Goal: Communication & Community: Answer question/provide support

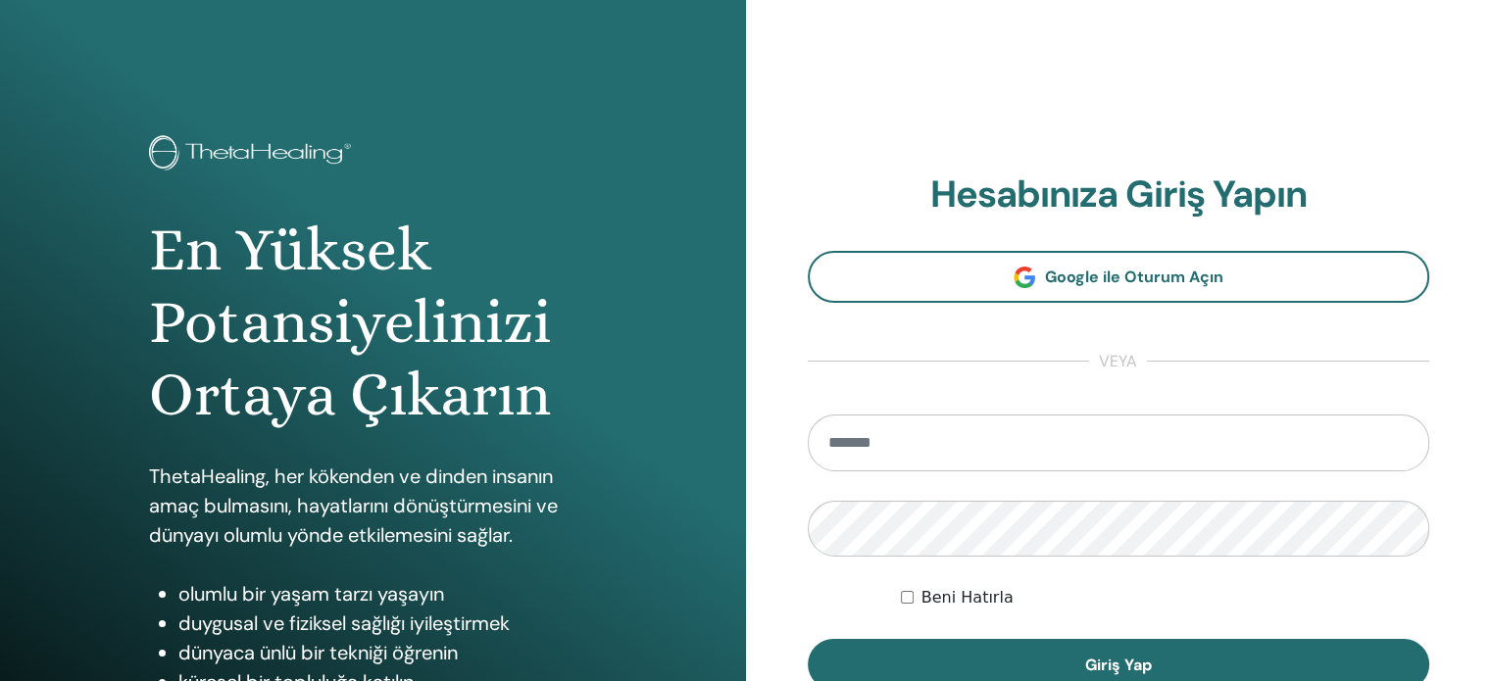
click at [911, 460] on input "email" at bounding box center [1119, 443] width 623 height 57
type input "**********"
click at [808, 639] on button "Giriş Yap" at bounding box center [1119, 664] width 623 height 51
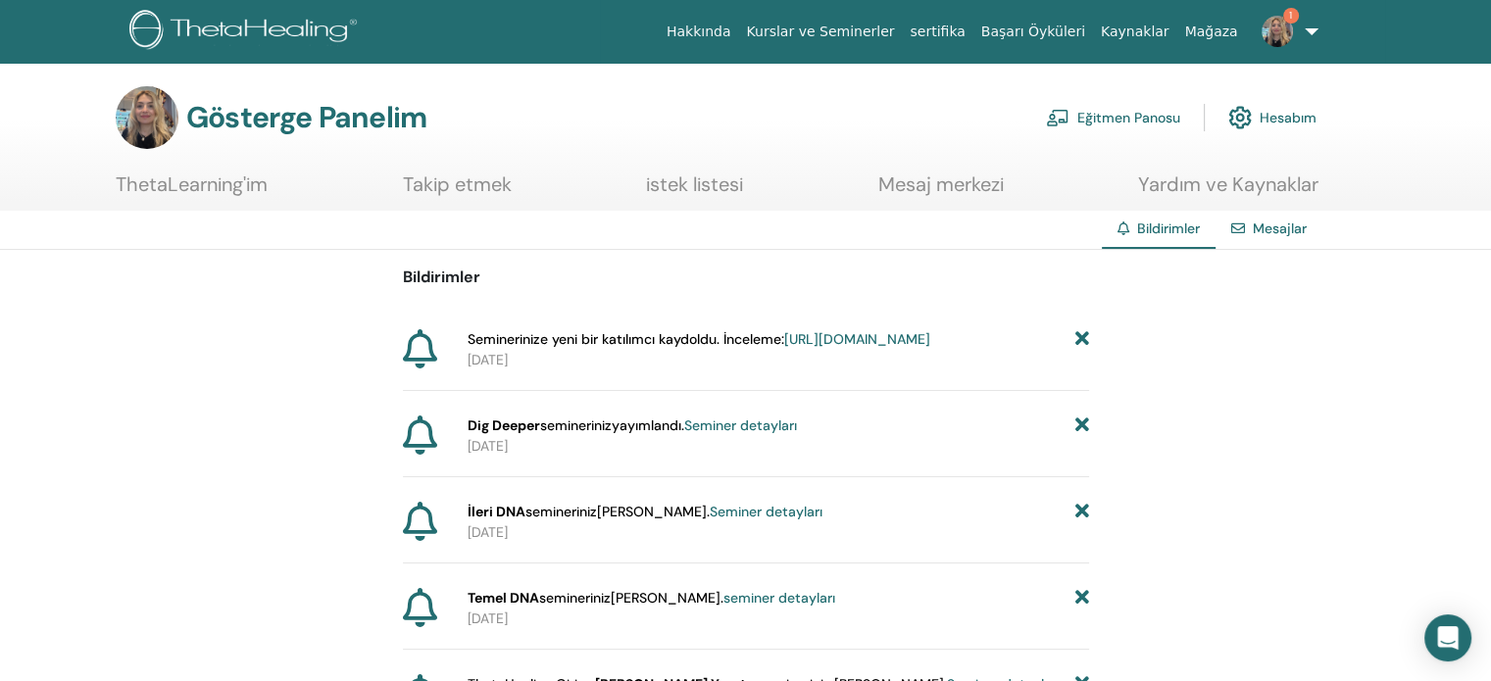
click at [901, 348] on font "https://member.thetahealing.com/instructor/seminar/378292/attendees" at bounding box center [857, 339] width 146 height 18
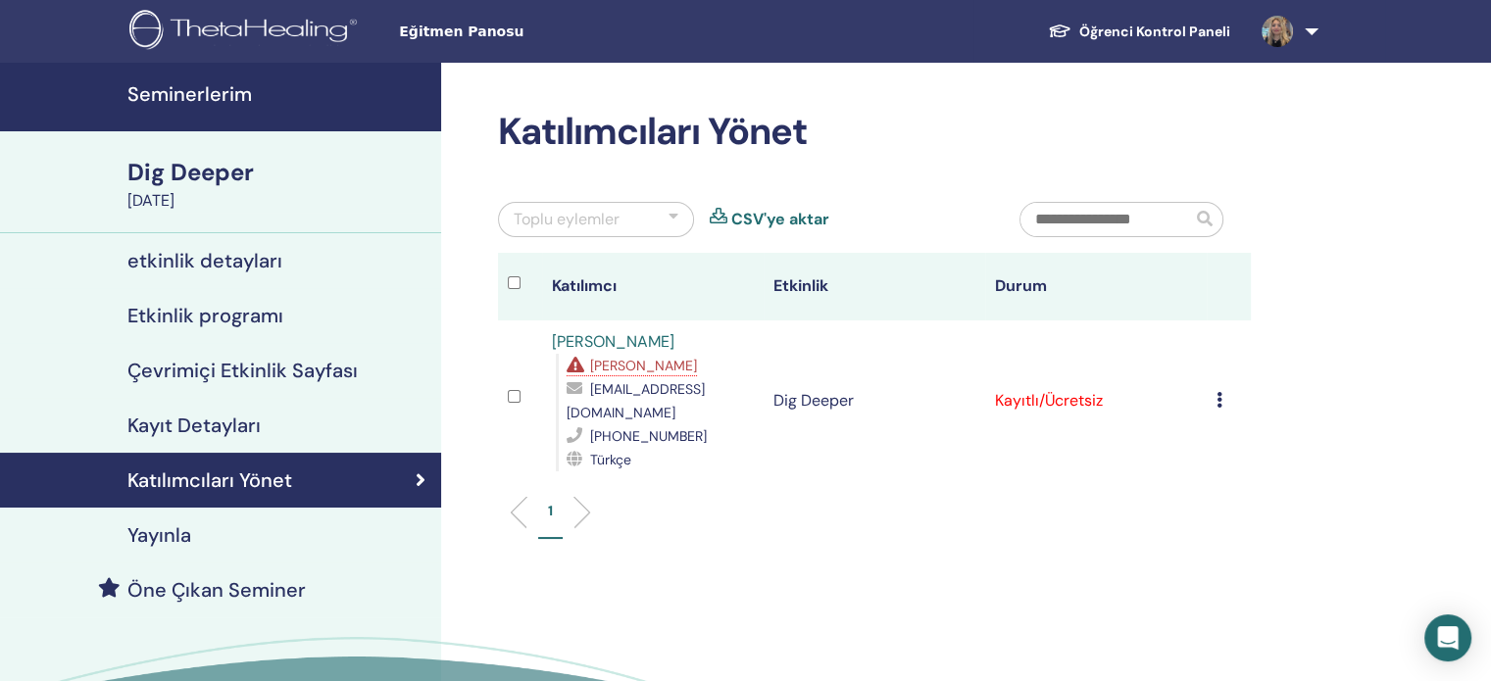
click at [640, 367] on span "[PERSON_NAME]" at bounding box center [643, 366] width 107 height 18
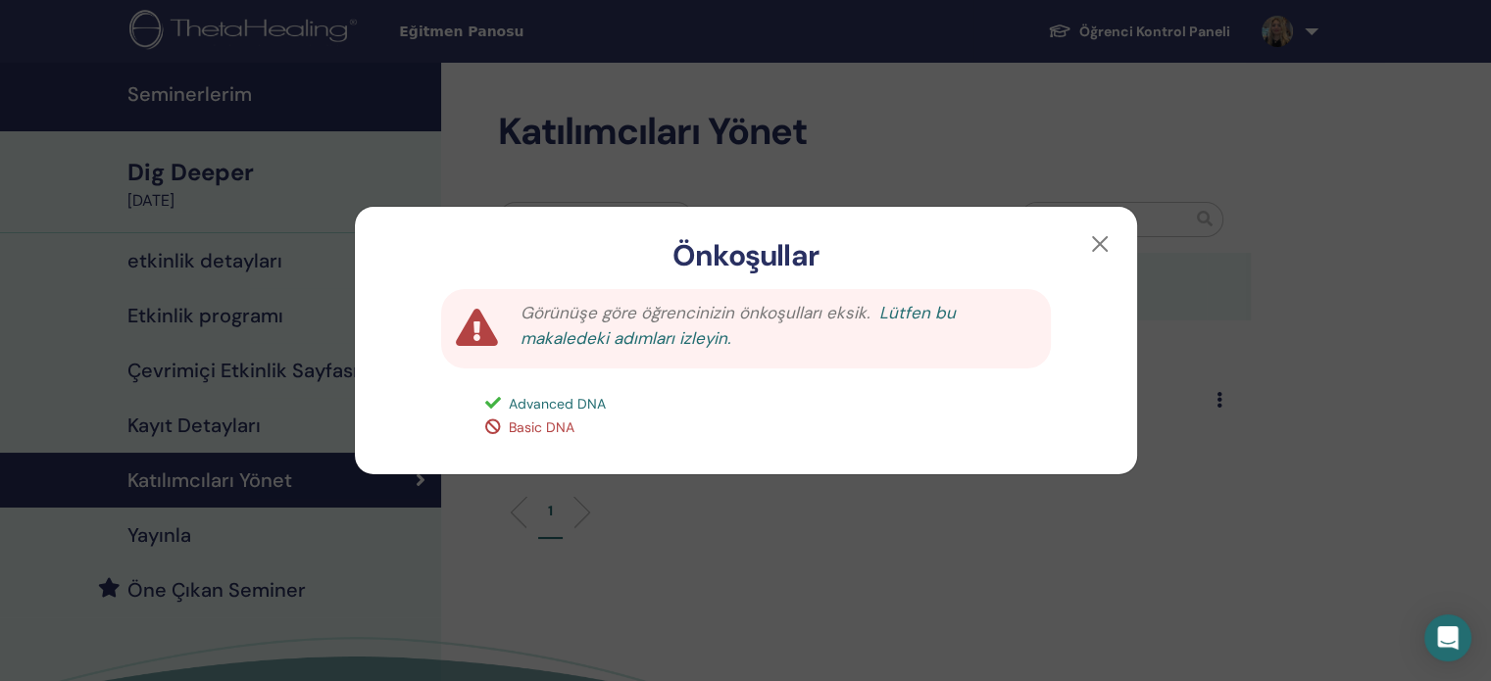
click at [902, 315] on link "Lütfen bu makaledeki adımları izleyin." at bounding box center [738, 325] width 435 height 47
click at [1100, 246] on button "button" at bounding box center [1099, 243] width 31 height 31
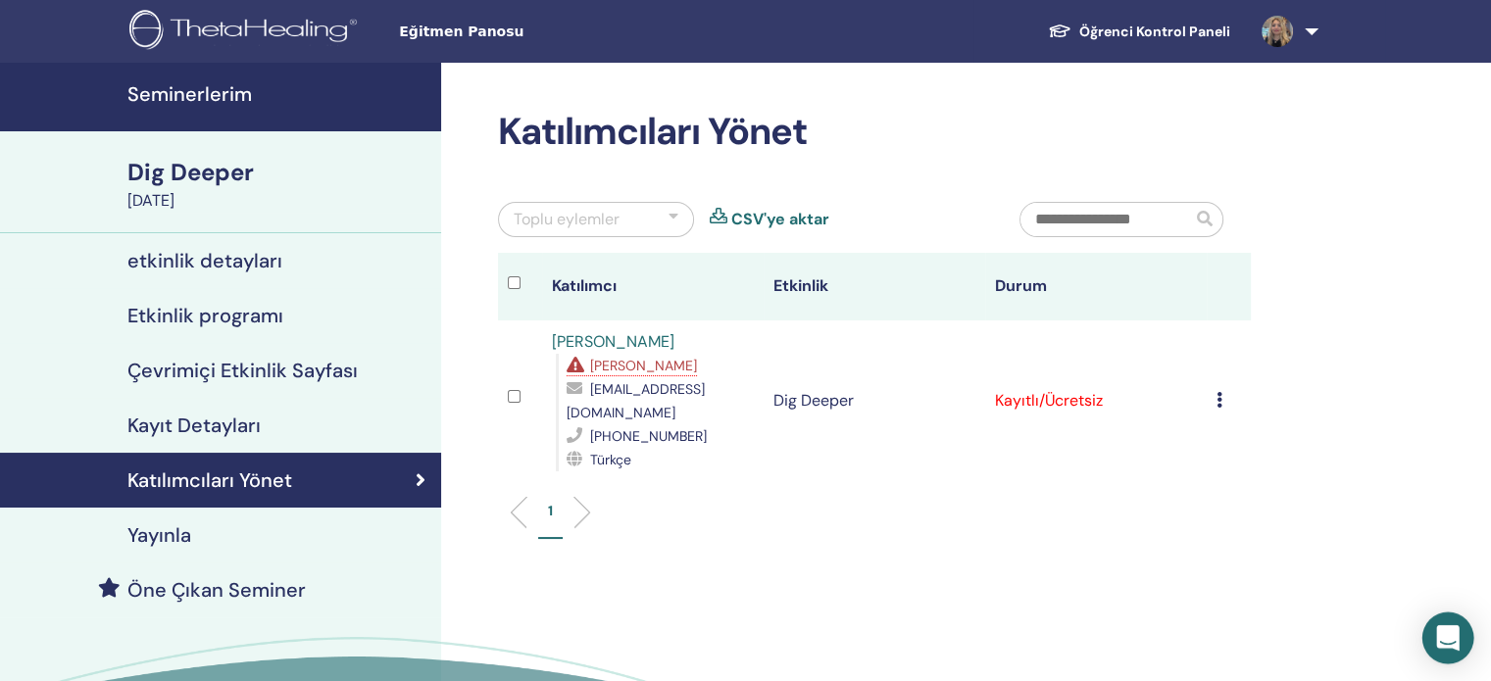
click at [1425, 637] on body "Eğitmen Panosu Öğrenci Kontrol Paneli CA CANAN ALP ThetaLearning'im ThetaHealer…" at bounding box center [745, 340] width 1491 height 681
click at [1457, 636] on icon "Open Intercom Messenger" at bounding box center [1447, 638] width 25 height 25
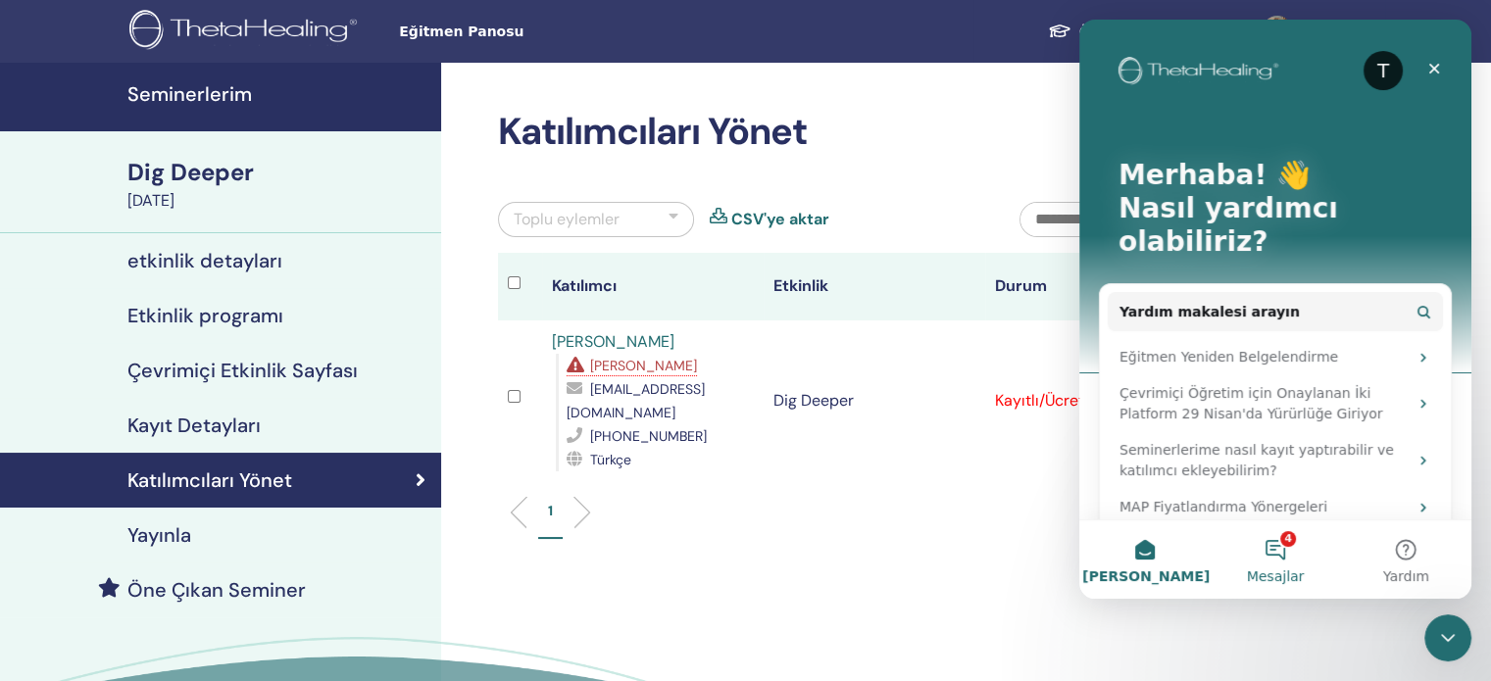
click at [1291, 565] on button "4 Mesajlar" at bounding box center [1275, 560] width 130 height 78
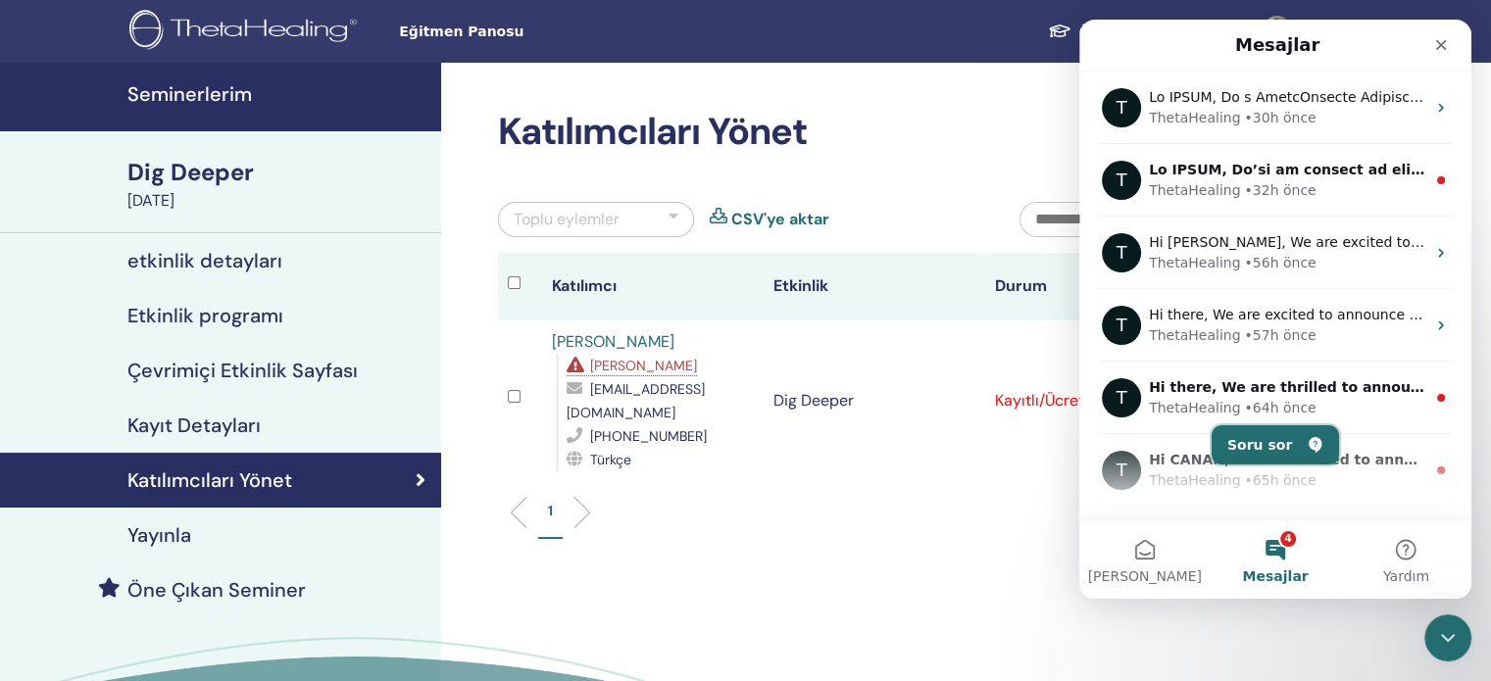
click at [1268, 453] on button "Soru sor" at bounding box center [1275, 445] width 127 height 39
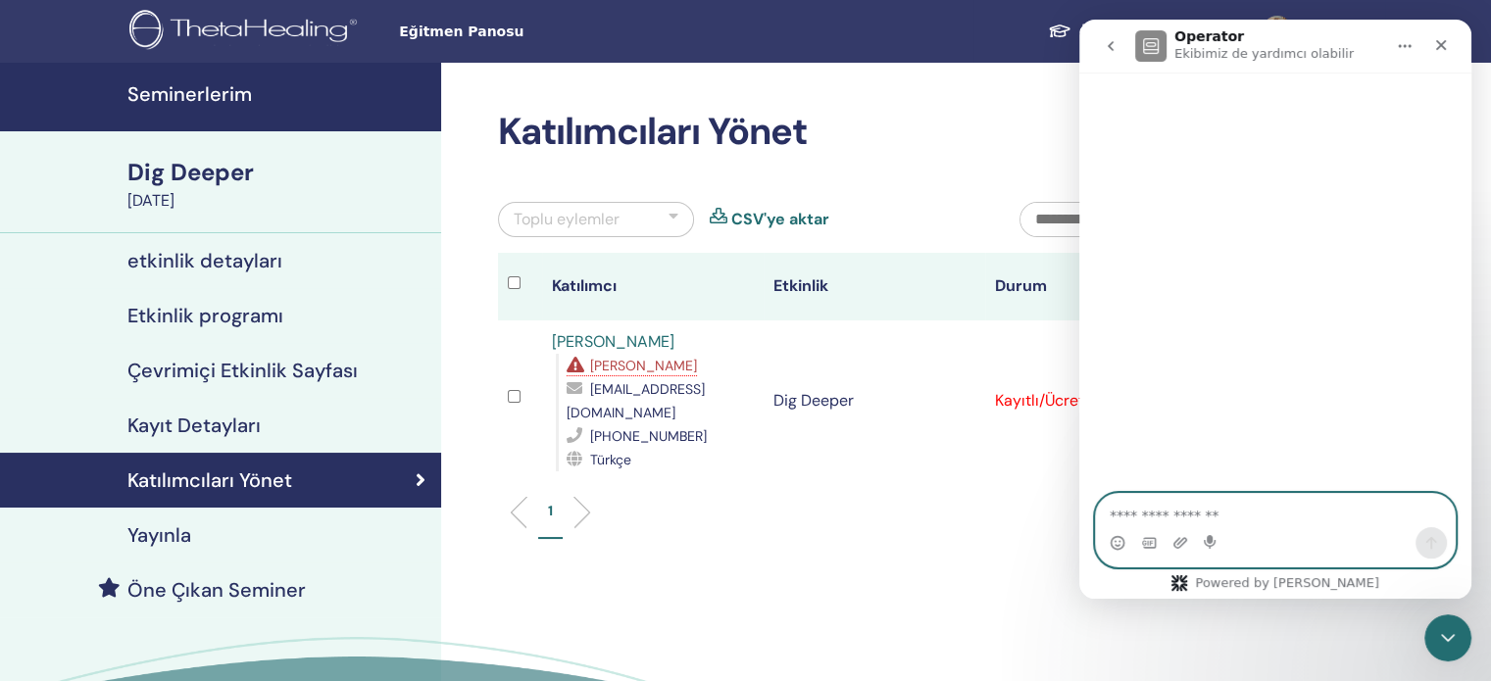
click at [1195, 516] on textarea "Bir soru sorun..." at bounding box center [1275, 510] width 359 height 33
paste textarea "**********"
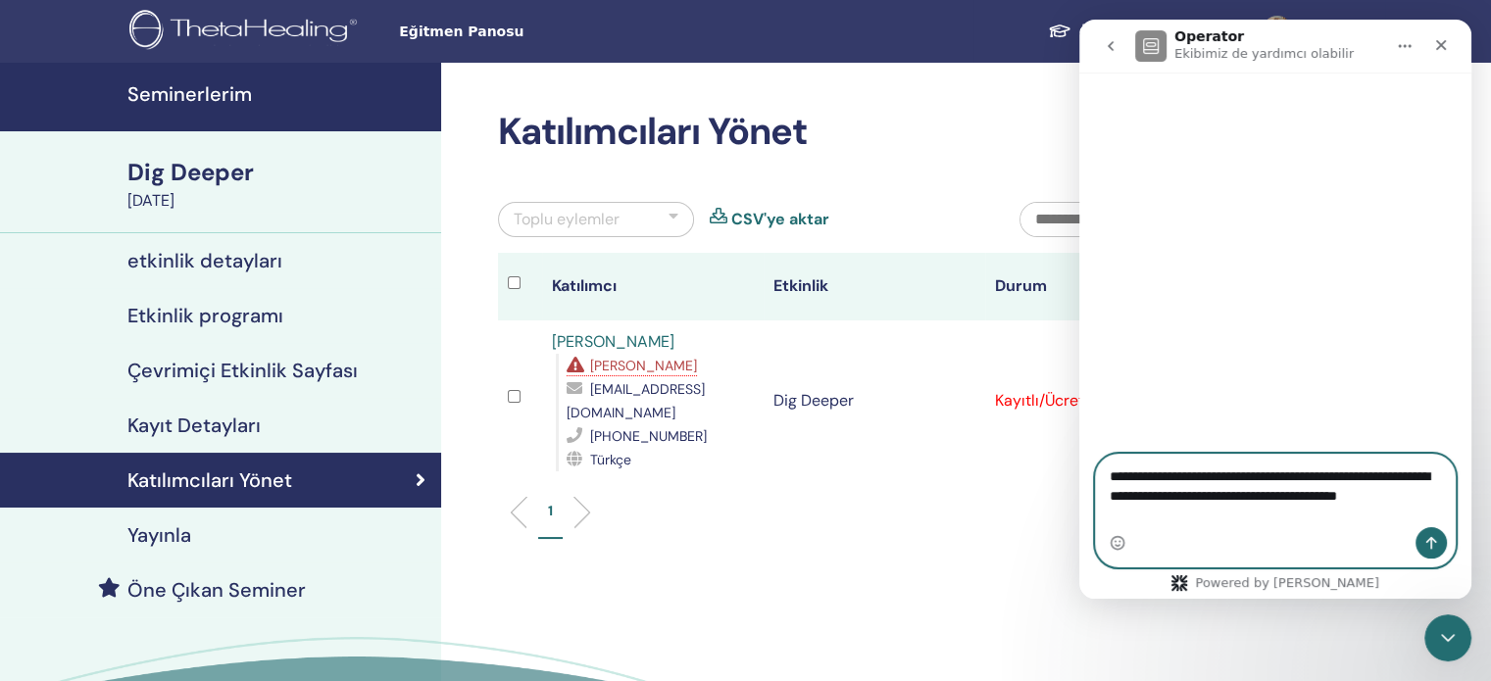
type textarea "**********"
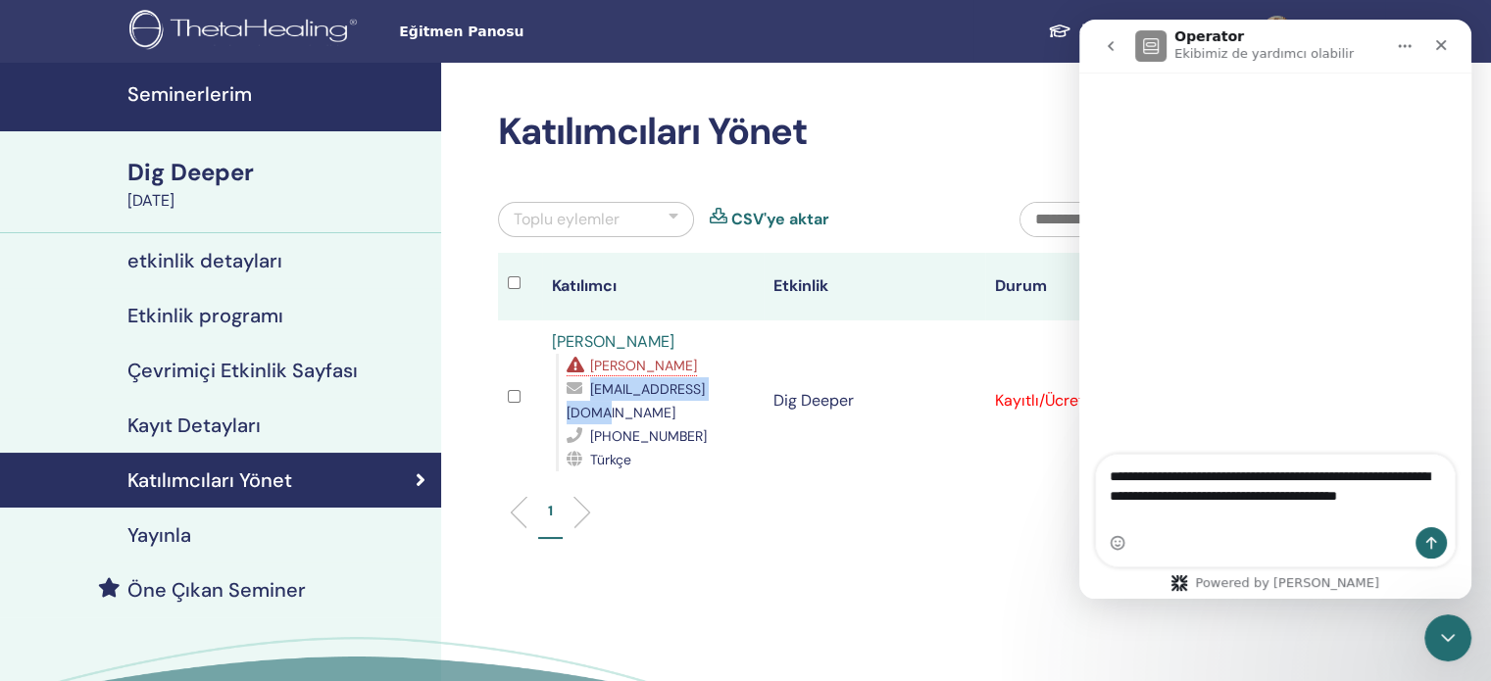
drag, startPoint x: 742, startPoint y: 390, endPoint x: 589, endPoint y: 392, distance: 153.0
click at [589, 392] on div "[EMAIL_ADDRESS][DOMAIN_NAME]" at bounding box center [660, 400] width 187 height 47
copy span "[EMAIL_ADDRESS][DOMAIN_NAME]"
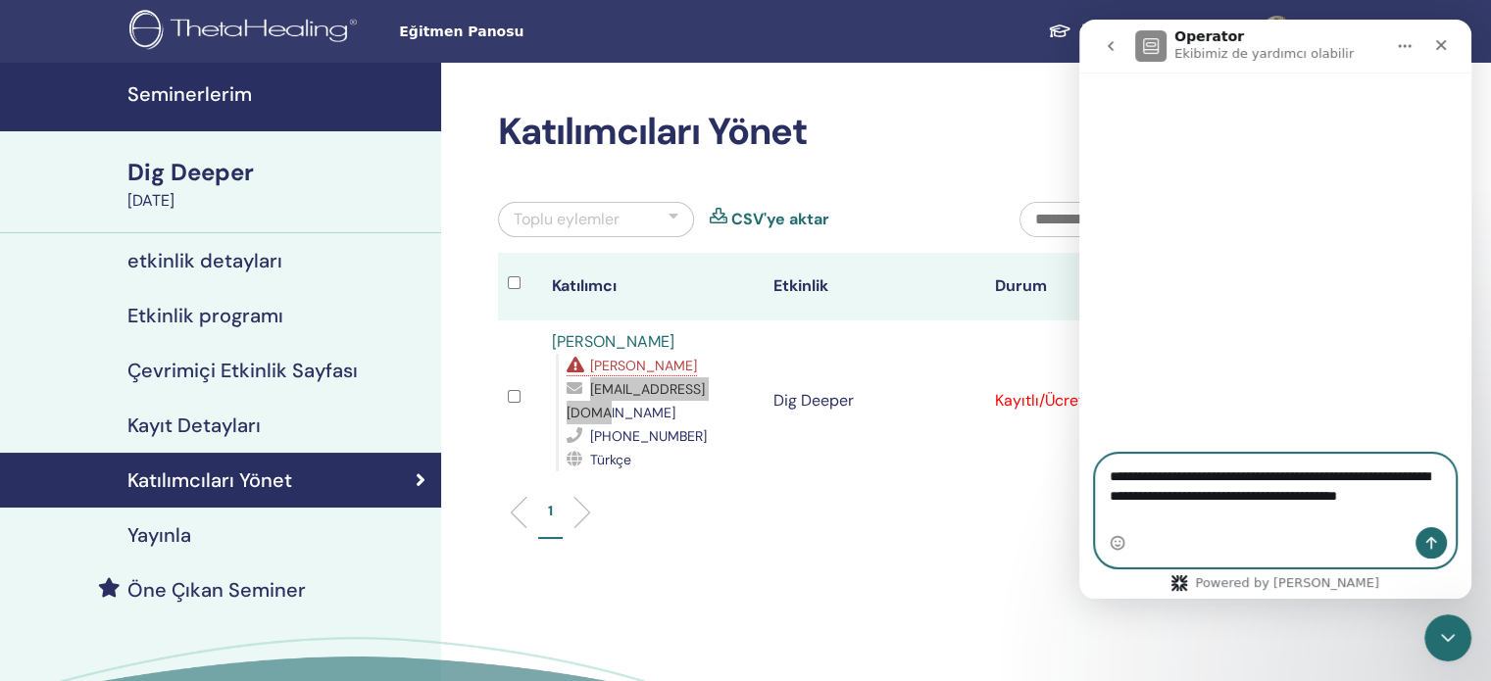
click at [1209, 513] on textarea "**********" at bounding box center [1275, 491] width 359 height 73
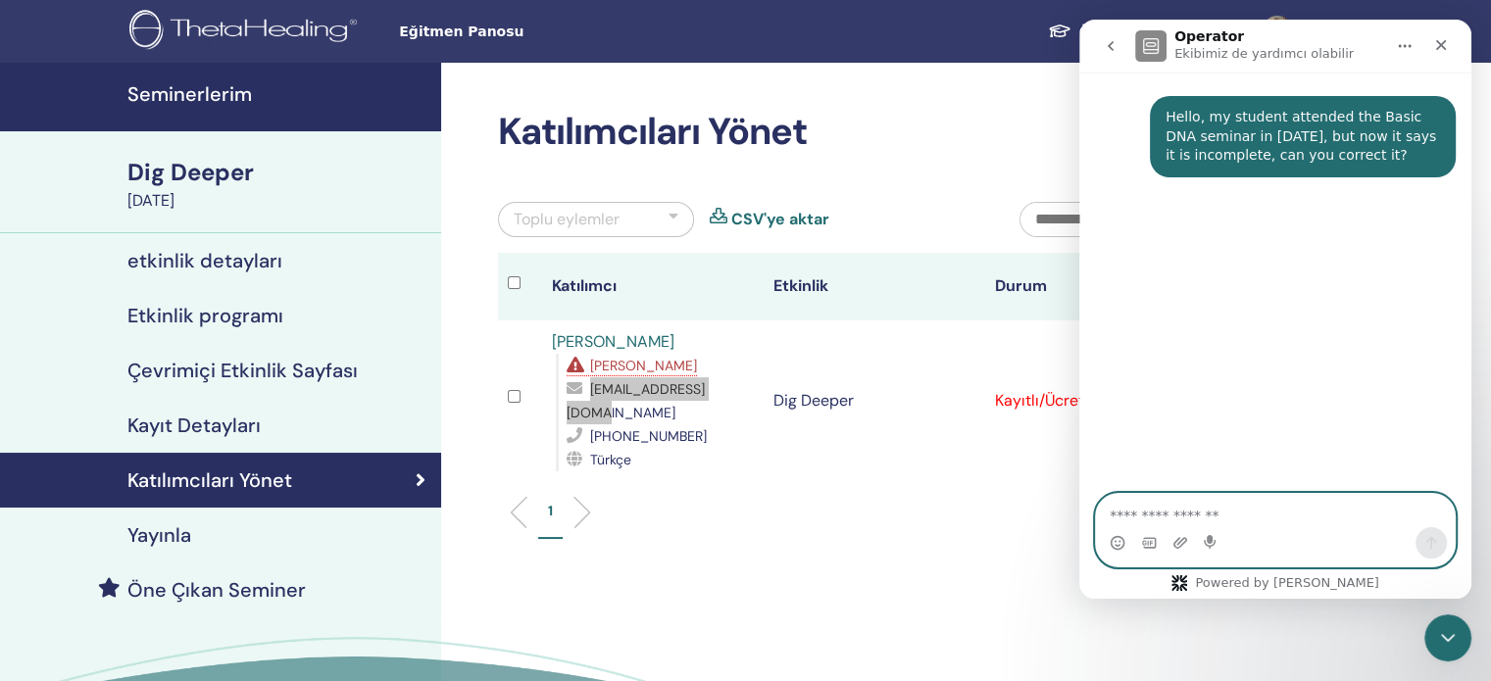
paste textarea "**********"
type textarea "**********"
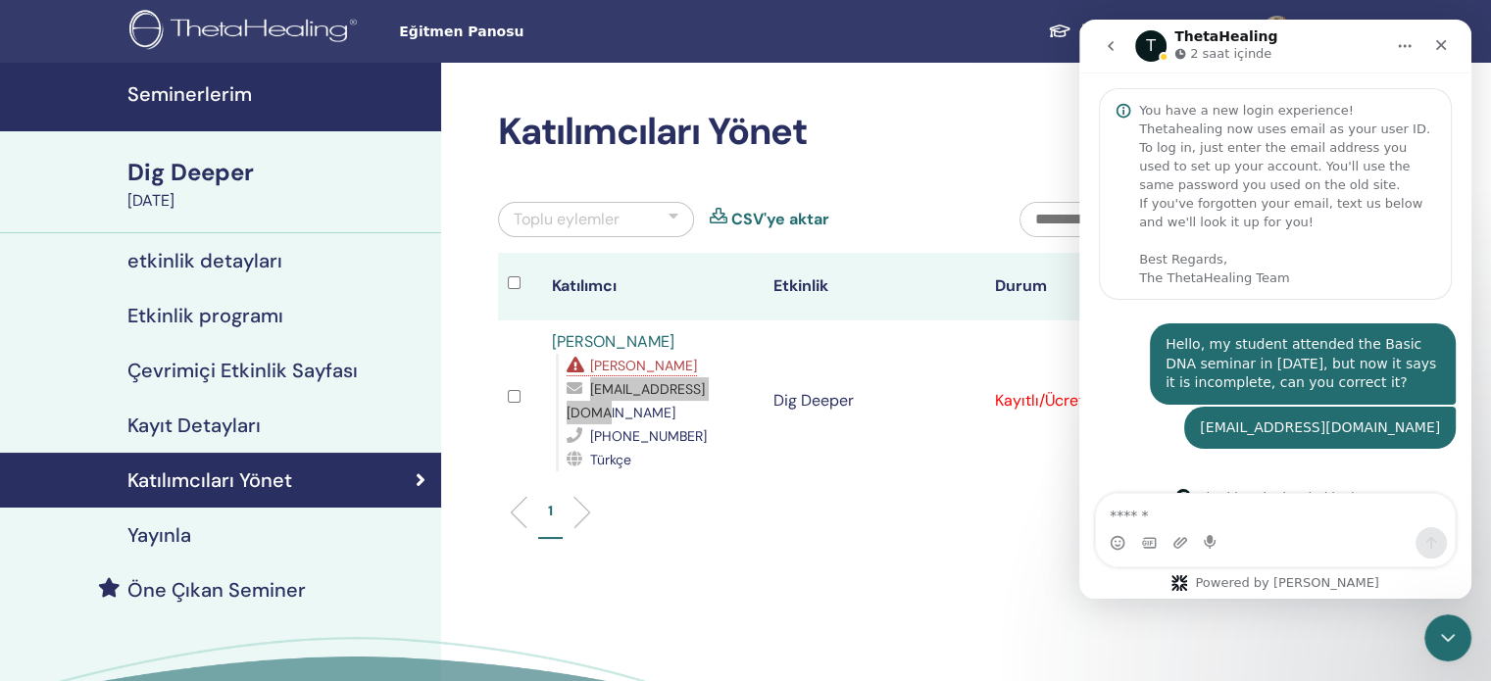
scroll to position [30, 0]
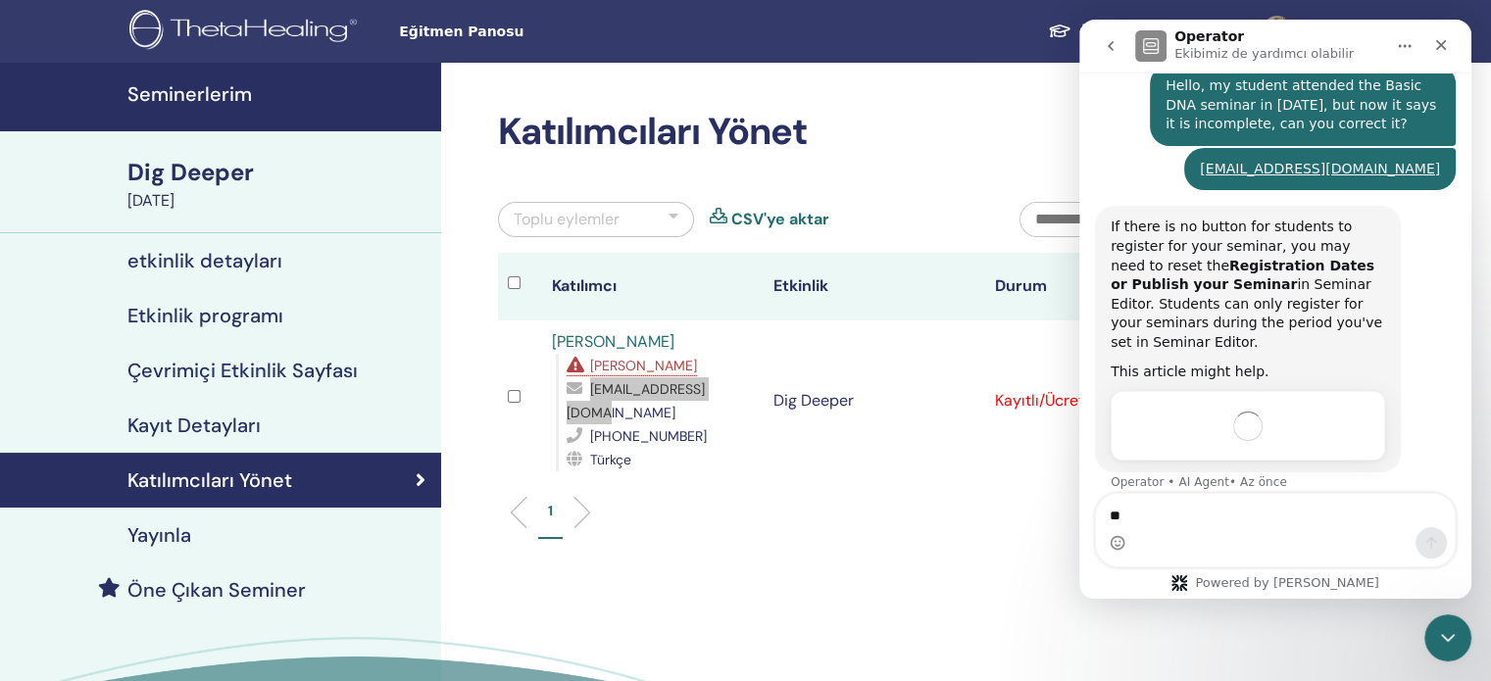
type textarea "*"
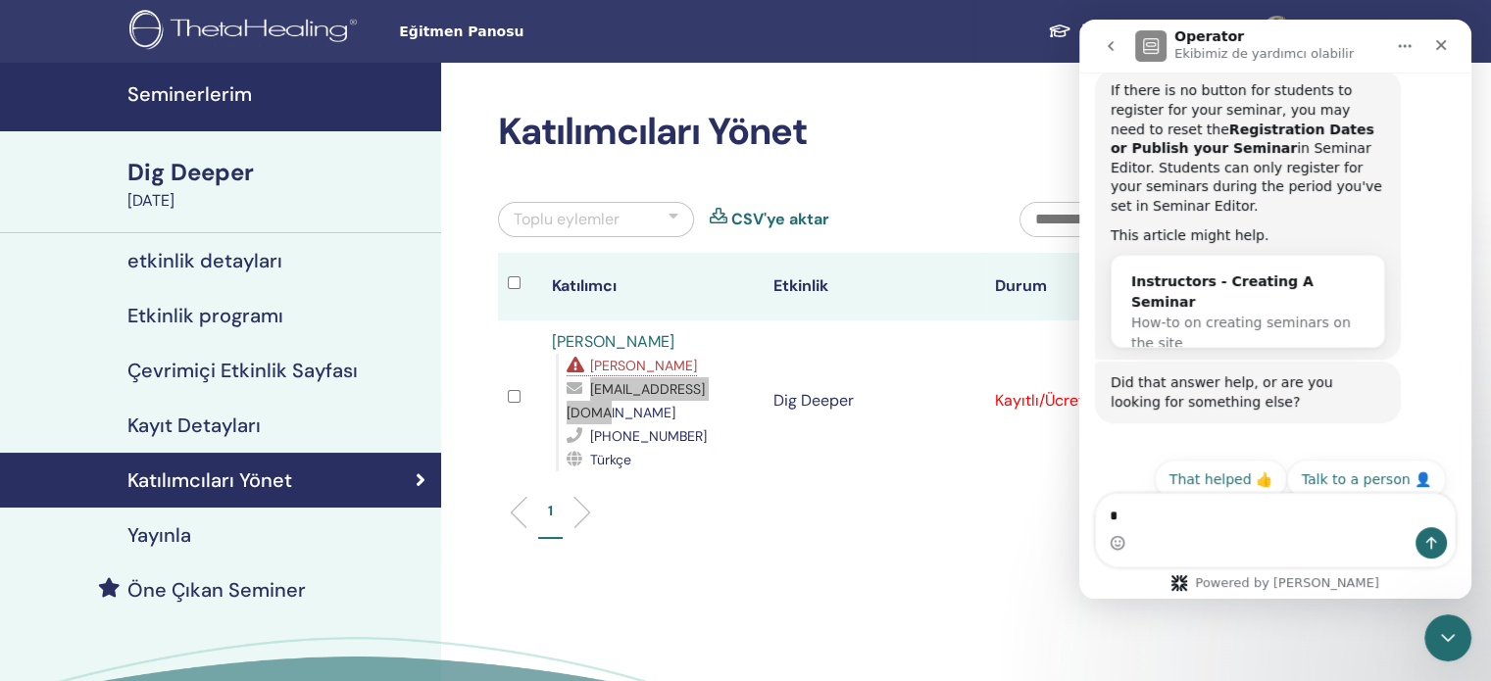
scroll to position [396, 0]
type textarea "**********"
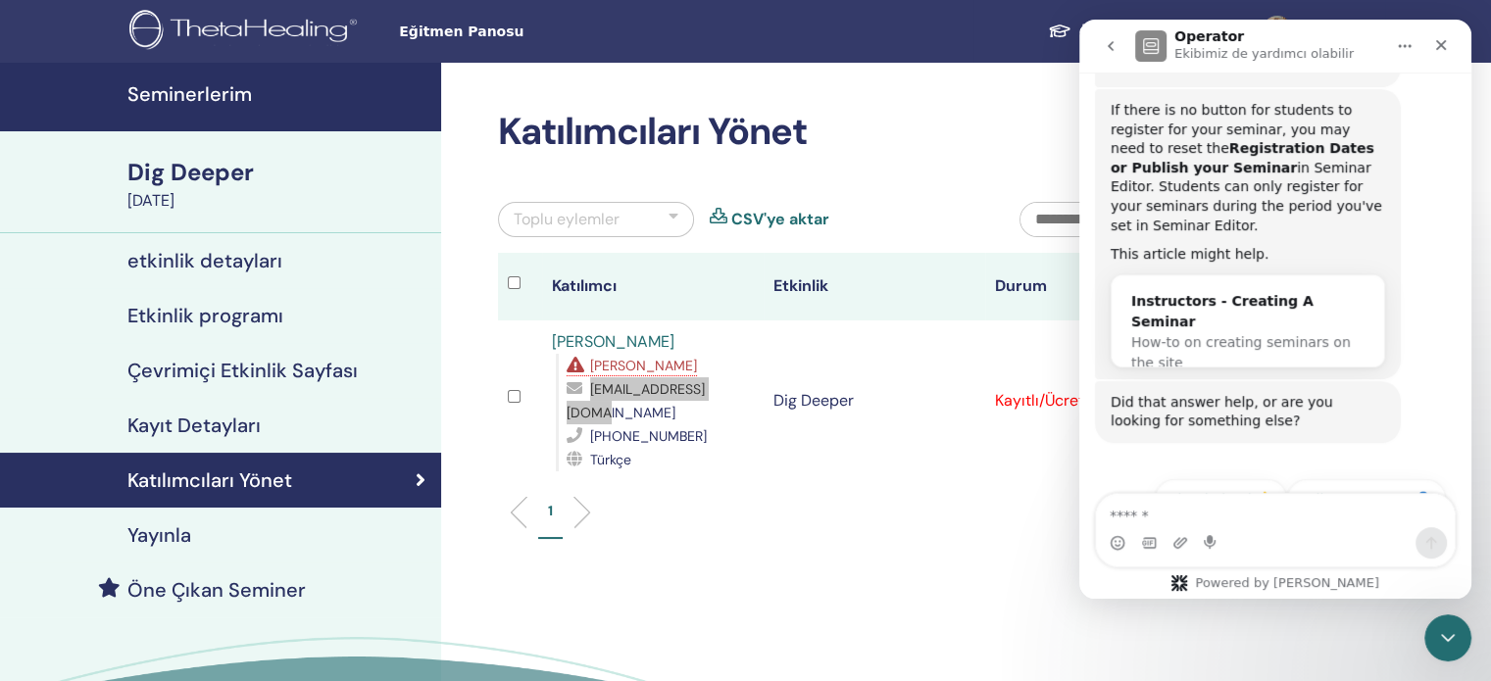
scroll to position [869, 0]
click at [1330, 478] on button "Talk to a person 👤" at bounding box center [1366, 497] width 159 height 39
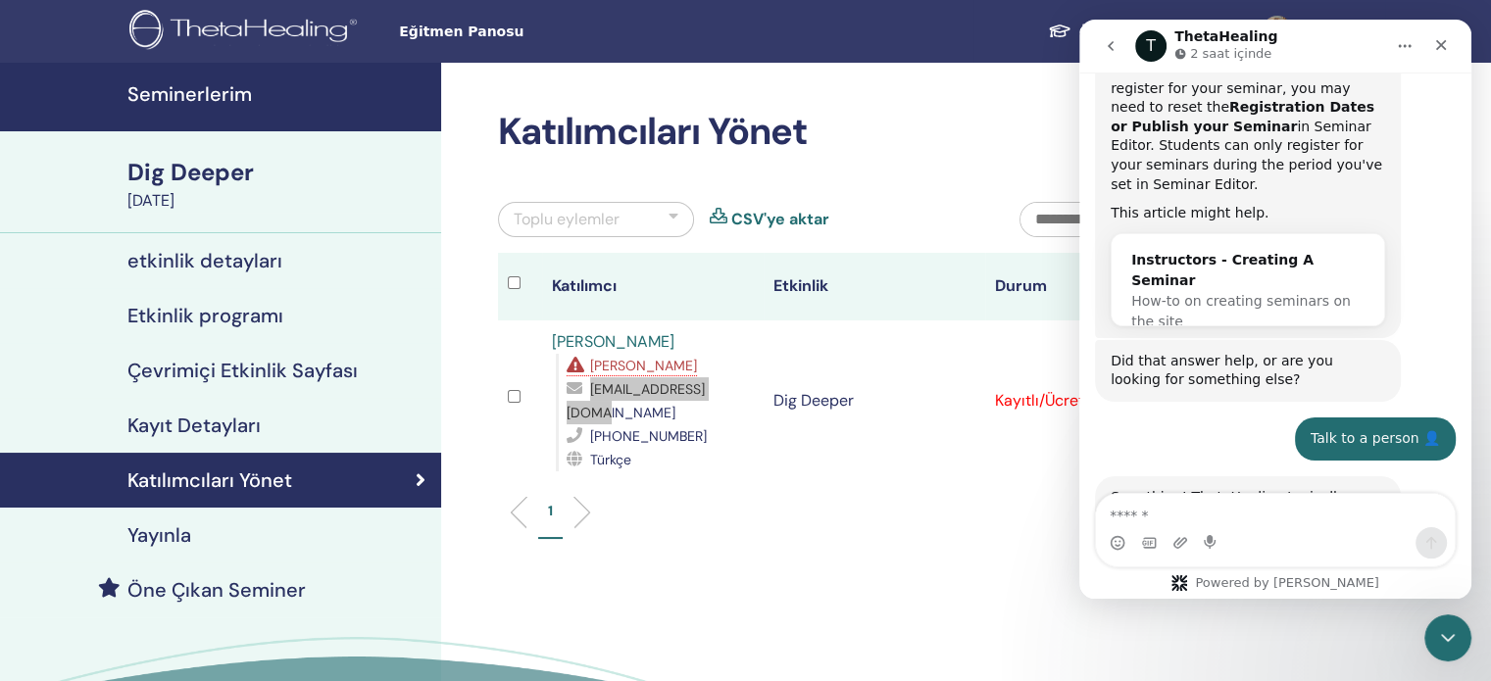
scroll to position [1009, 0]
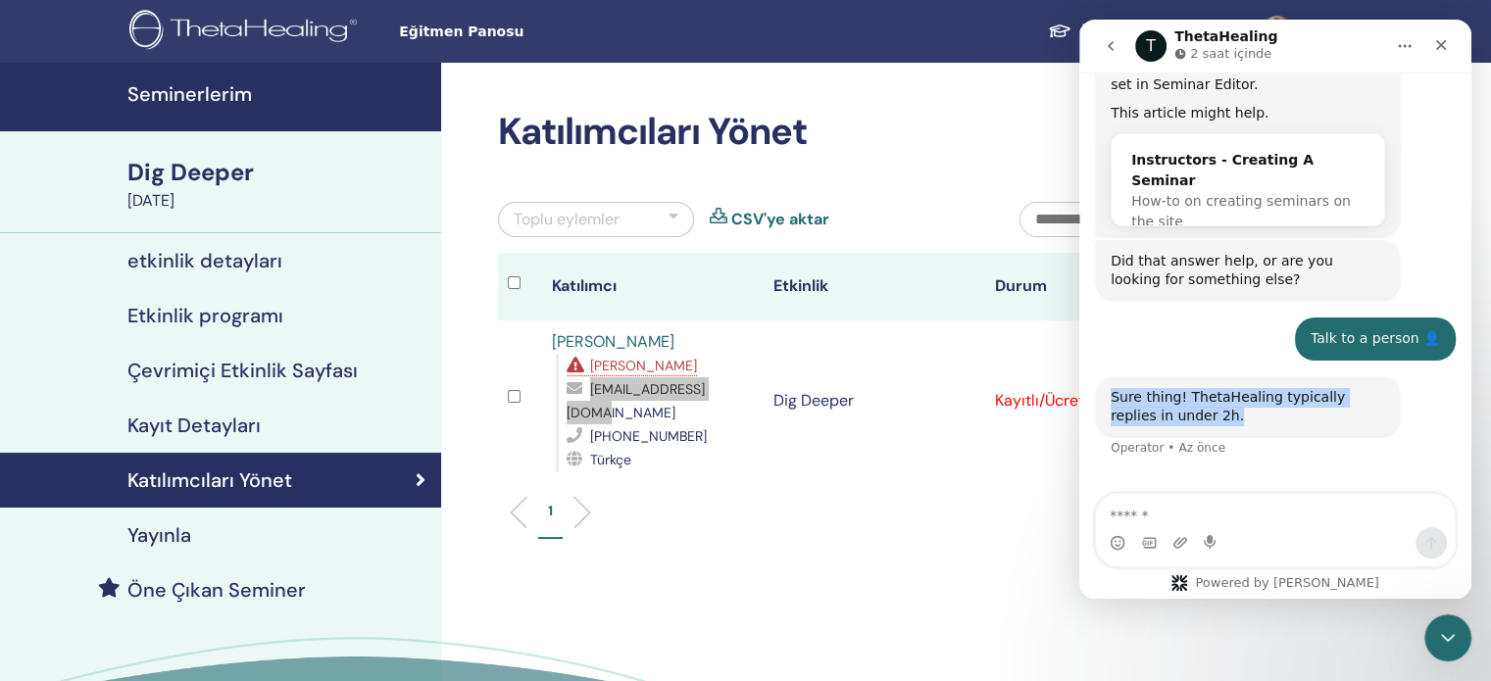
drag, startPoint x: 1170, startPoint y: 377, endPoint x: 1111, endPoint y: 358, distance: 62.0
click at [1111, 388] on div "Sure thing! ThetaHealing typically replies in under 2h." at bounding box center [1248, 407] width 275 height 38
copy div "Sure thing! ThetaHealing typically replies in under 2h."
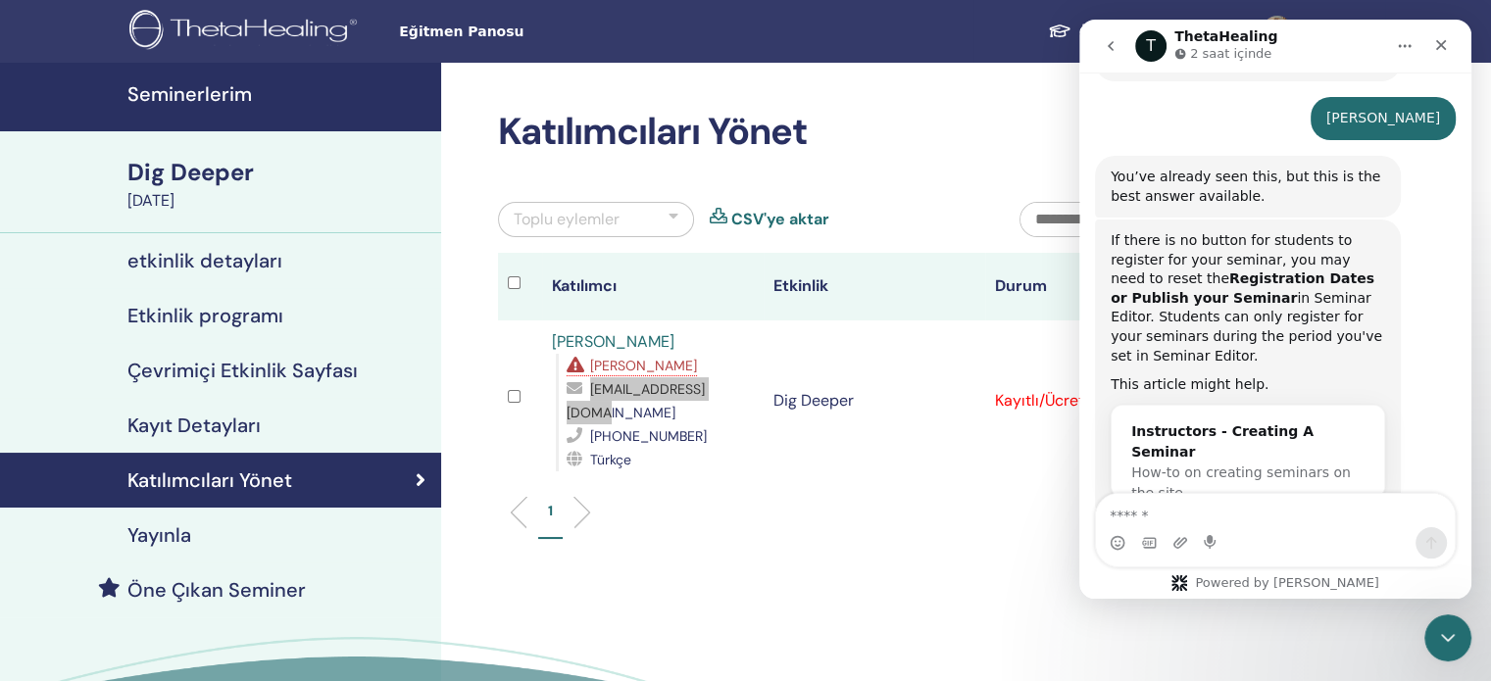
scroll to position [718, 0]
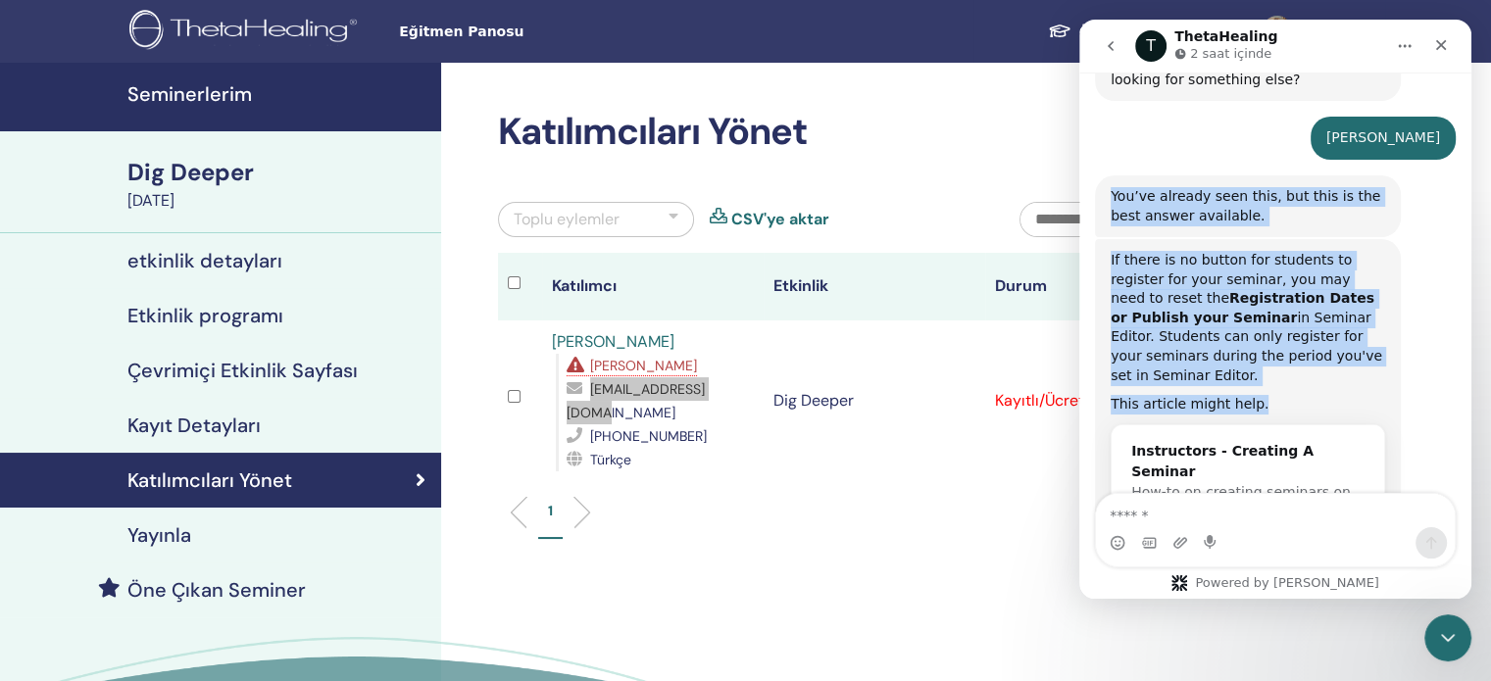
drag, startPoint x: 1257, startPoint y: 364, endPoint x: 1114, endPoint y: 179, distance: 233.4
click at [1114, 179] on div "Hello, my student attended the Basic DNA seminar in [DATE], but now it says it …" at bounding box center [1275, 189] width 361 height 1167
copy div "You’ve already seen this, but this is the best answer available. Operator • AI …"
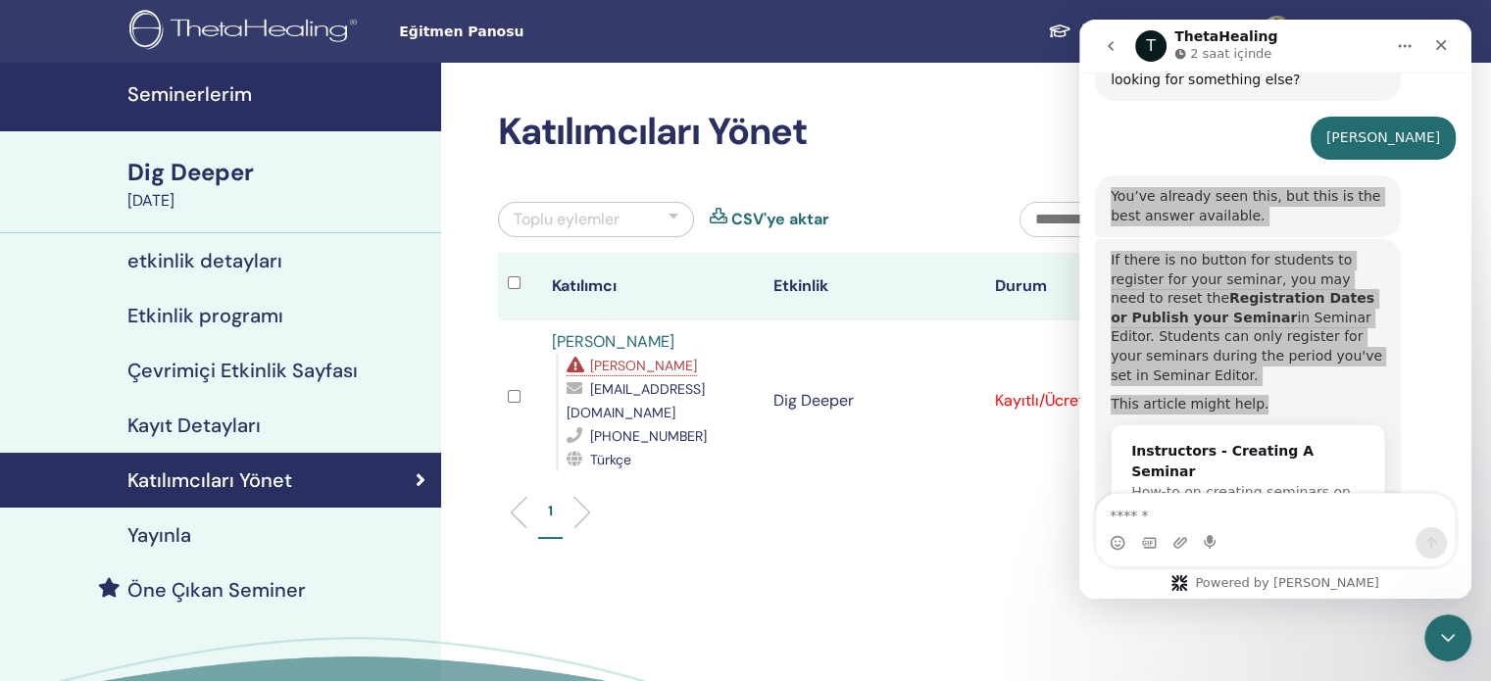
click at [637, 216] on div "Toplu eylemler" at bounding box center [596, 219] width 196 height 35
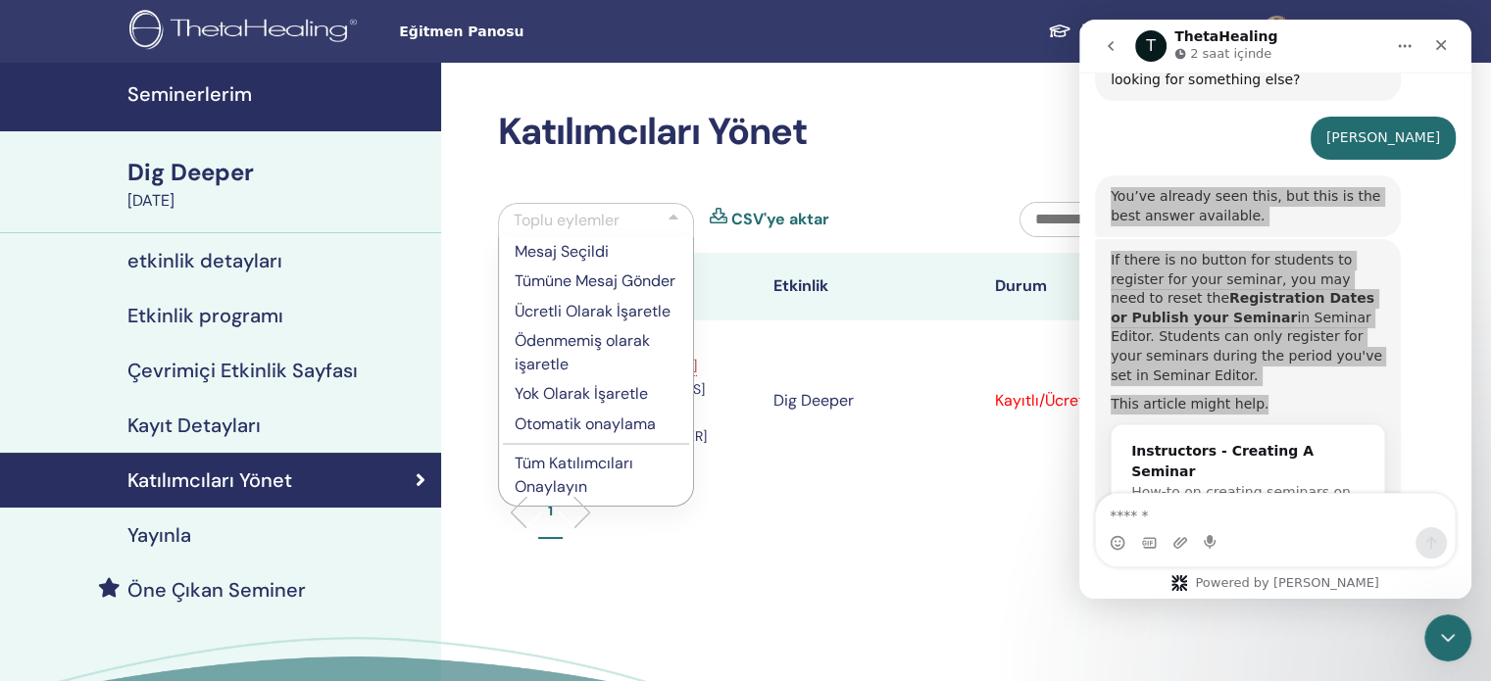
click at [947, 89] on div "Katılımcıları Yönet Toplu eylemler Mesaj Seçildi Tümüne Mesaj Gönder Ücretli Ol…" at bounding box center [938, 448] width 994 height 771
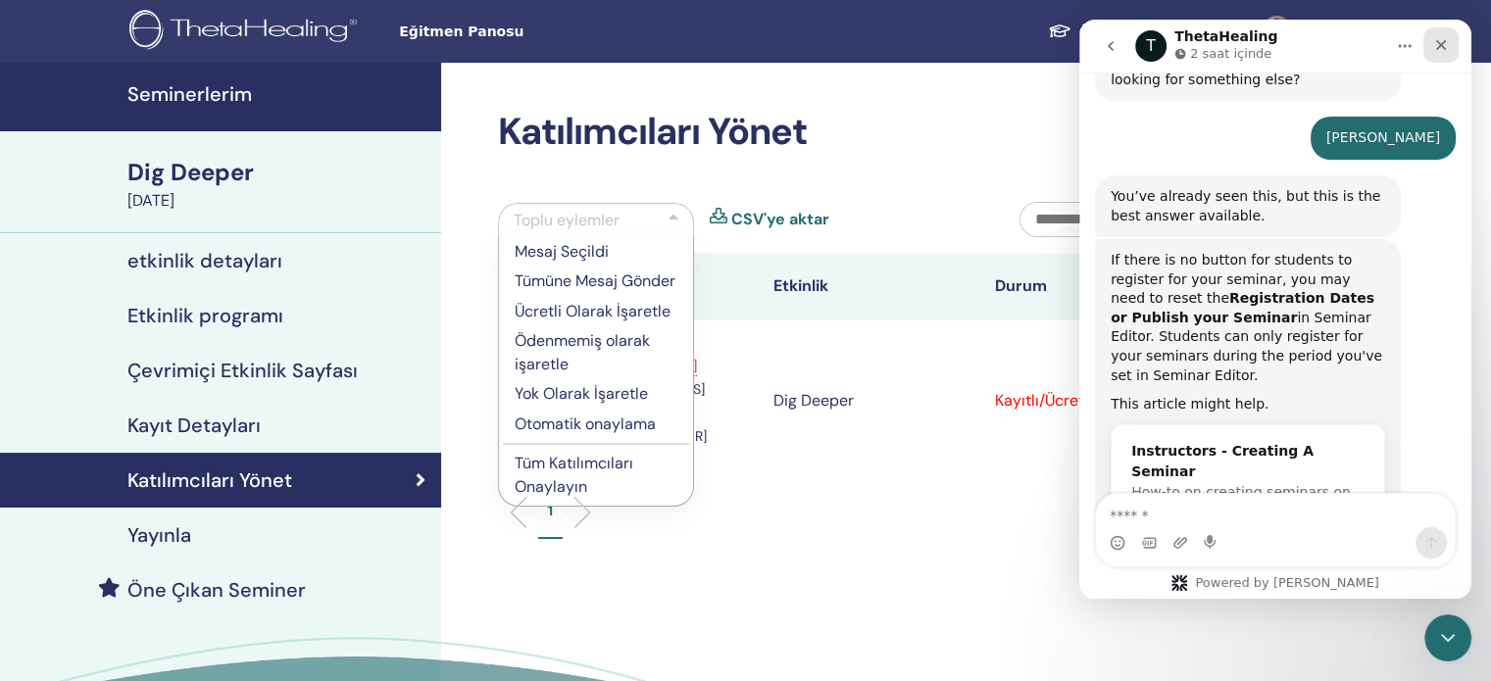
click at [1429, 40] on div "Kapat" at bounding box center [1441, 44] width 35 height 35
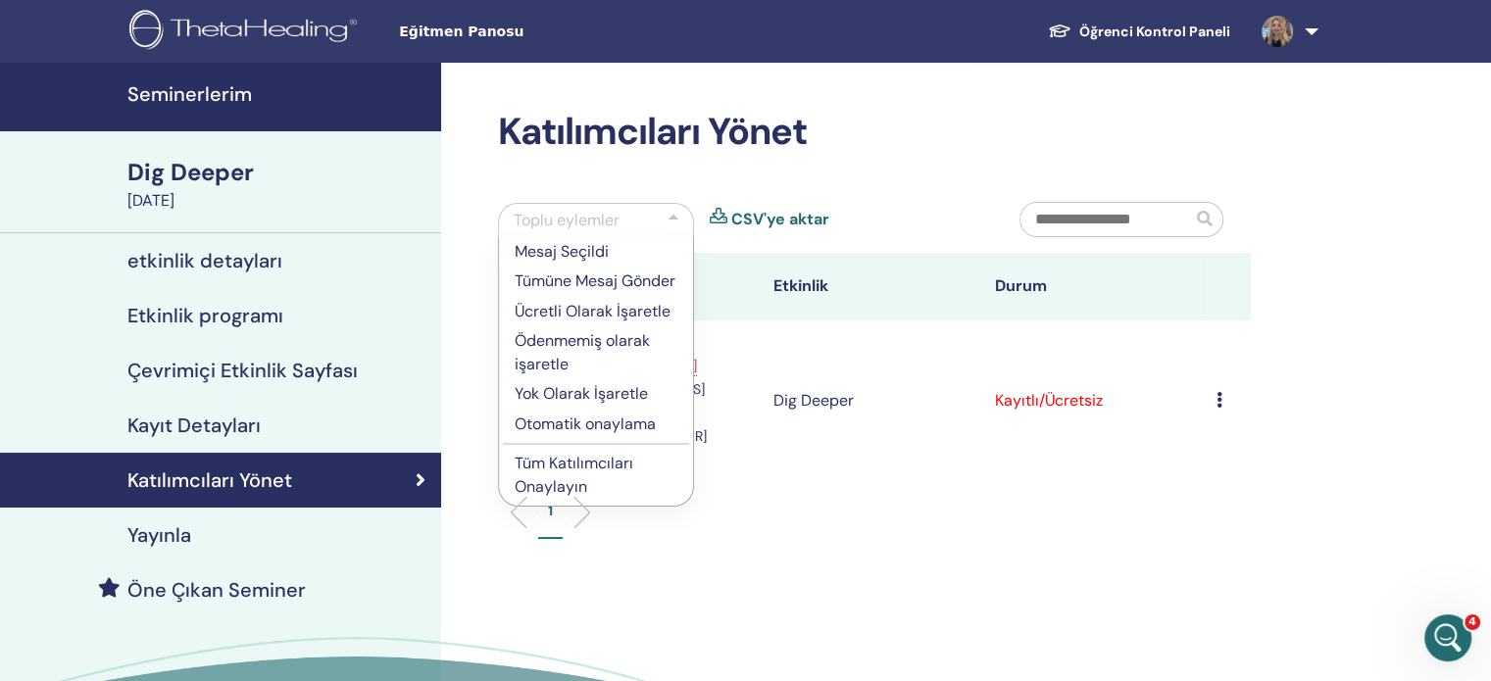
scroll to position [1009, 0]
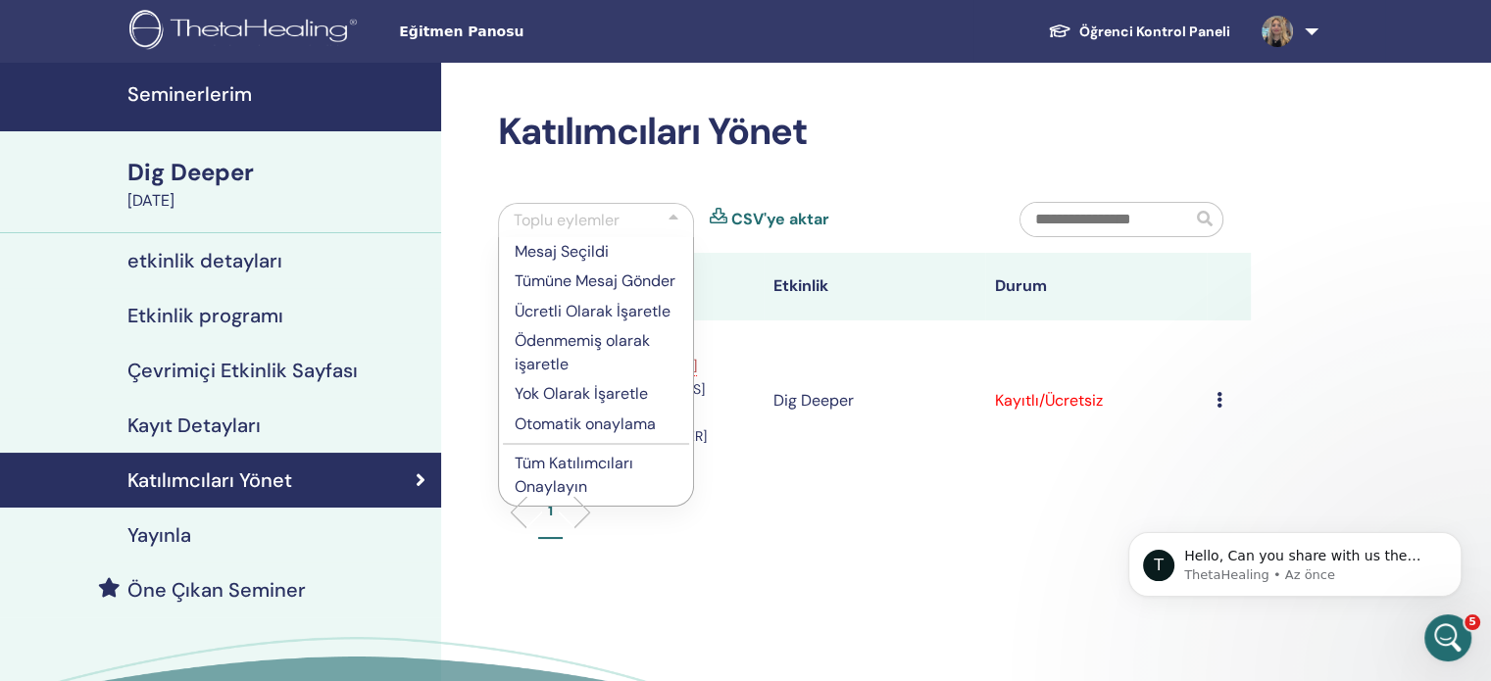
click at [792, 517] on div "1" at bounding box center [874, 519] width 782 height 77
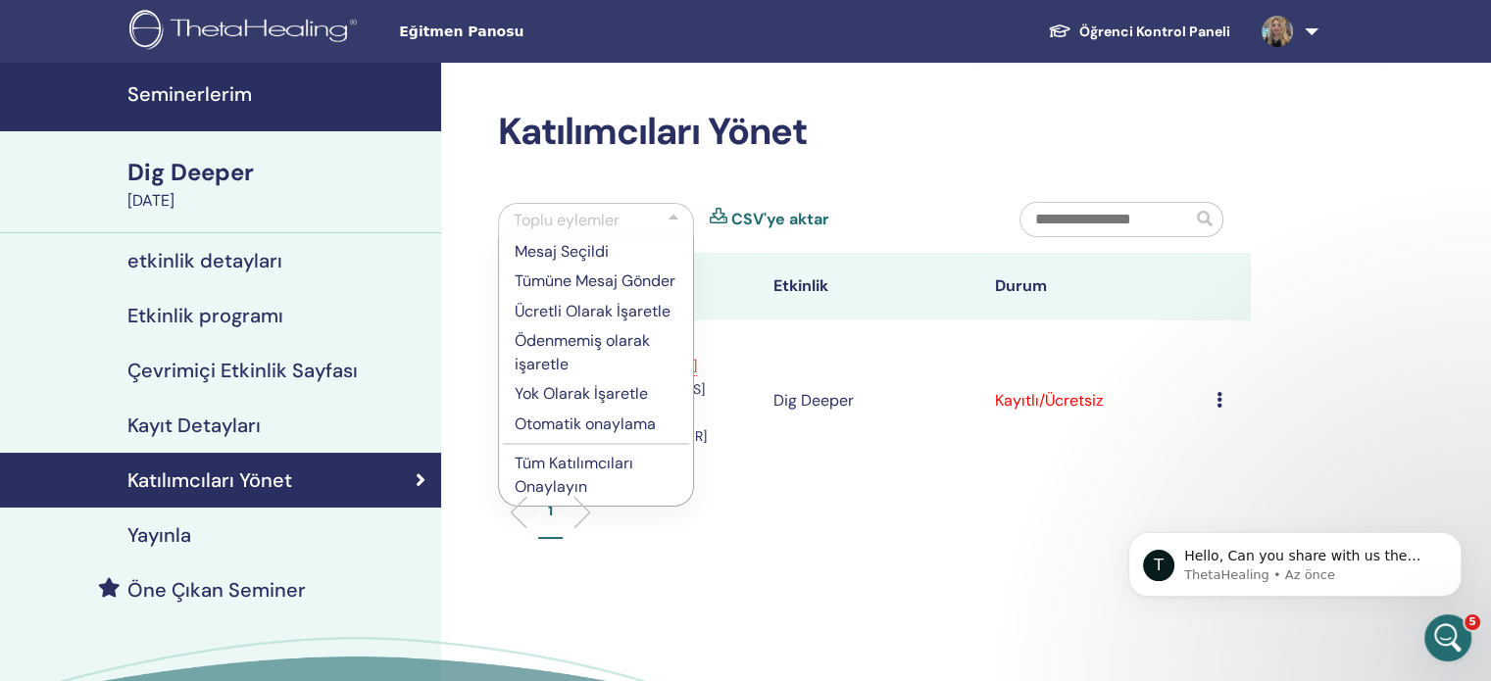
scroll to position [1096, 0]
click at [1227, 567] on p "ThetaHealing • Az önce" at bounding box center [1310, 576] width 253 height 18
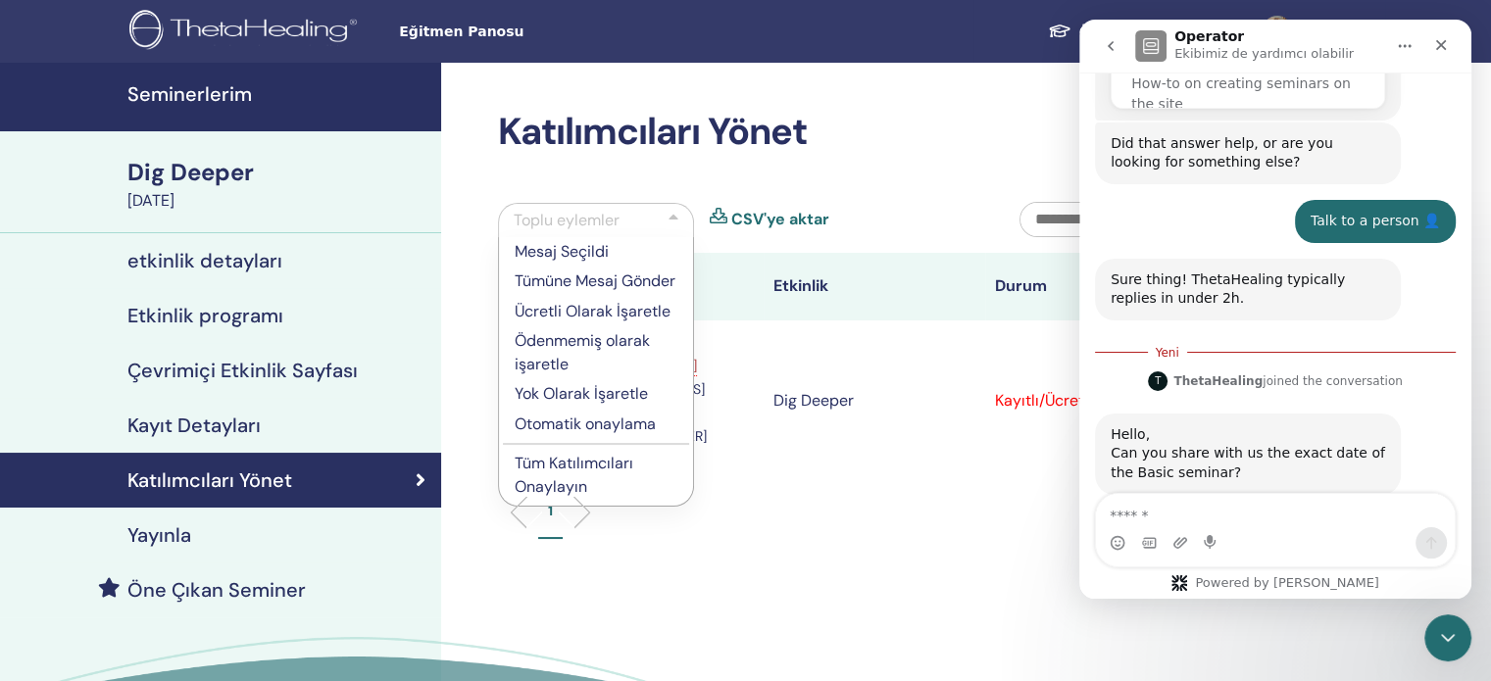
scroll to position [1129, 0]
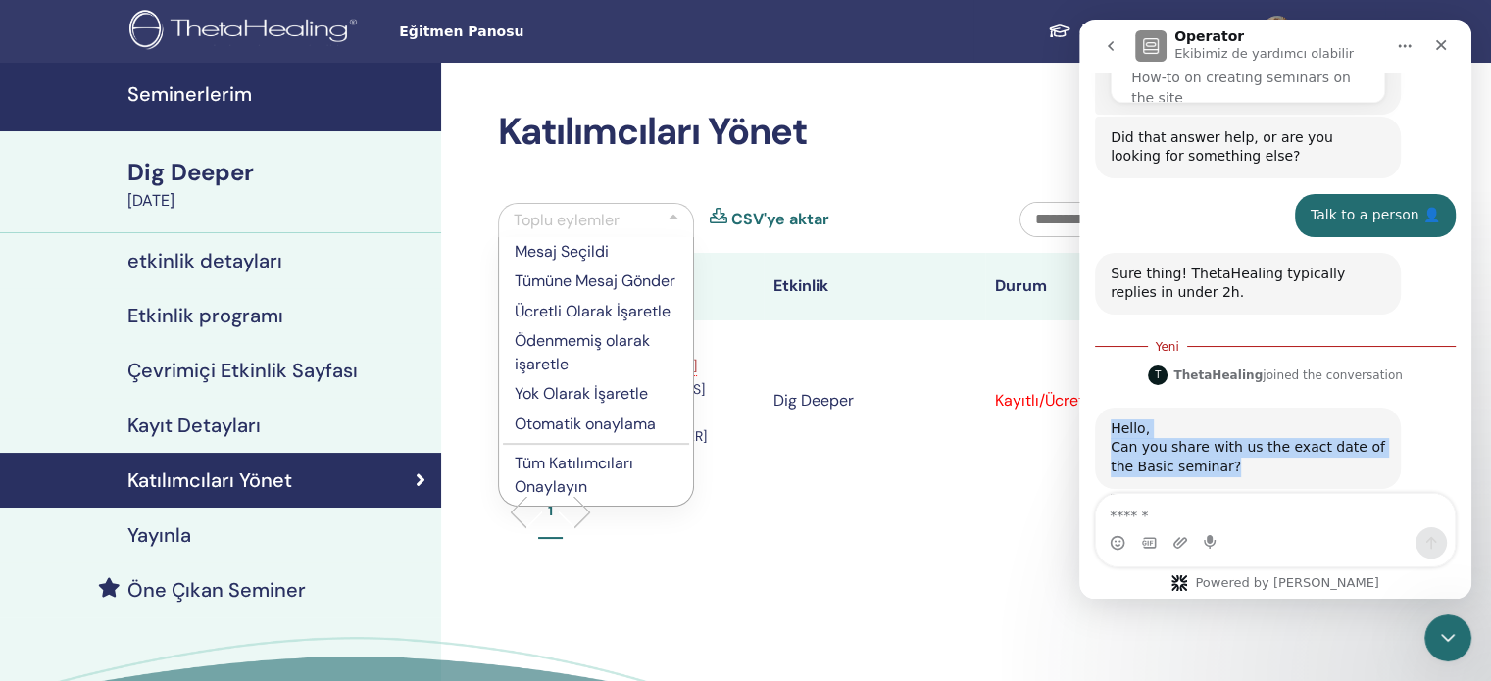
drag, startPoint x: 1214, startPoint y: 421, endPoint x: 1110, endPoint y: 384, distance: 110.1
click at [1110, 408] on div "Hello, Can you share with us the exact date of the Basic seminar? ThetaHealing …" at bounding box center [1248, 448] width 306 height 81
copy div "Hello, Can you share with us the exact date of the Basic seminar?"
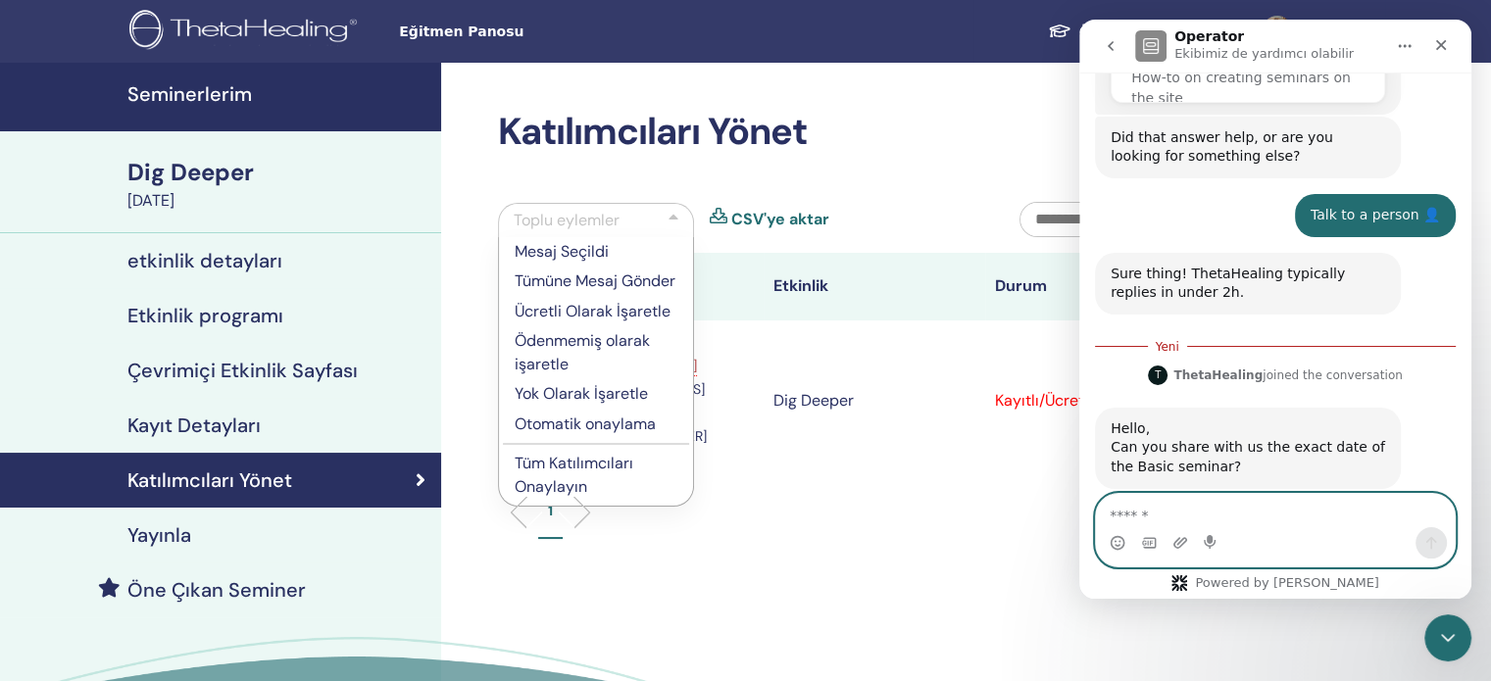
click at [1159, 516] on textarea "Mesaj…" at bounding box center [1275, 510] width 359 height 33
type textarea "*"
paste textarea "**********"
type textarea "**********"
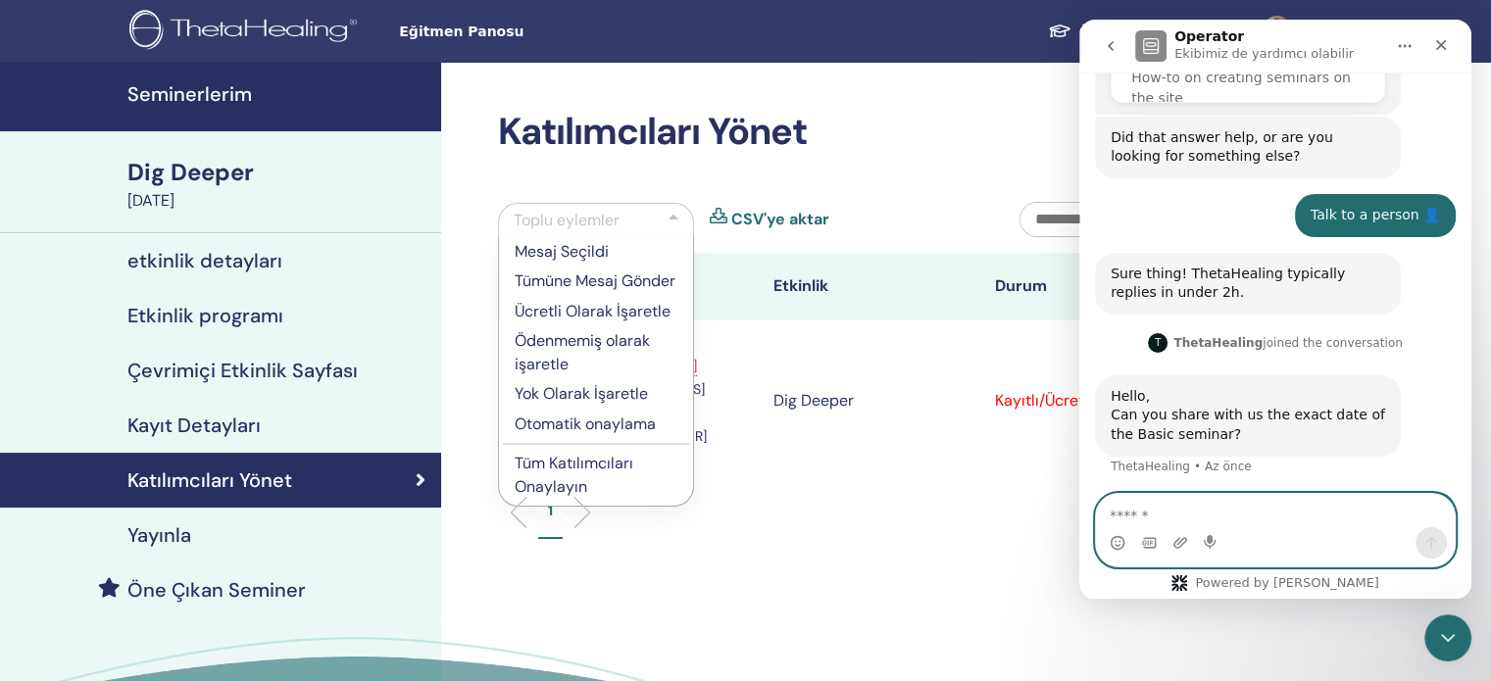
scroll to position [1174, 0]
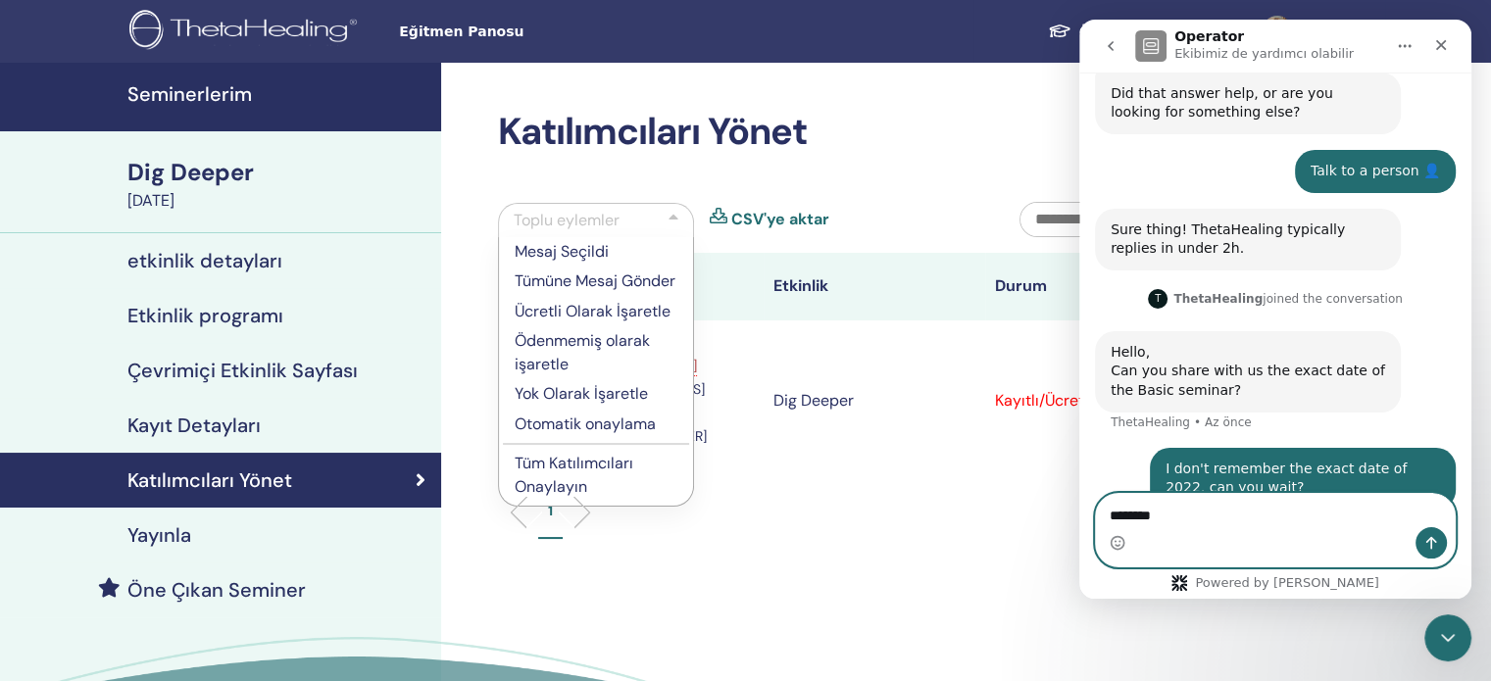
type textarea "*********"
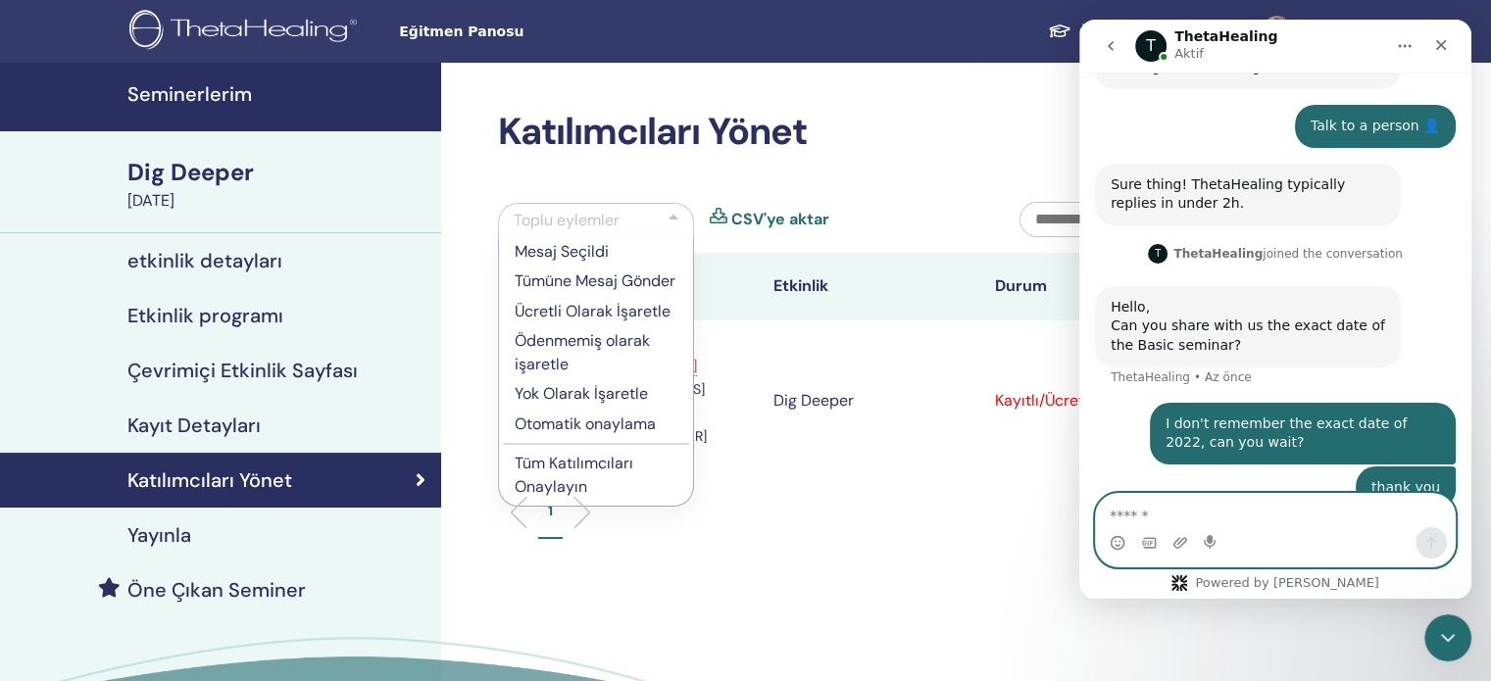
click at [1225, 507] on textarea "Mesaj…" at bounding box center [1275, 510] width 359 height 33
paste textarea "**********"
type textarea "**********"
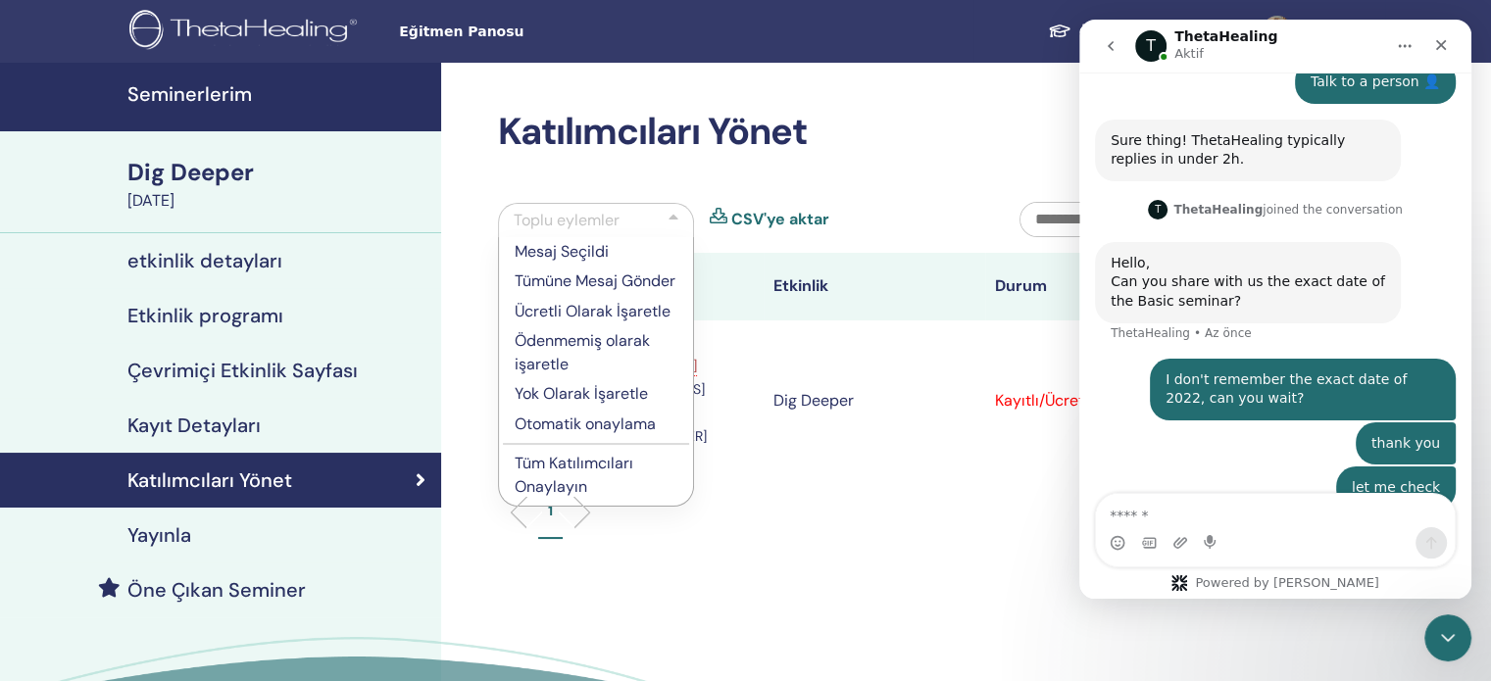
click at [1116, 47] on icon "go back" at bounding box center [1111, 46] width 16 height 16
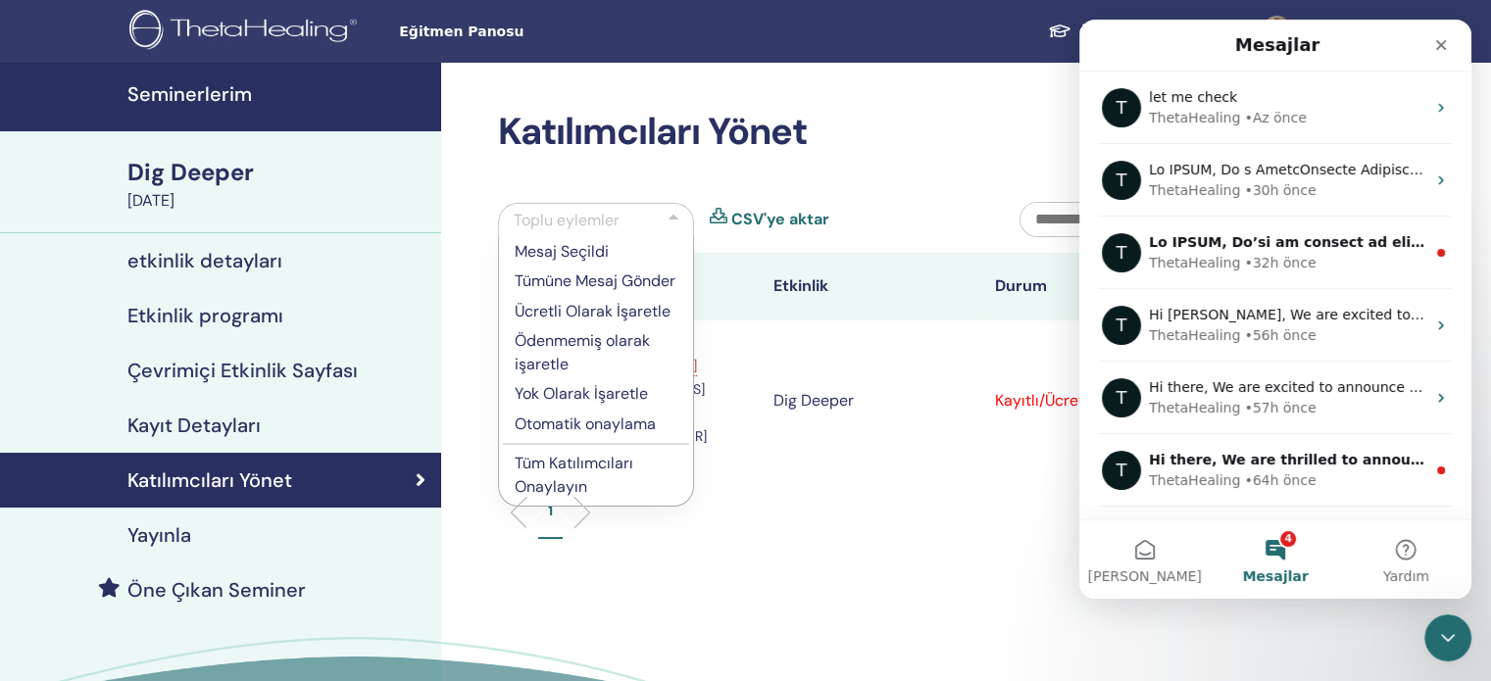
scroll to position [0, 0]
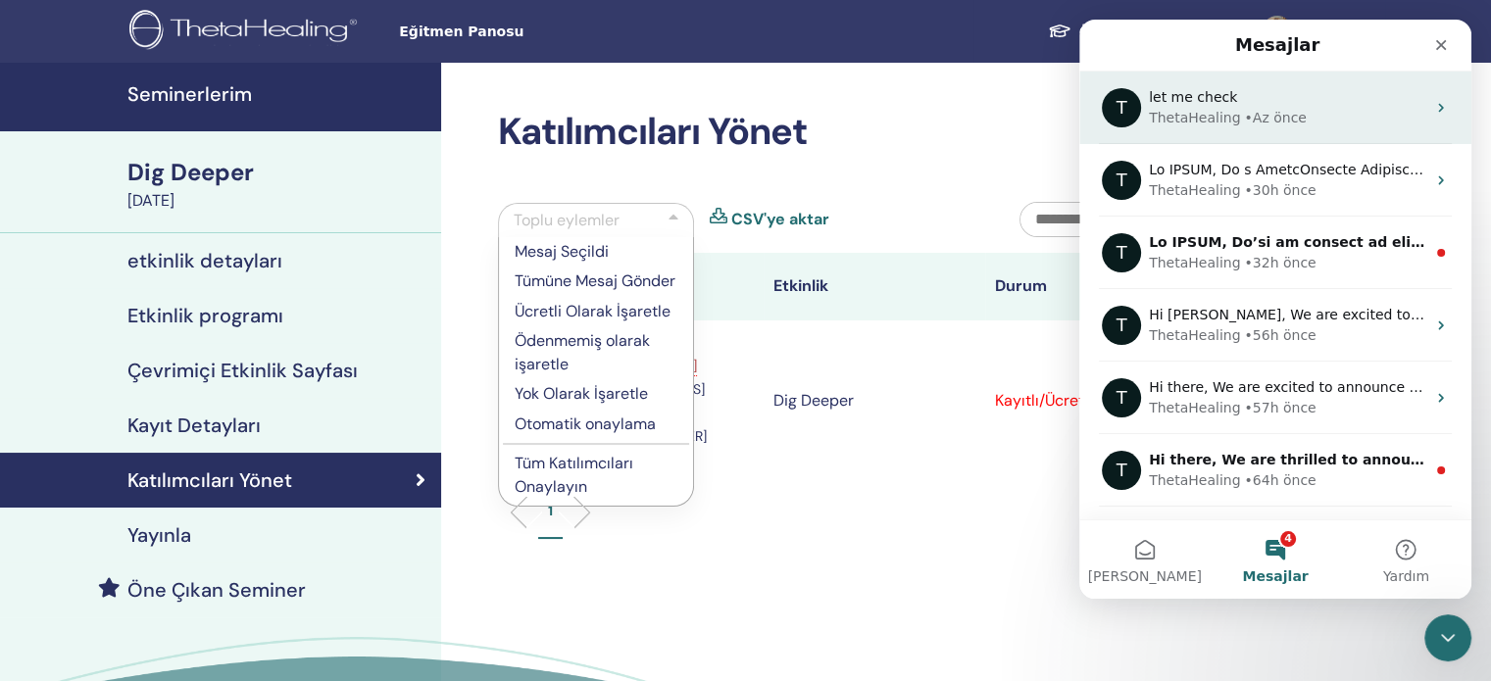
click at [1232, 103] on div "let me check" at bounding box center [1287, 97] width 276 height 21
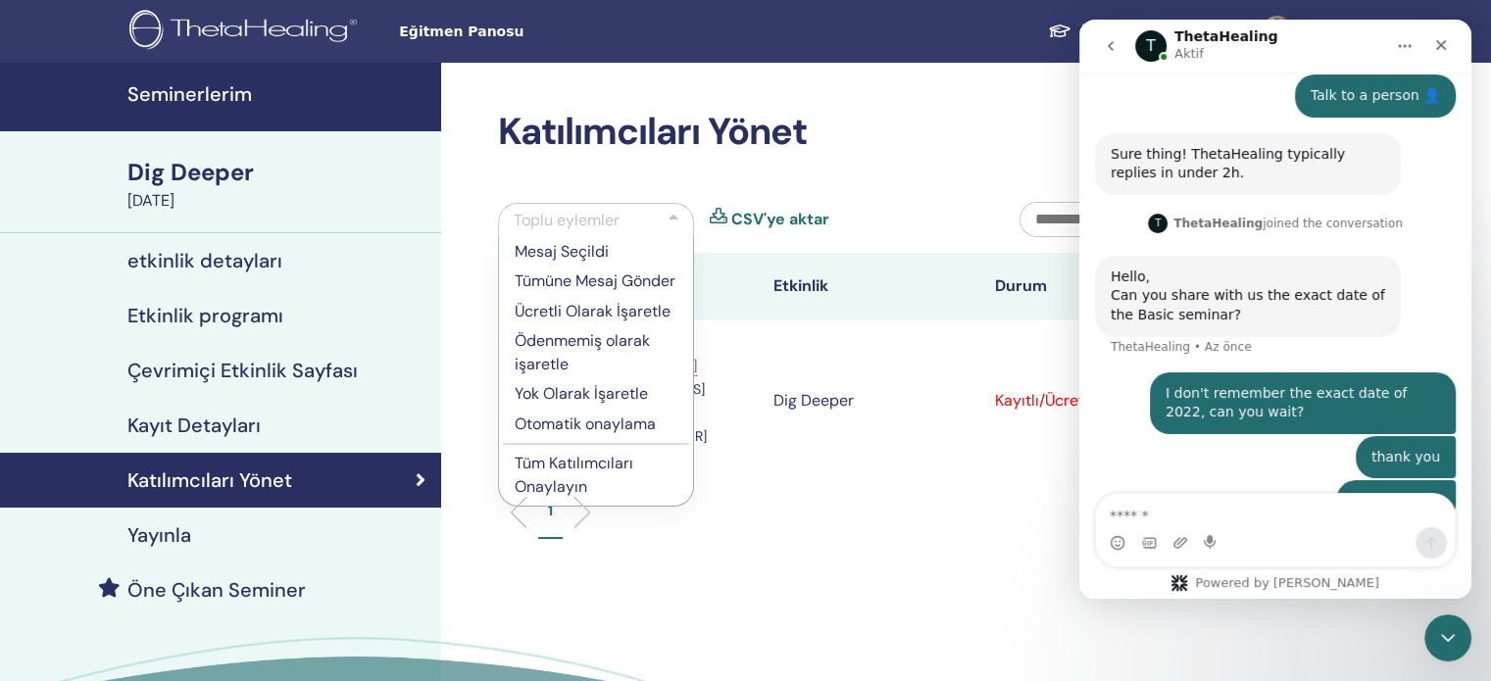
scroll to position [1263, 0]
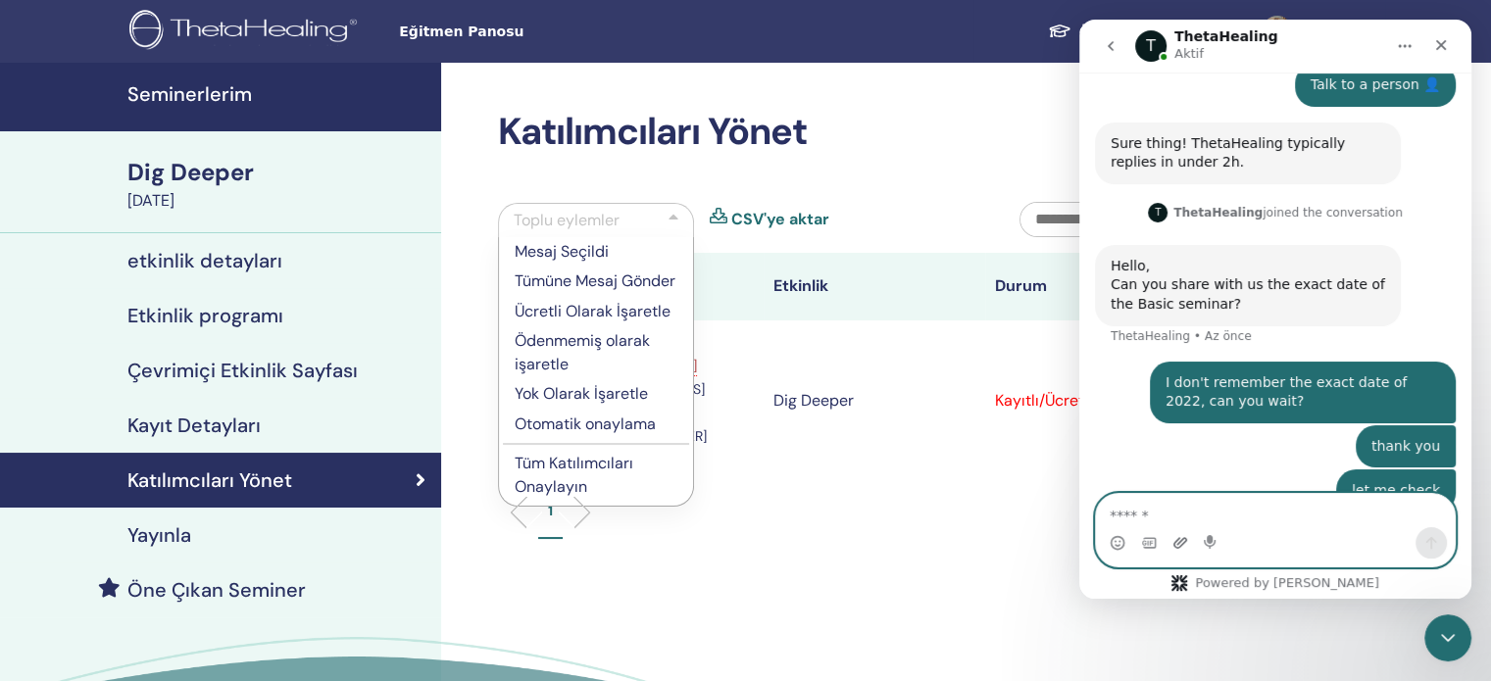
click at [1178, 546] on icon "Ek yükle" at bounding box center [1181, 543] width 16 height 16
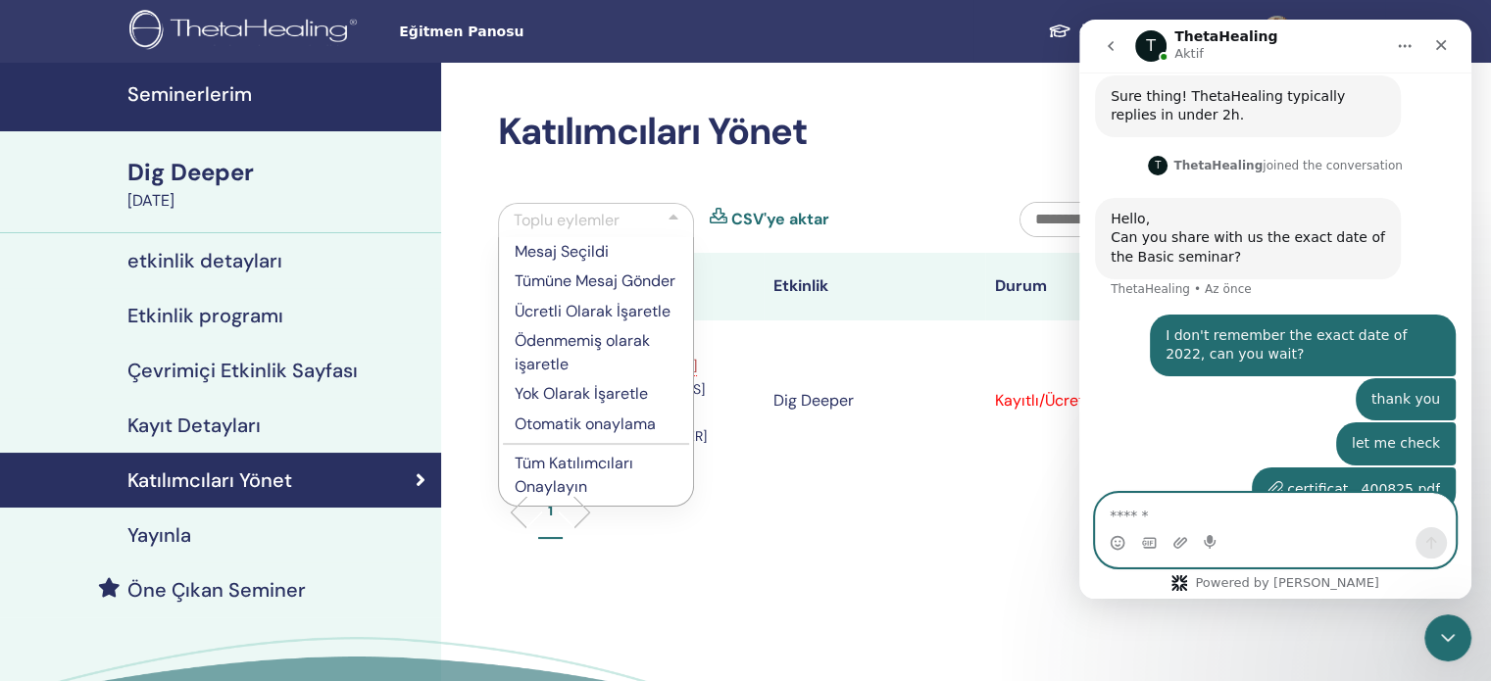
click at [1270, 521] on textarea "Mesaj…" at bounding box center [1275, 510] width 359 height 33
click at [1244, 509] on textarea "Mesaj…" at bounding box center [1275, 510] width 359 height 33
paste textarea "**********"
type textarea "**********"
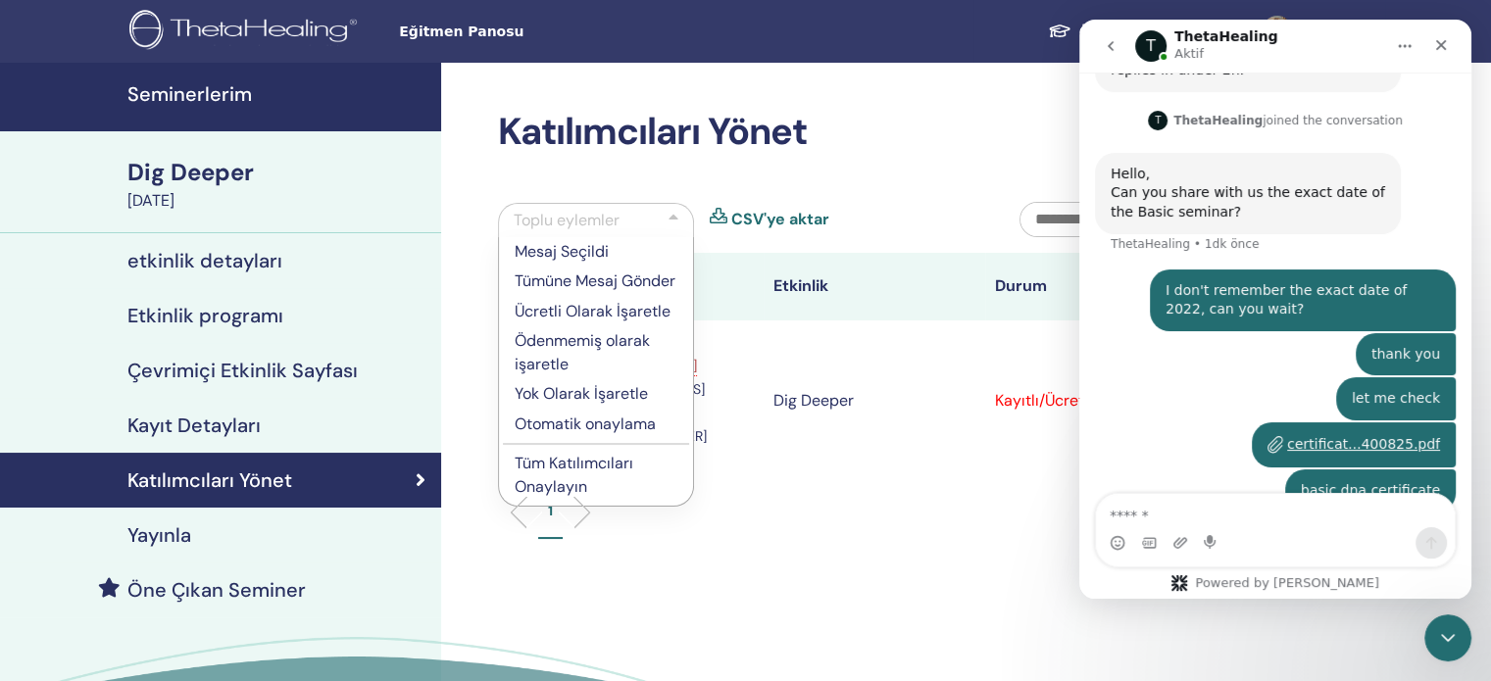
click at [816, 481] on div "1" at bounding box center [874, 519] width 782 height 77
click at [890, 145] on h2 "Katılımcıları Yönet" at bounding box center [874, 132] width 753 height 45
click at [678, 218] on div at bounding box center [674, 221] width 10 height 24
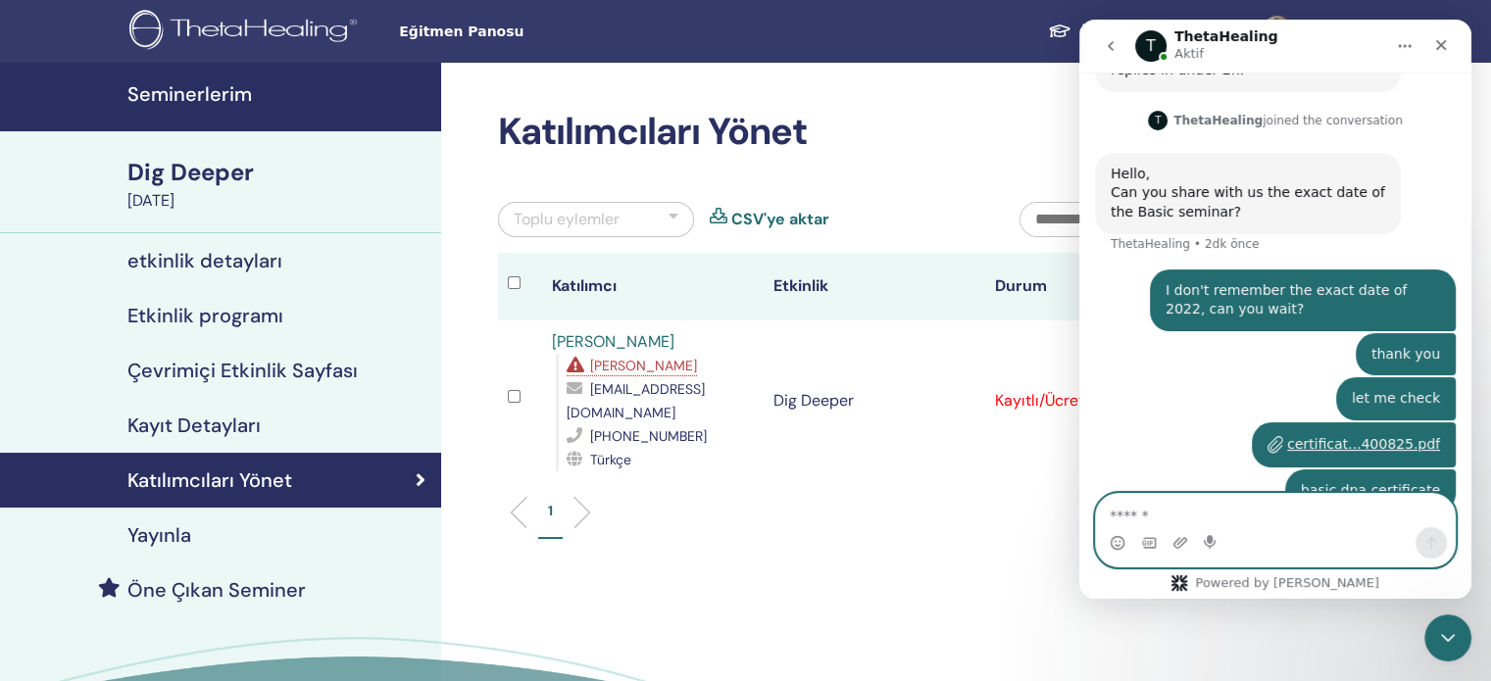
click at [1138, 526] on textarea "Mesaj…" at bounding box center [1275, 510] width 359 height 33
paste textarea "**********"
type textarea "**********"
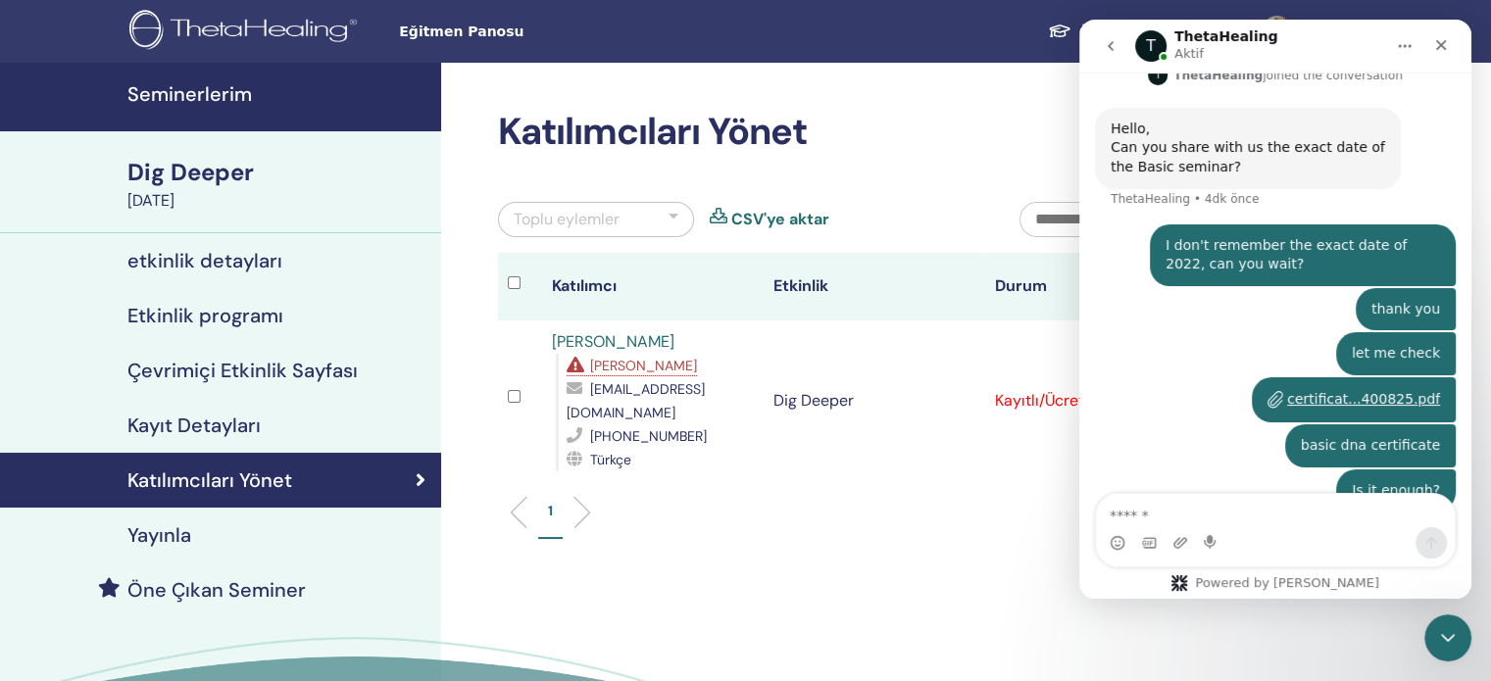
click at [1296, 528] on div "Intercom messenger" at bounding box center [1275, 542] width 359 height 31
click at [1229, 521] on textarea "Mesaj…" at bounding box center [1275, 510] width 359 height 33
paste textarea "**********"
type textarea "**********"
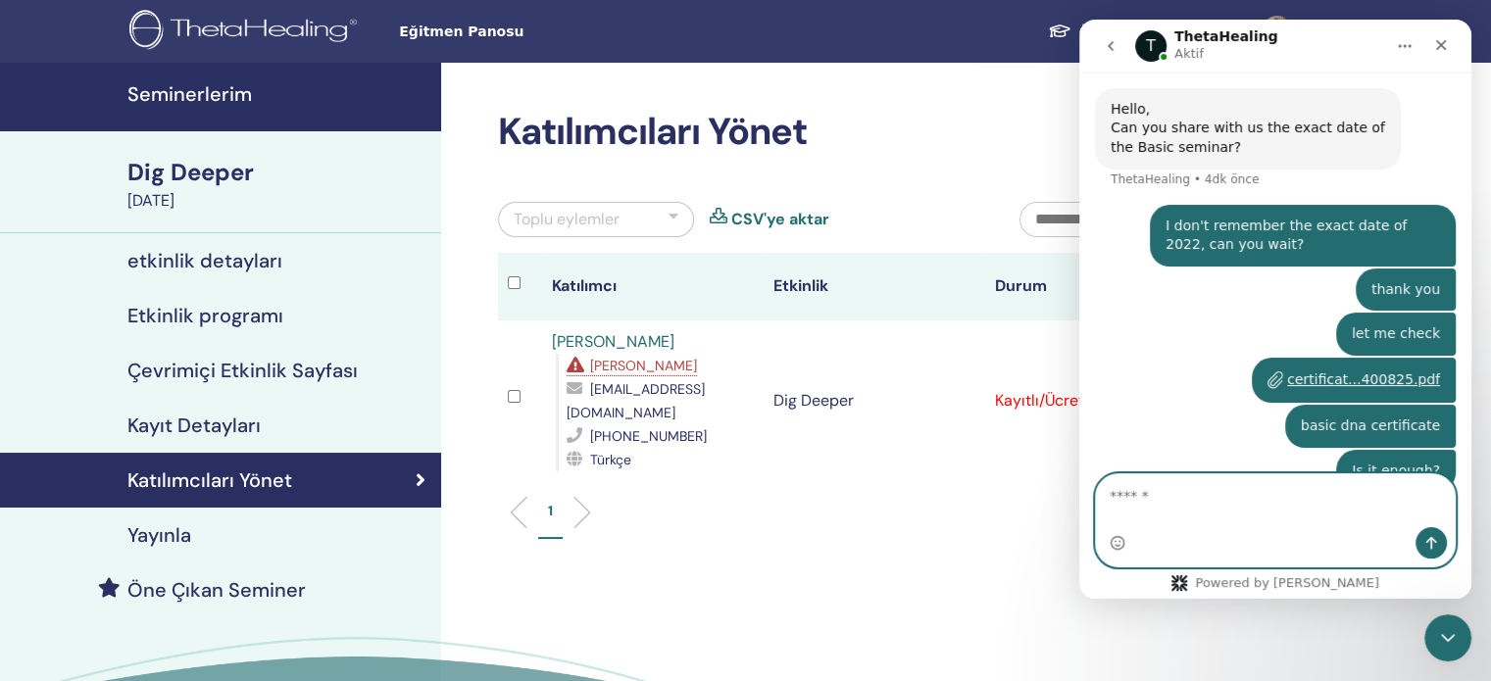
scroll to position [1464, 0]
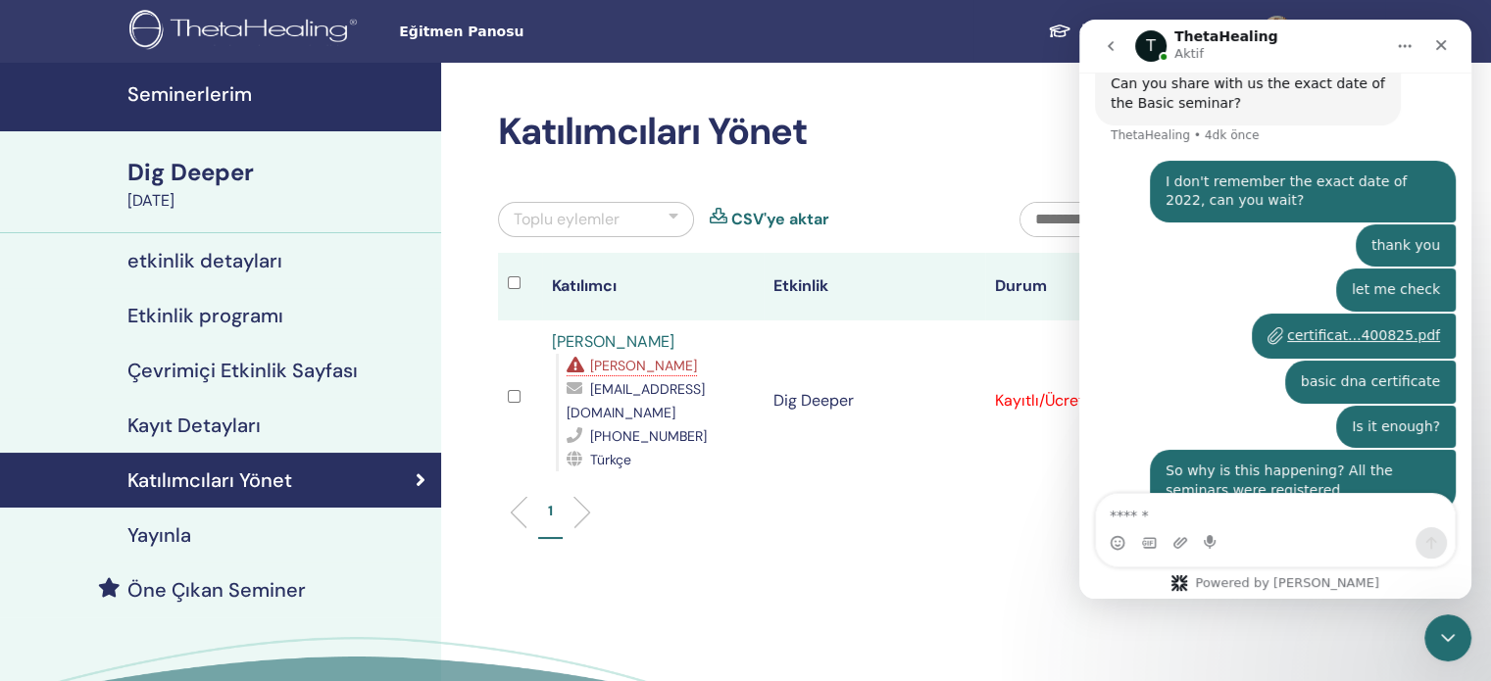
click at [802, 541] on div "Katılımcıları Yönet Toplu eylemler CSV'ye aktar Katılımcı Etkinlik Durum [PERSO…" at bounding box center [938, 448] width 994 height 771
click at [306, 478] on div "Katılımcıları Yönet" at bounding box center [221, 481] width 410 height 24
click at [1112, 43] on icon "go back" at bounding box center [1111, 46] width 16 height 16
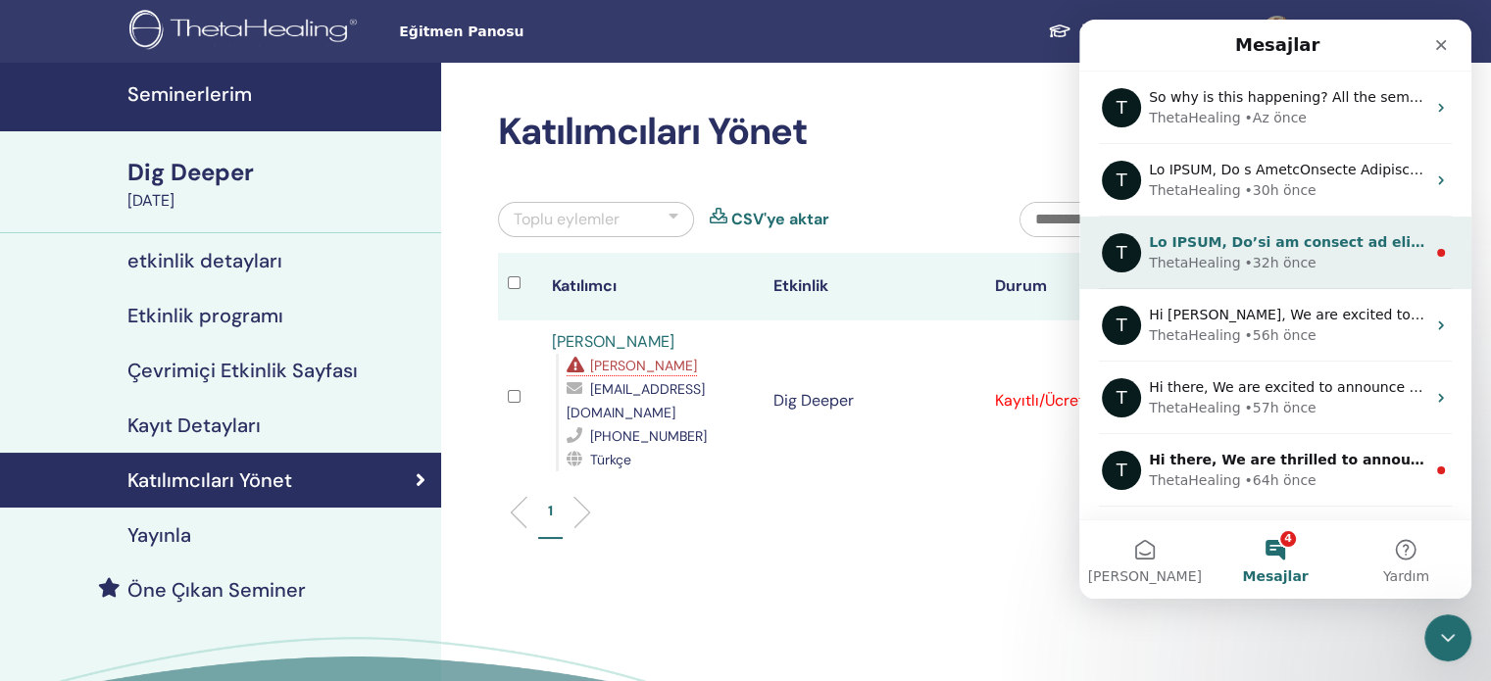
click at [1244, 266] on div "• 32h önce" at bounding box center [1280, 263] width 72 height 21
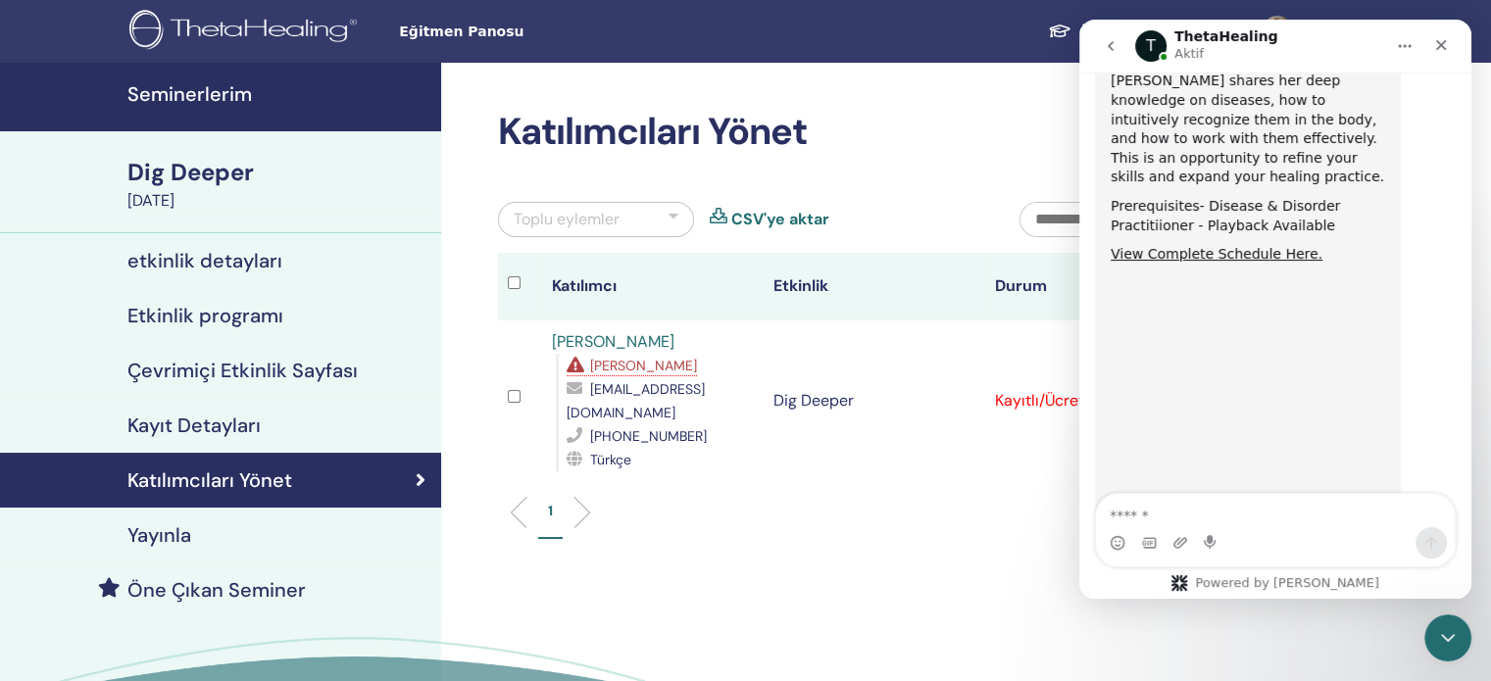
scroll to position [1227, 0]
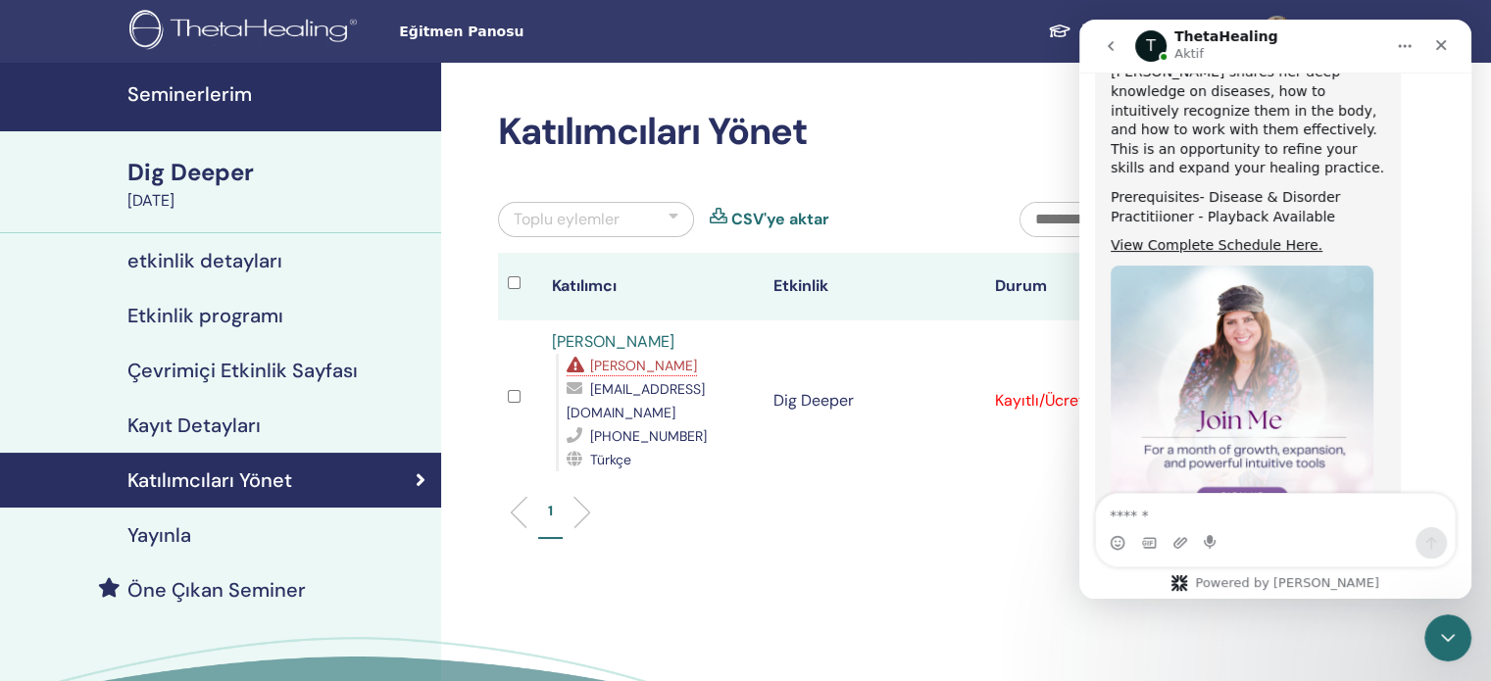
click at [1119, 45] on button "go back" at bounding box center [1110, 45] width 37 height 37
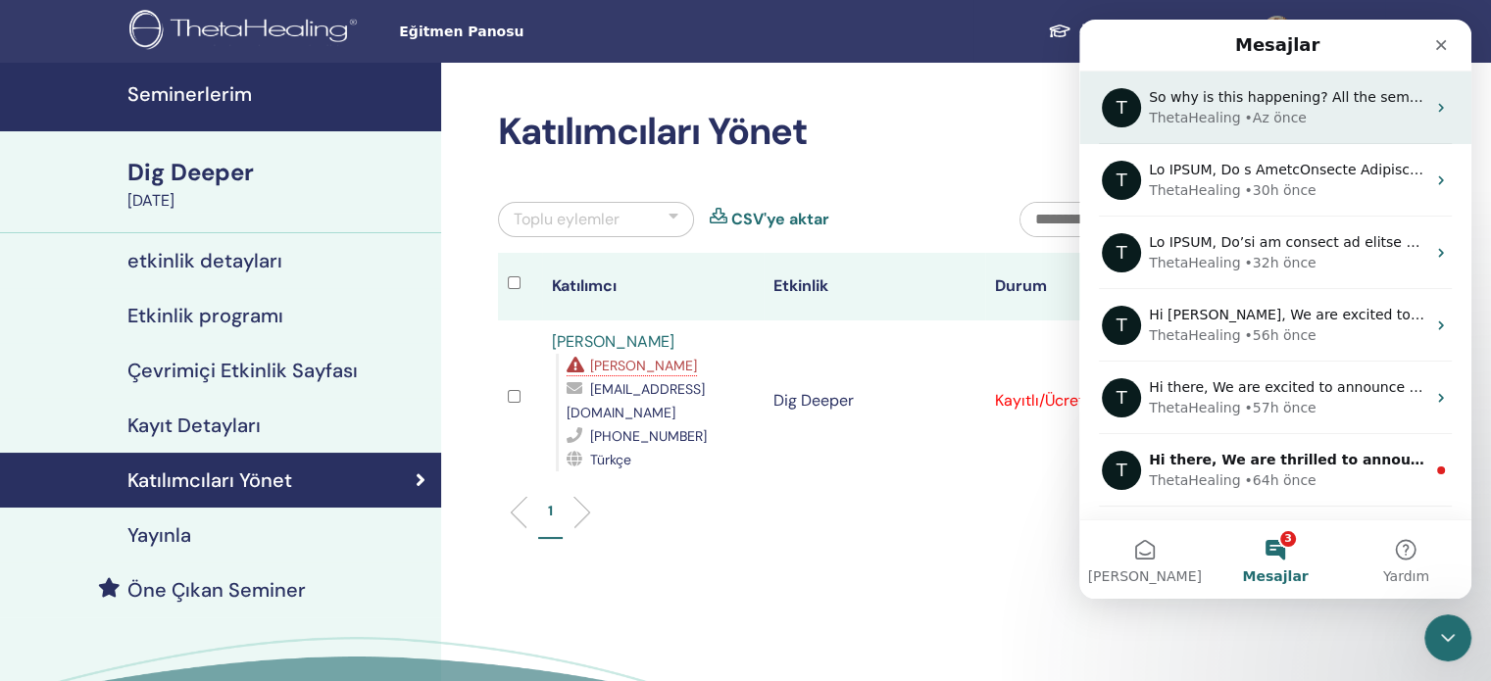
click at [1172, 123] on div "ThetaHealing" at bounding box center [1194, 118] width 91 height 21
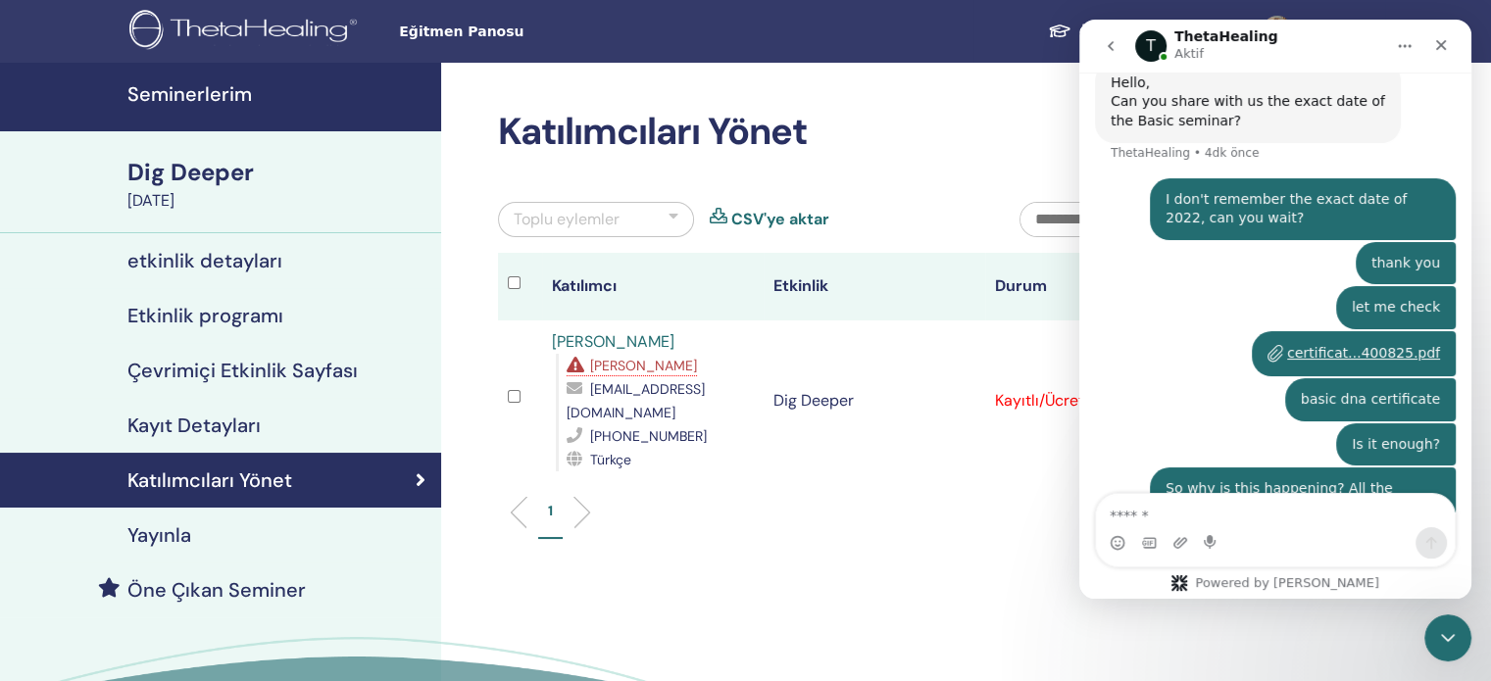
scroll to position [1464, 0]
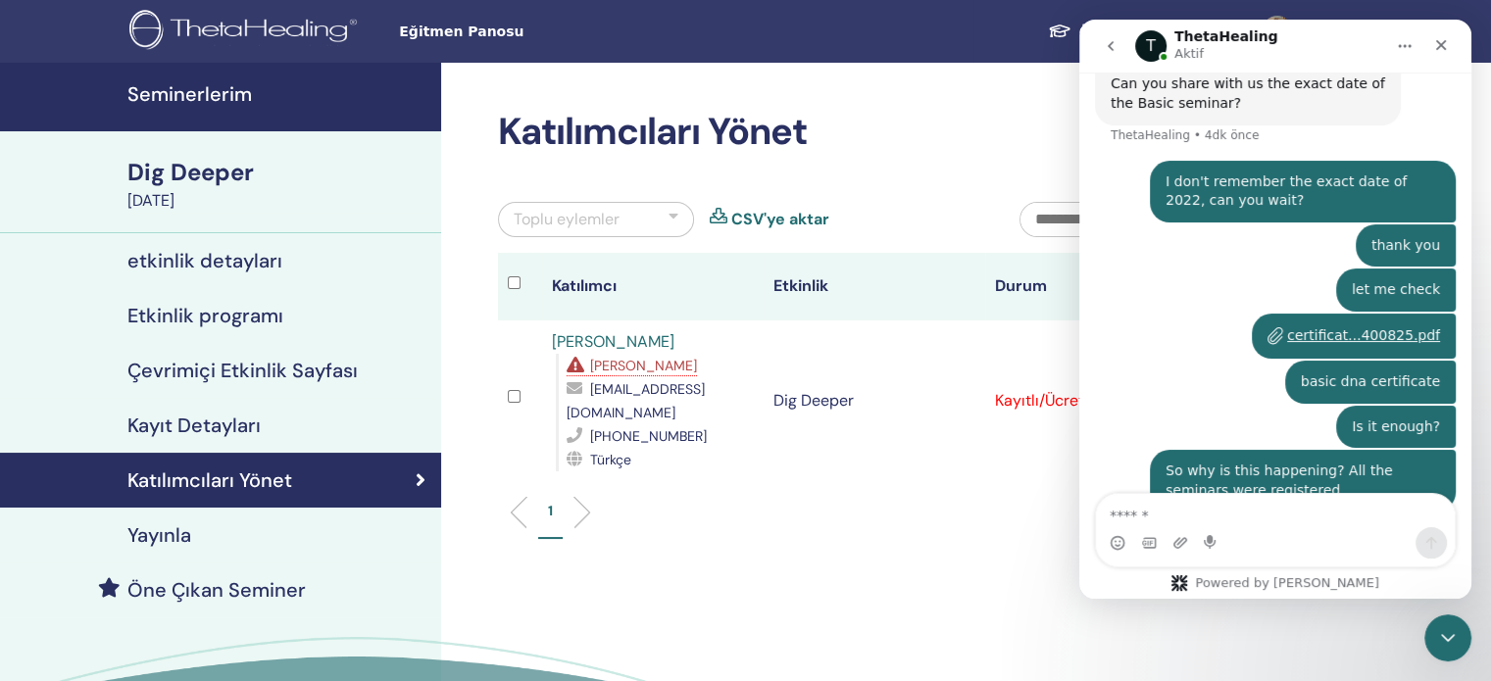
click at [1110, 45] on icon "go back" at bounding box center [1111, 46] width 6 height 10
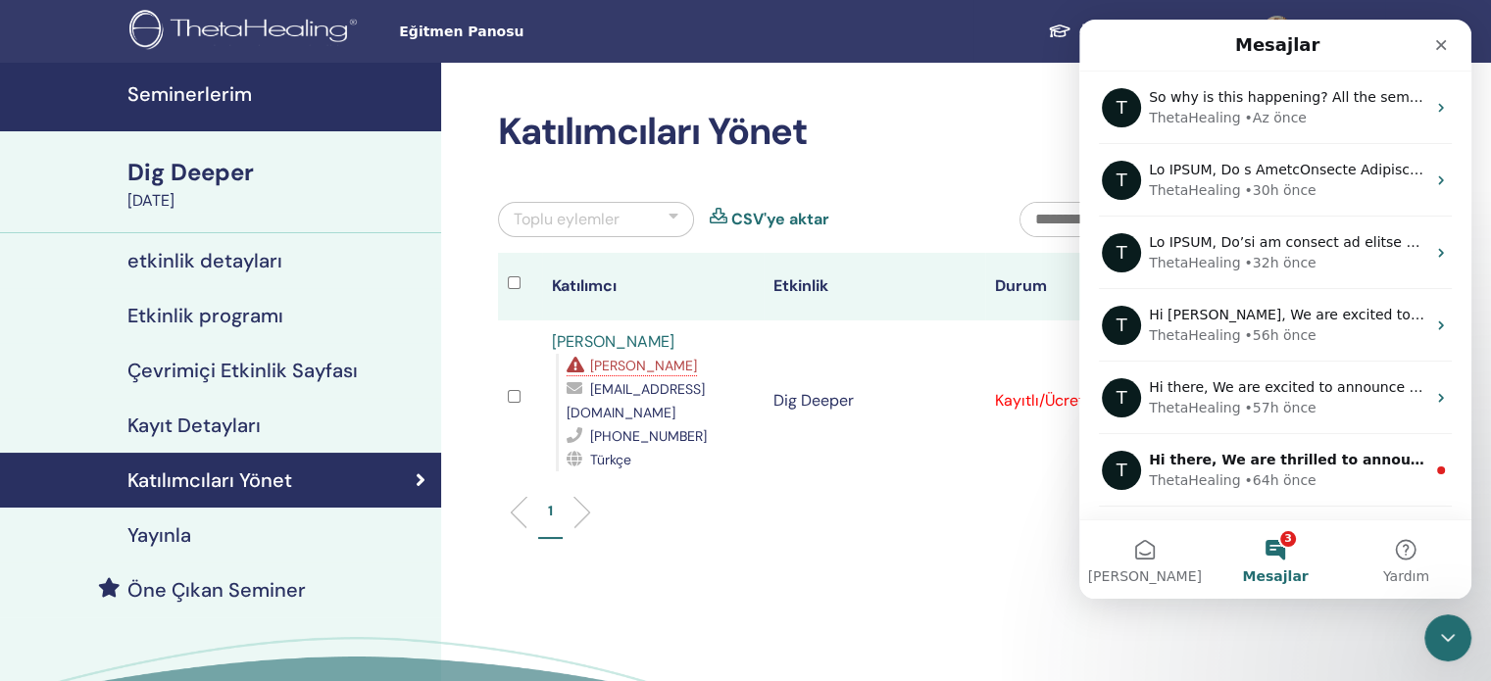
click at [842, 565] on div "Katılımcıları Yönet Toplu eylemler CSV'ye aktar Katılımcı Etkinlik Durum [PERSO…" at bounding box center [938, 448] width 994 height 771
click at [242, 487] on h4 "Katılımcıları Yönet" at bounding box center [209, 481] width 165 height 24
click at [235, 430] on h4 "Kayıt Detayları" at bounding box center [193, 426] width 133 height 24
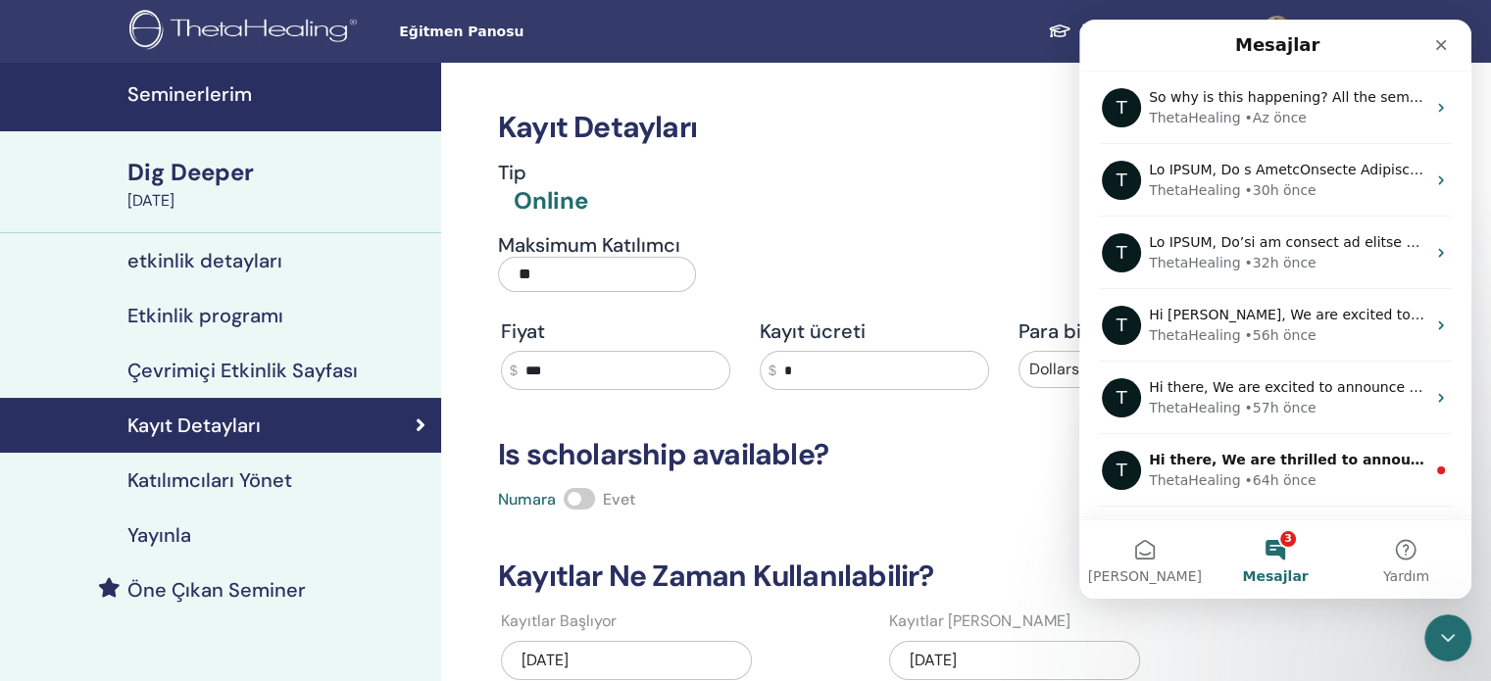
click at [252, 477] on h4 "Katılımcıları Yönet" at bounding box center [209, 481] width 165 height 24
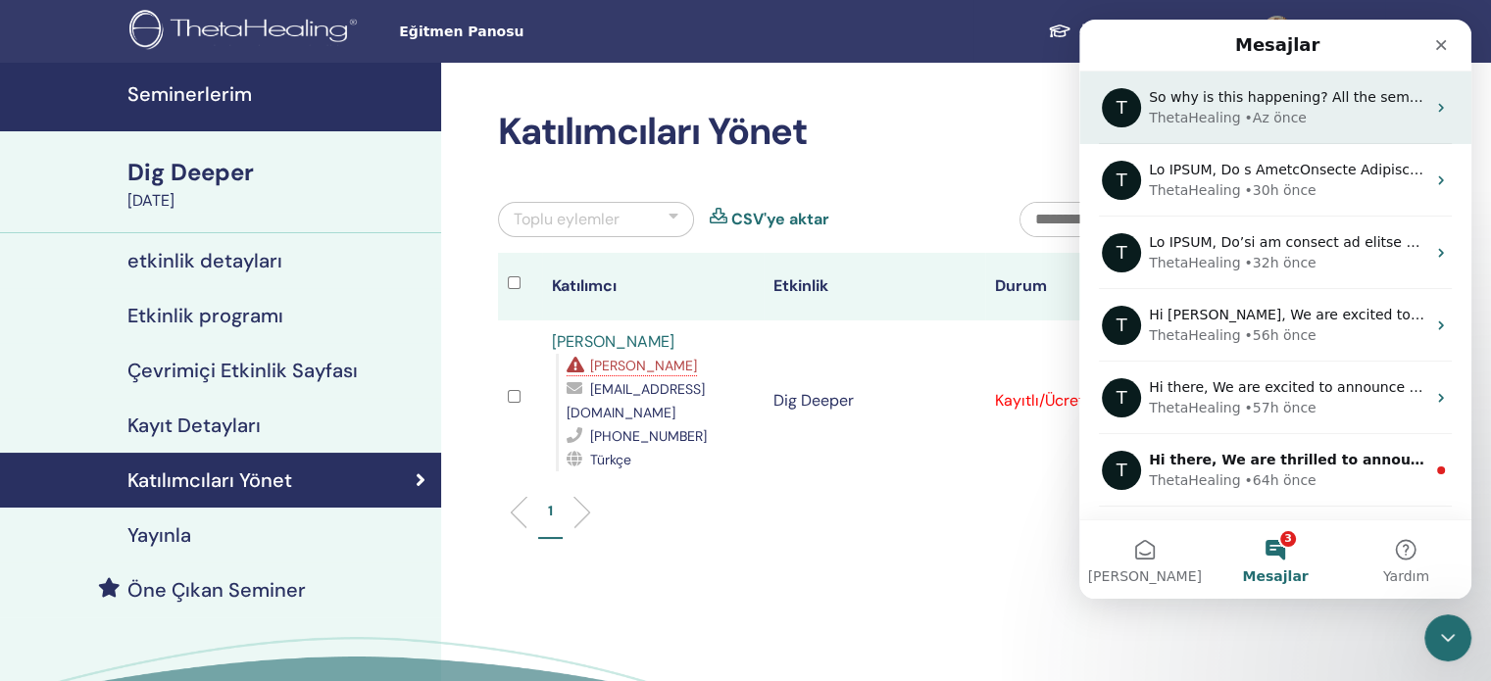
click at [1268, 91] on span "So why is this happening? All the seminars were registered." at bounding box center [1354, 97] width 411 height 16
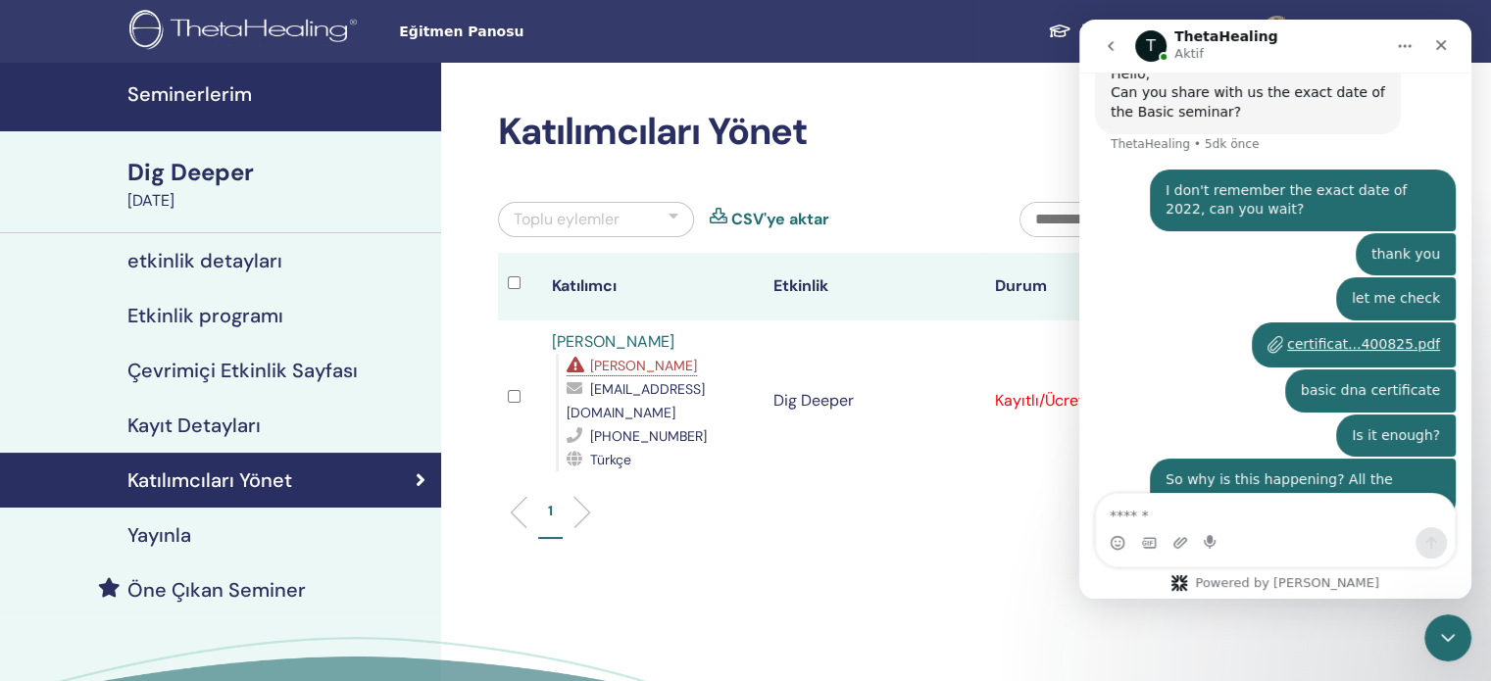
scroll to position [1464, 0]
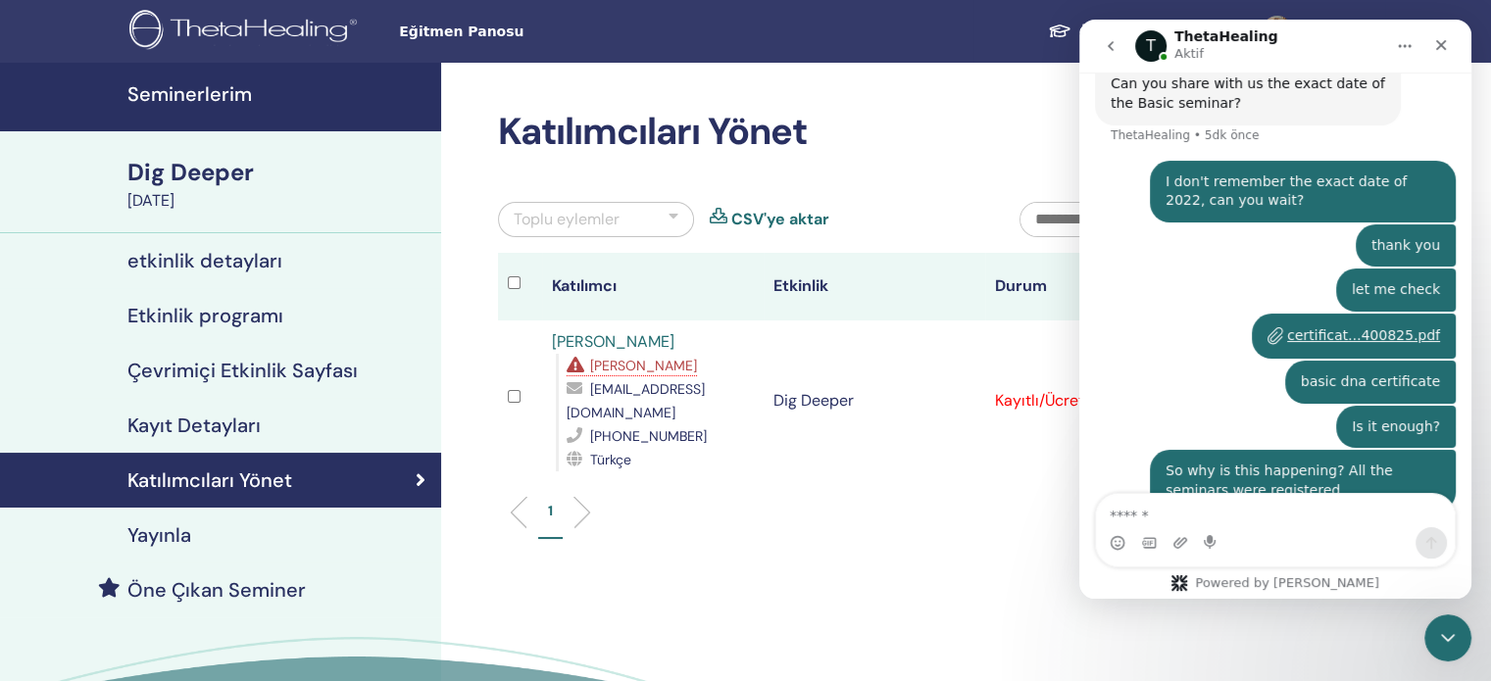
click at [1108, 54] on button "go back" at bounding box center [1110, 45] width 37 height 37
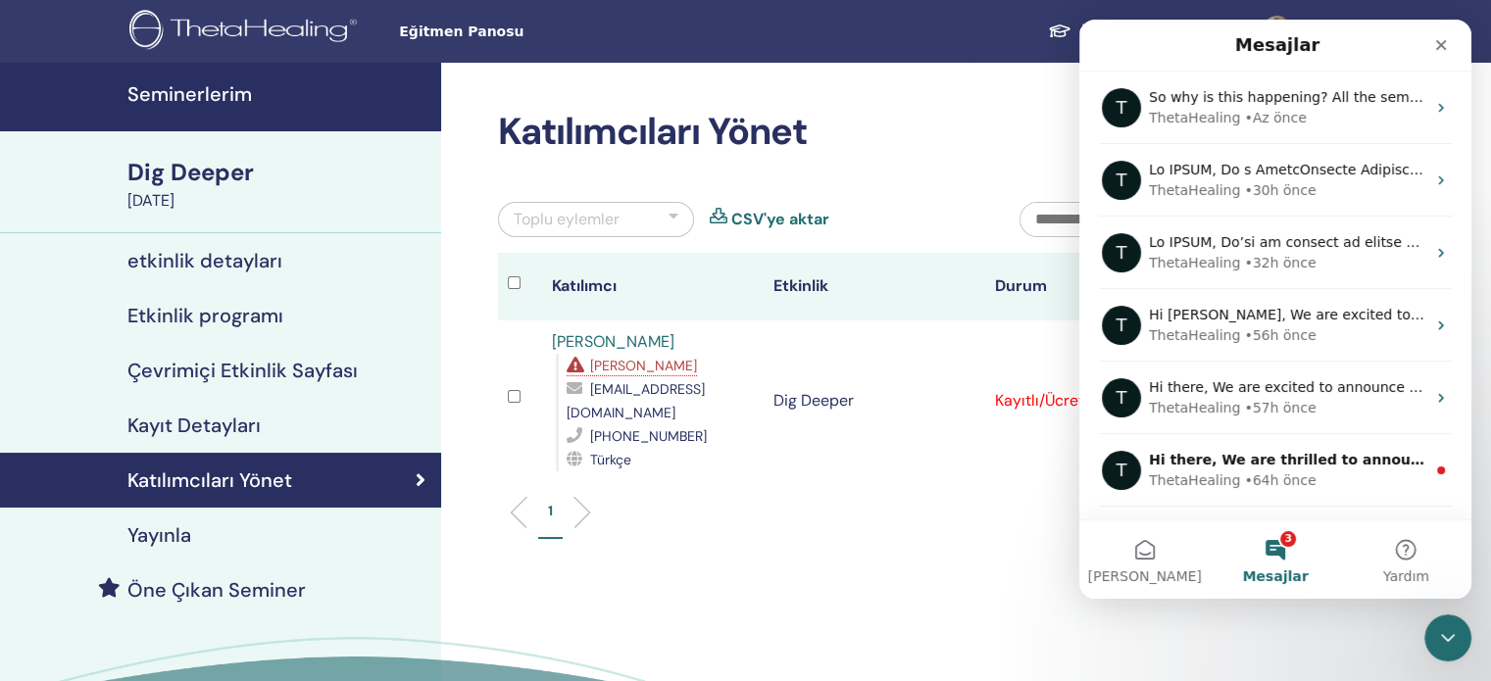
scroll to position [0, 0]
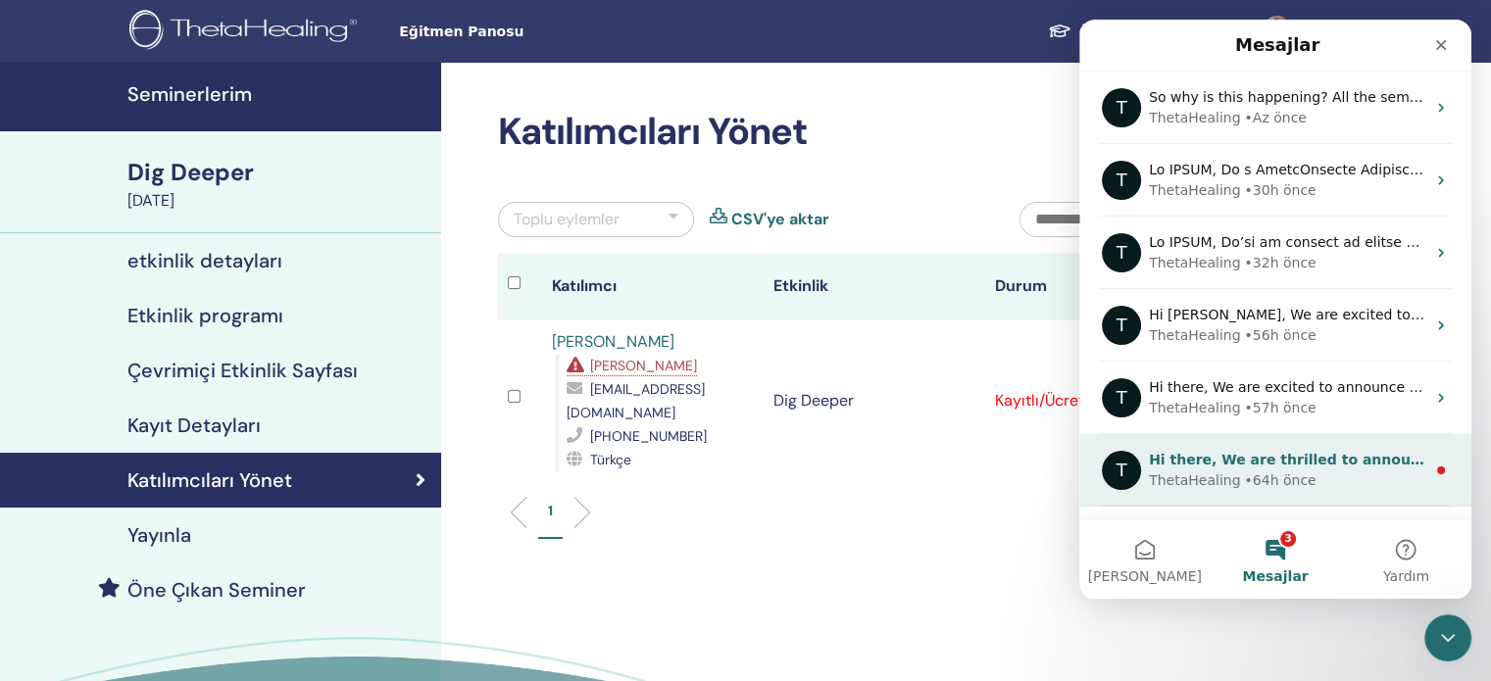
click at [1195, 488] on div "ThetaHealing" at bounding box center [1194, 481] width 91 height 21
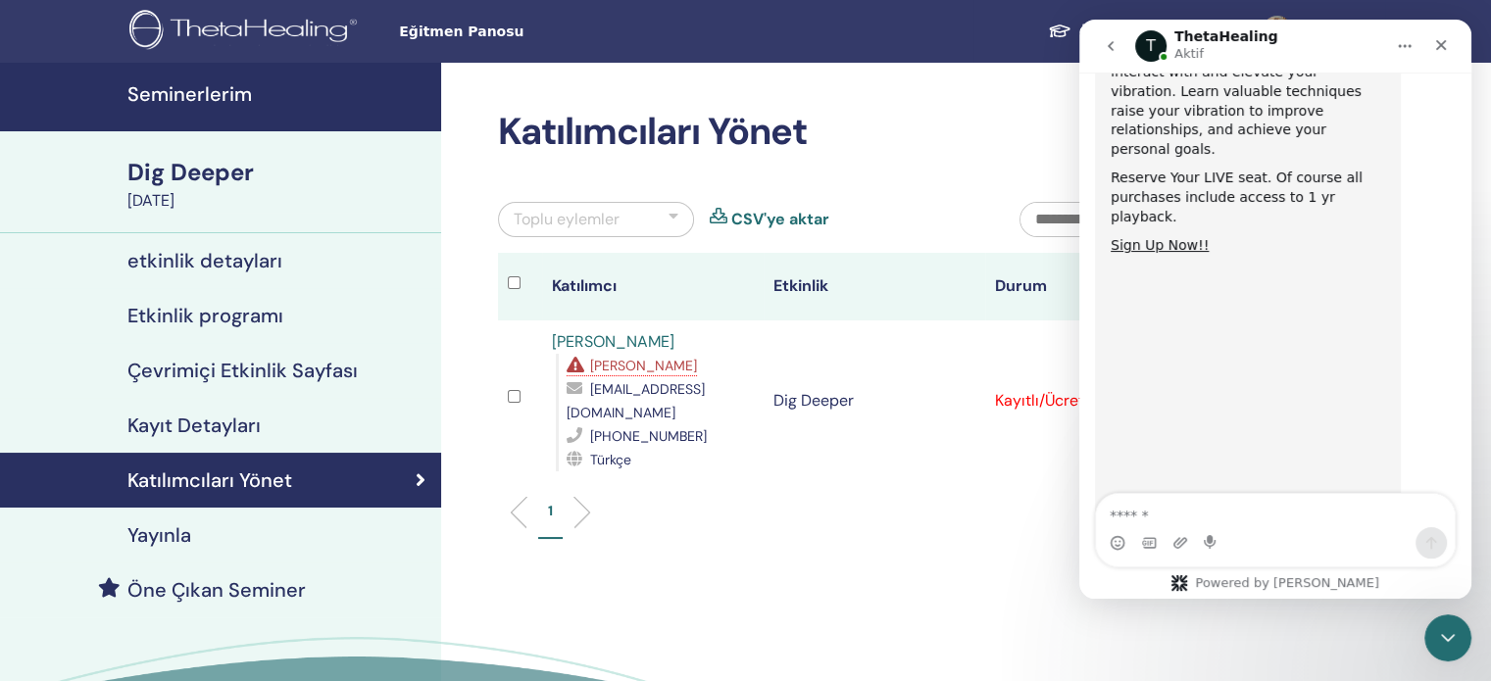
scroll to position [474, 0]
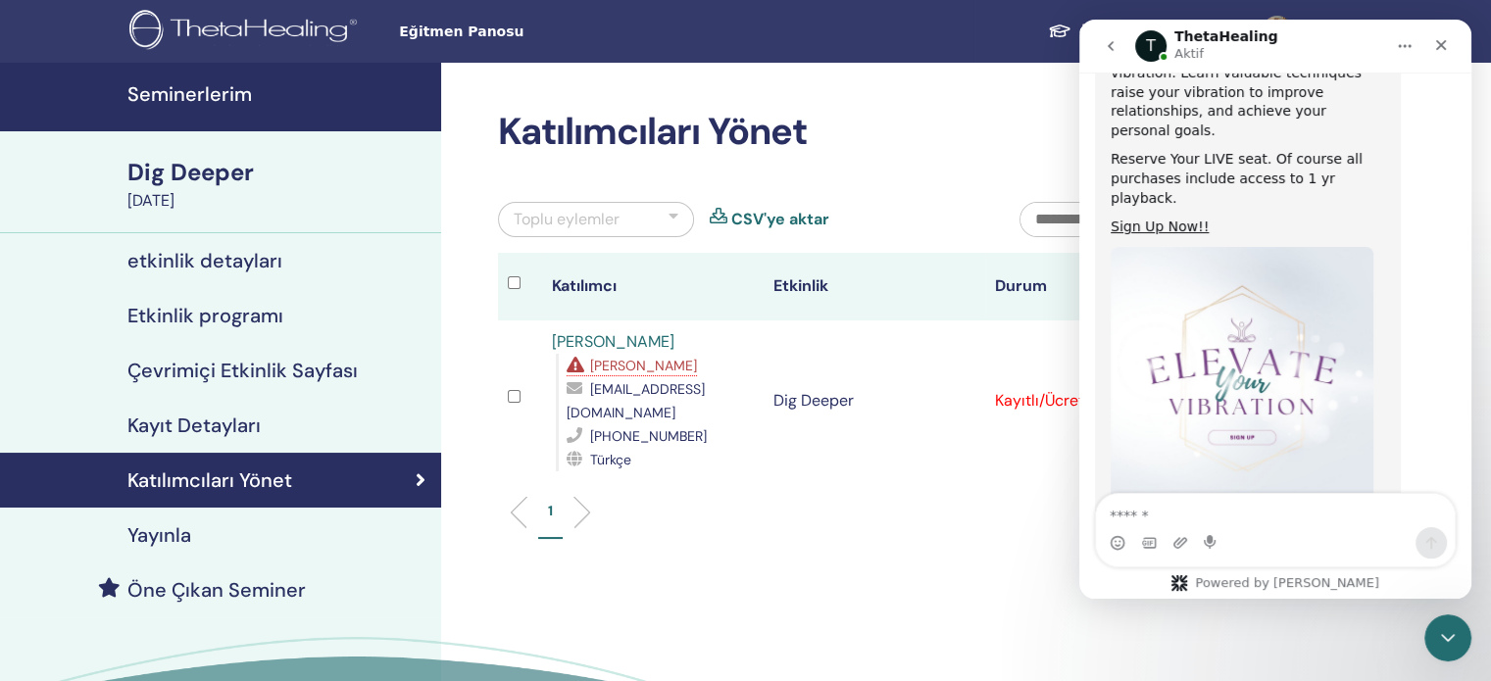
click at [1114, 48] on icon "go back" at bounding box center [1111, 46] width 16 height 16
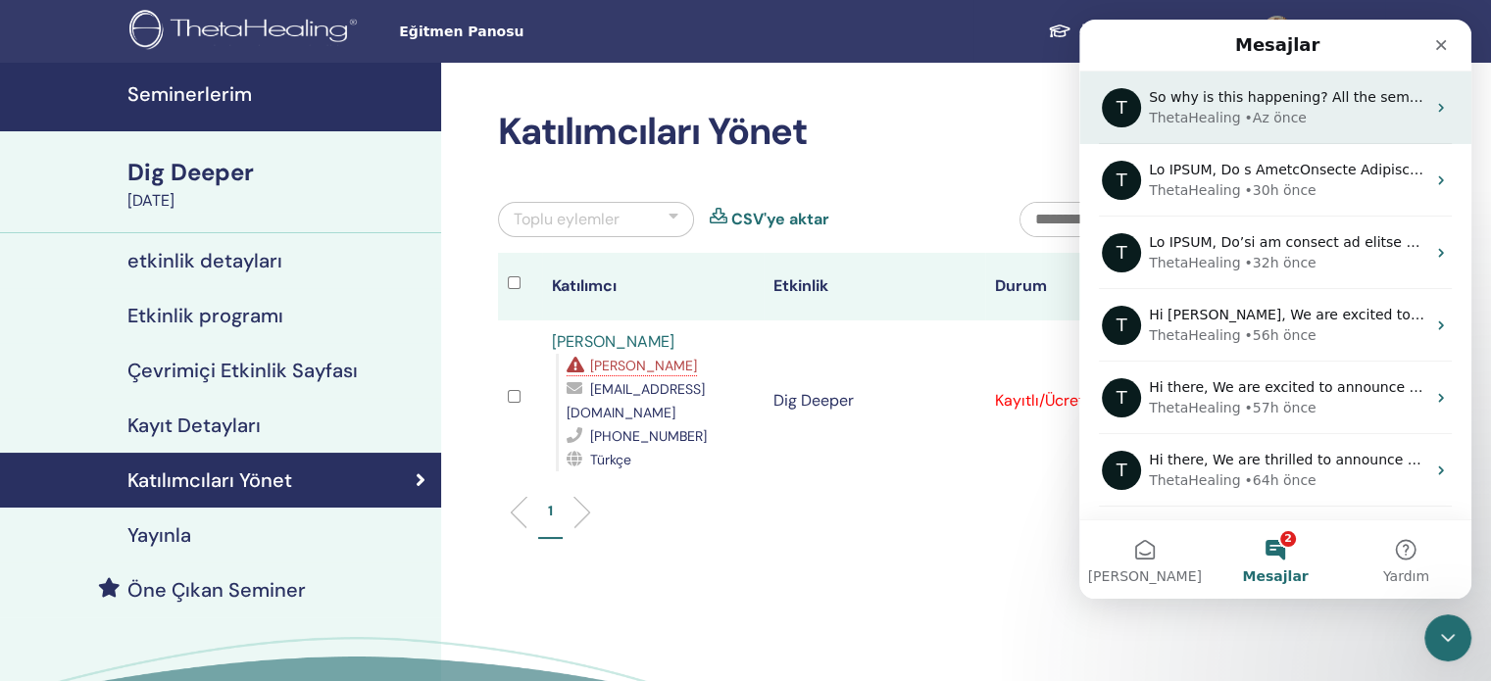
click at [1201, 116] on div "ThetaHealing" at bounding box center [1194, 118] width 91 height 21
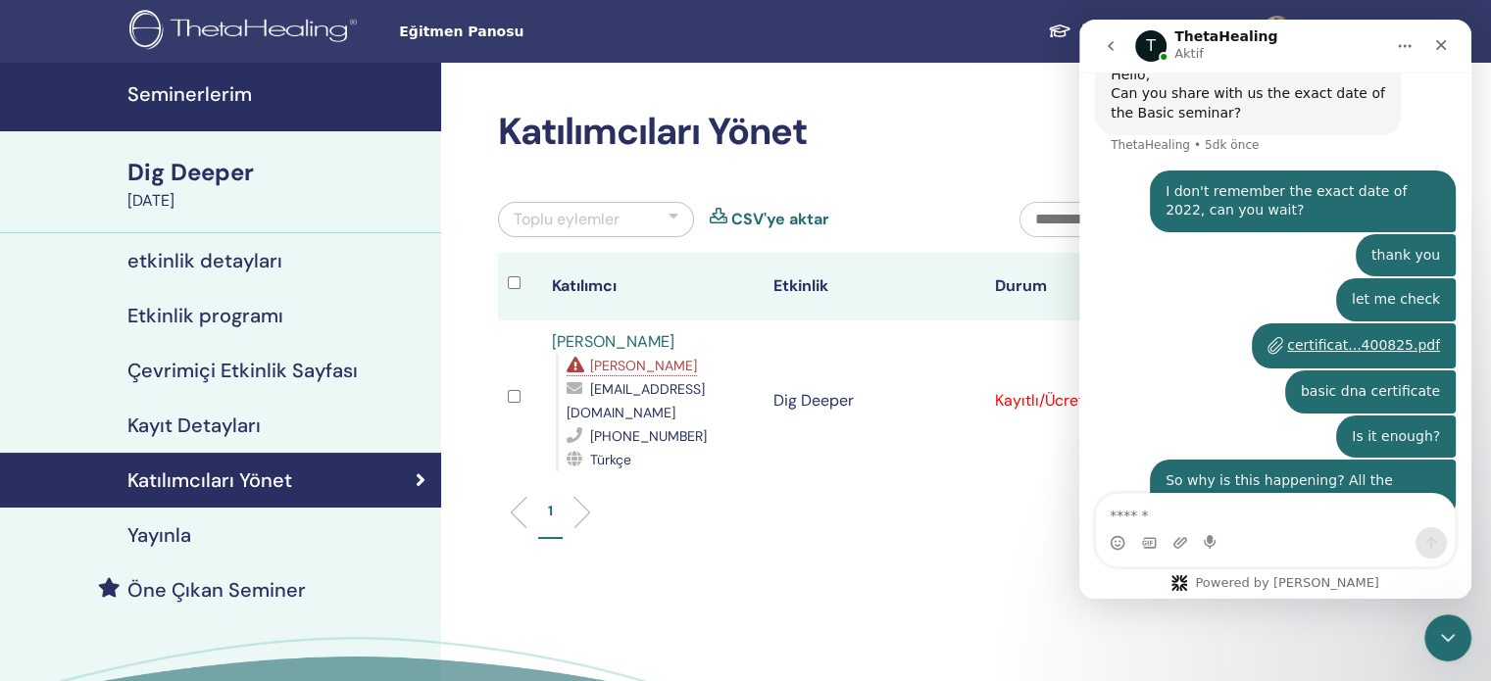
scroll to position [1463, 0]
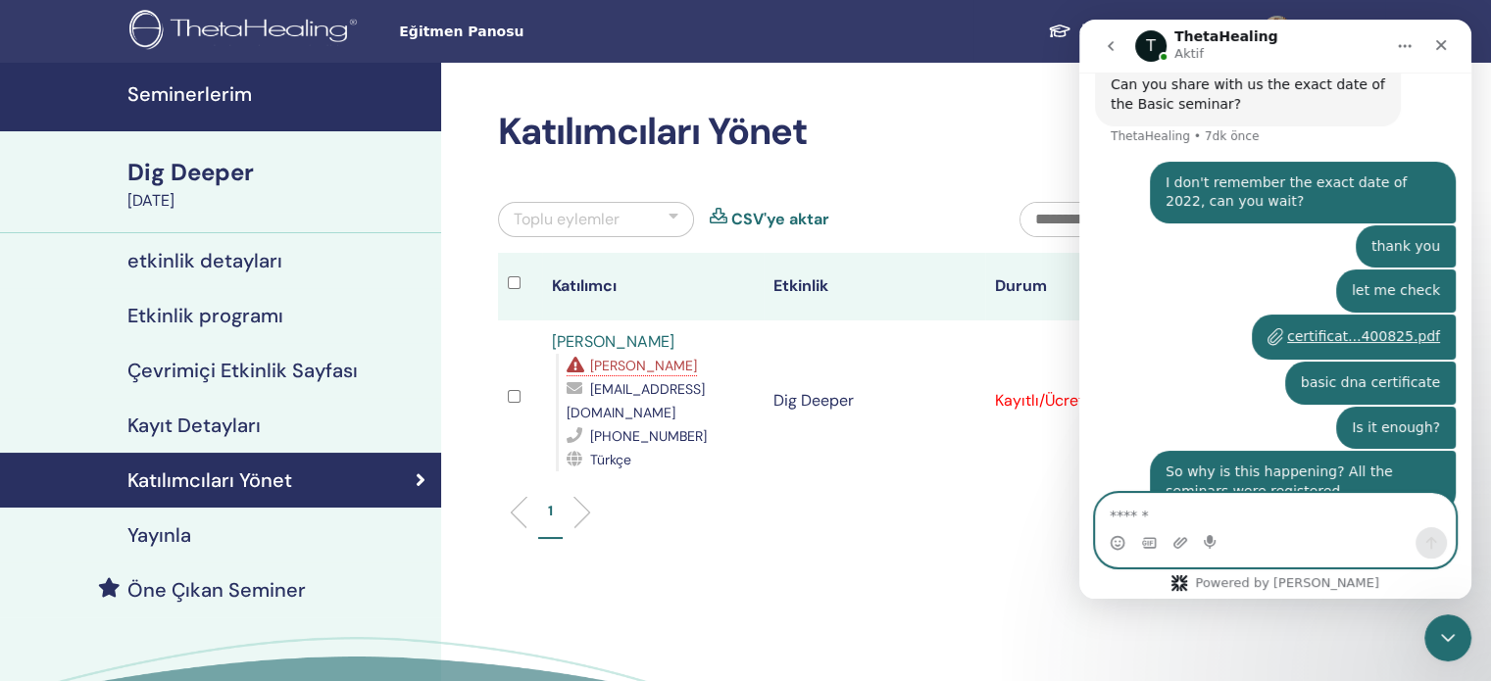
click at [1227, 523] on textarea "Mesaj…" at bounding box center [1275, 510] width 359 height 33
click at [1368, 326] on div "certificat...400825.pdf" at bounding box center [1363, 336] width 153 height 21
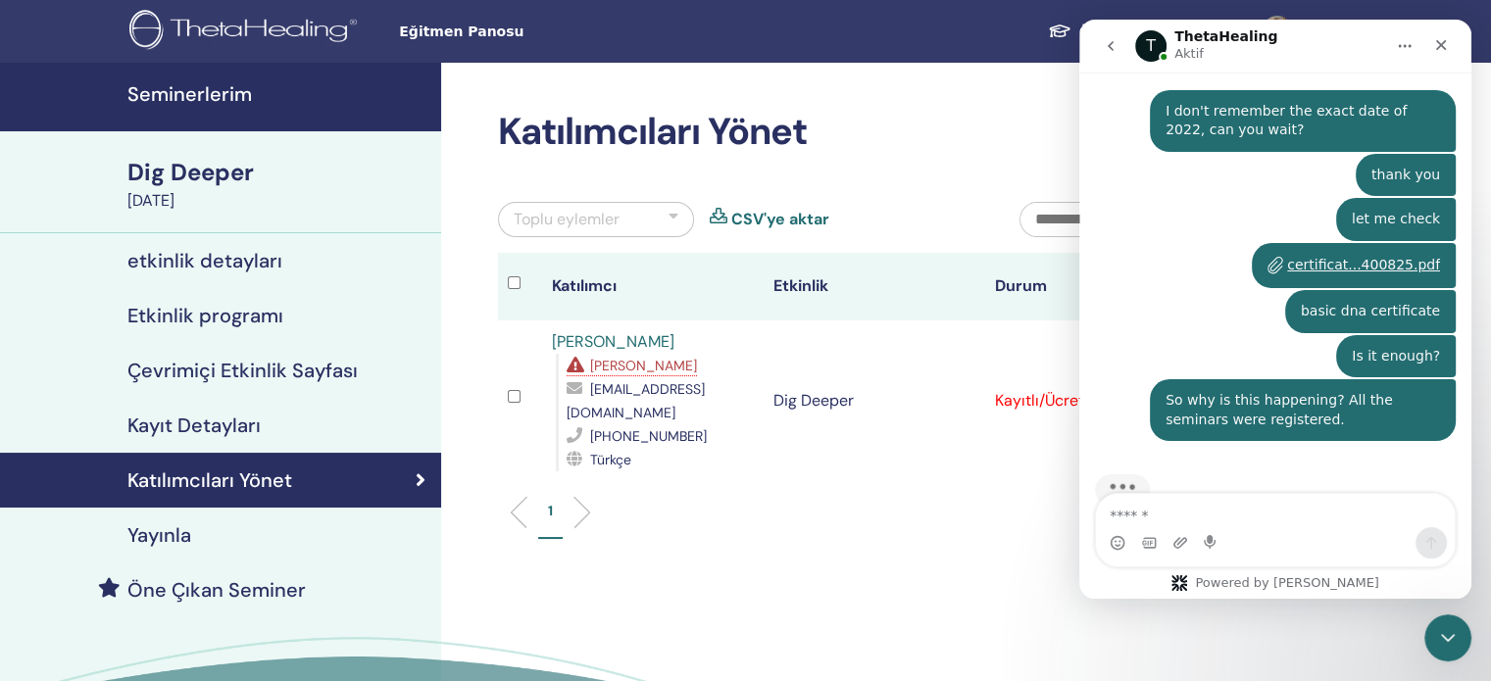
scroll to position [1539, 0]
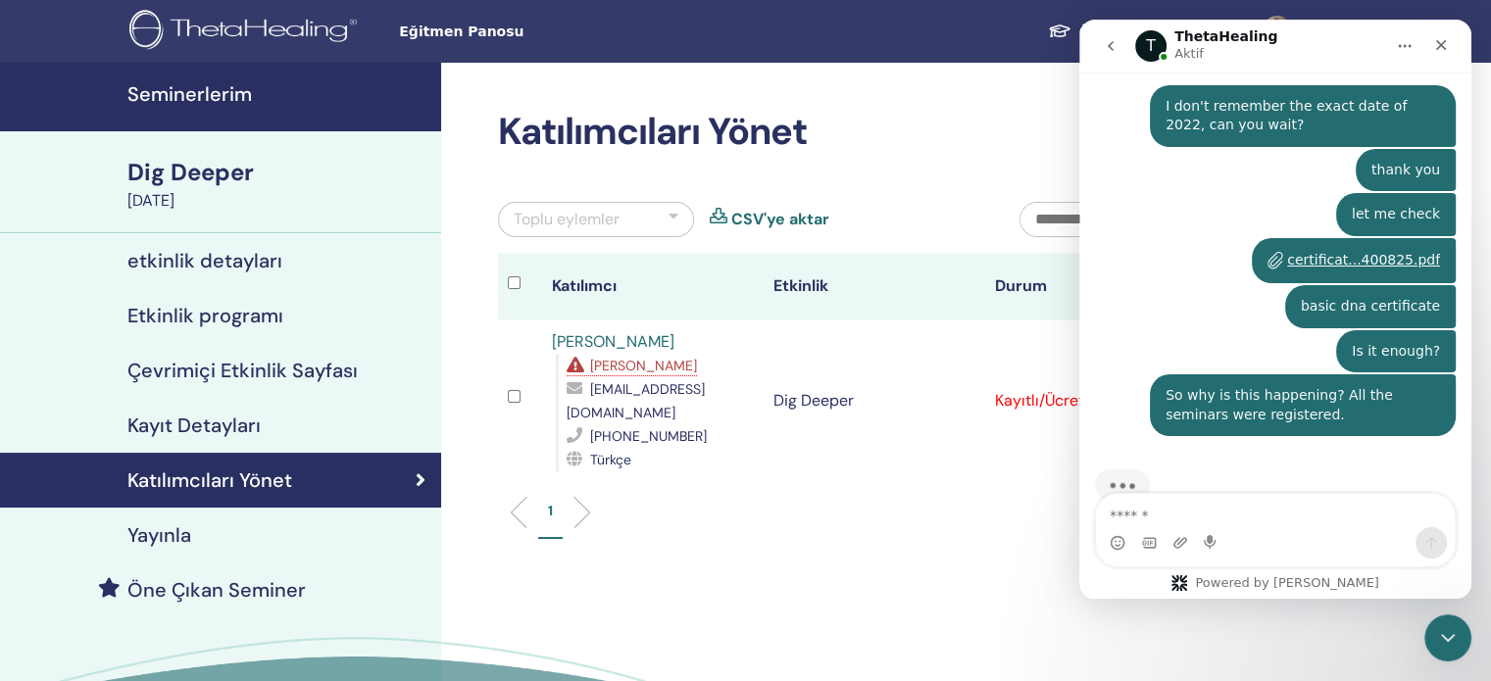
drag, startPoint x: 1468, startPoint y: 440, endPoint x: 2550, endPoint y: 423, distance: 1082.6
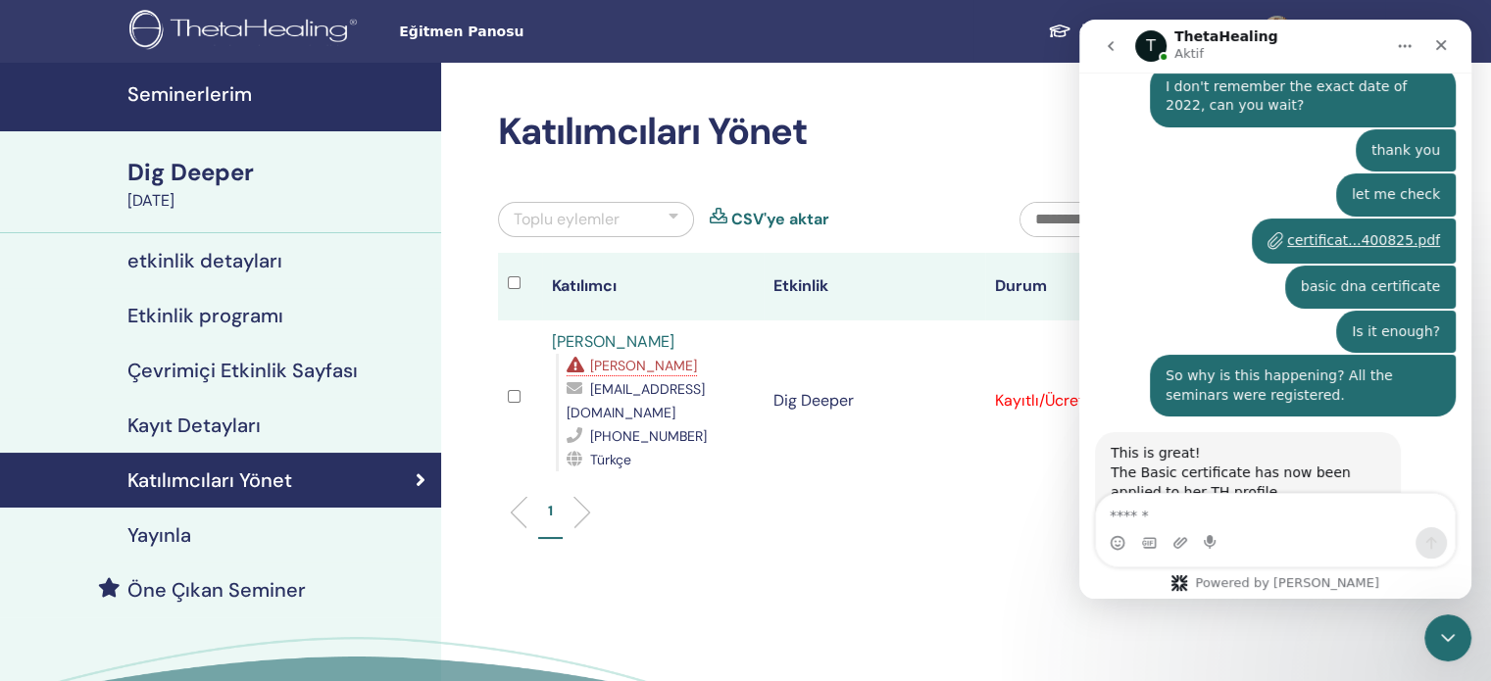
scroll to position [1581, 0]
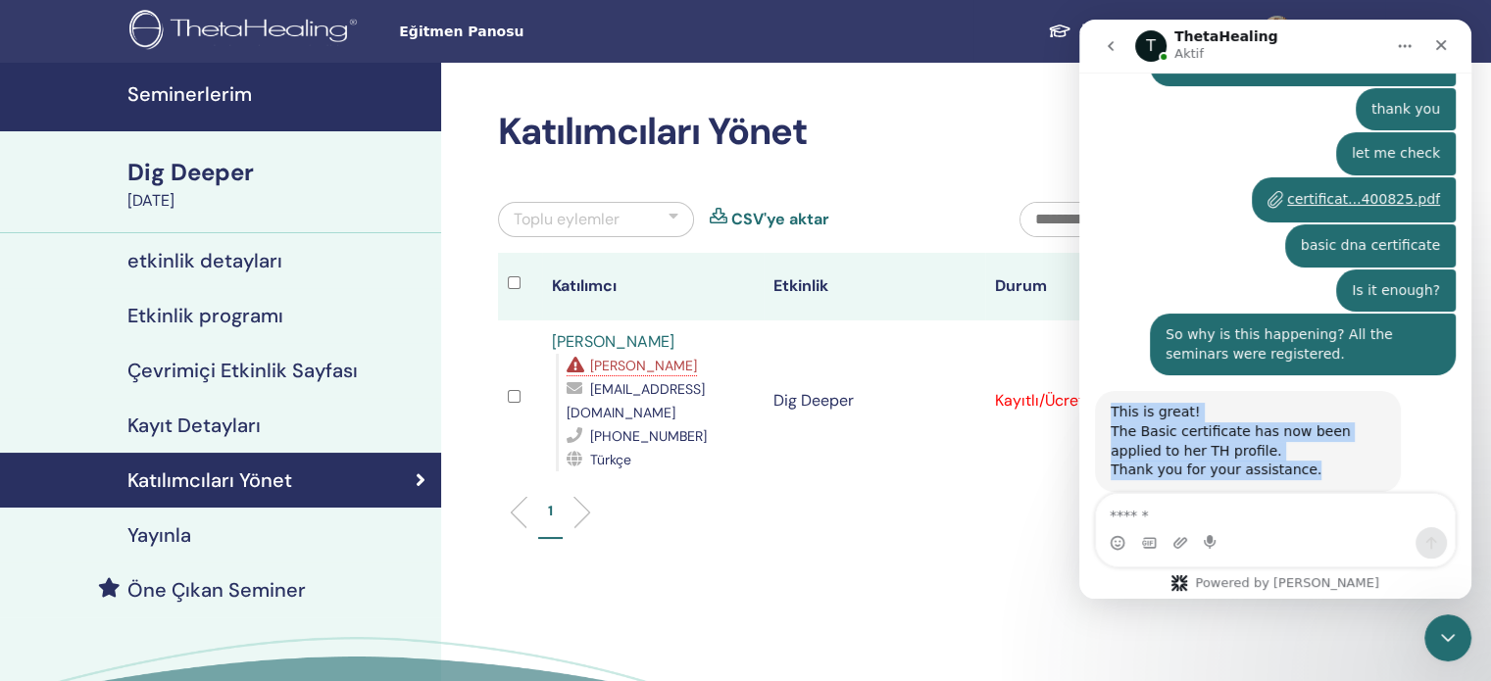
drag, startPoint x: 1291, startPoint y: 432, endPoint x: 1114, endPoint y: 376, distance: 186.4
click at [1114, 403] on div "This is great! The Basic certificate has now been applied to her TH profile. Th…" at bounding box center [1248, 441] width 275 height 76
copy div "This is great! The Basic certificate has now been applied to her TH profile. Th…"
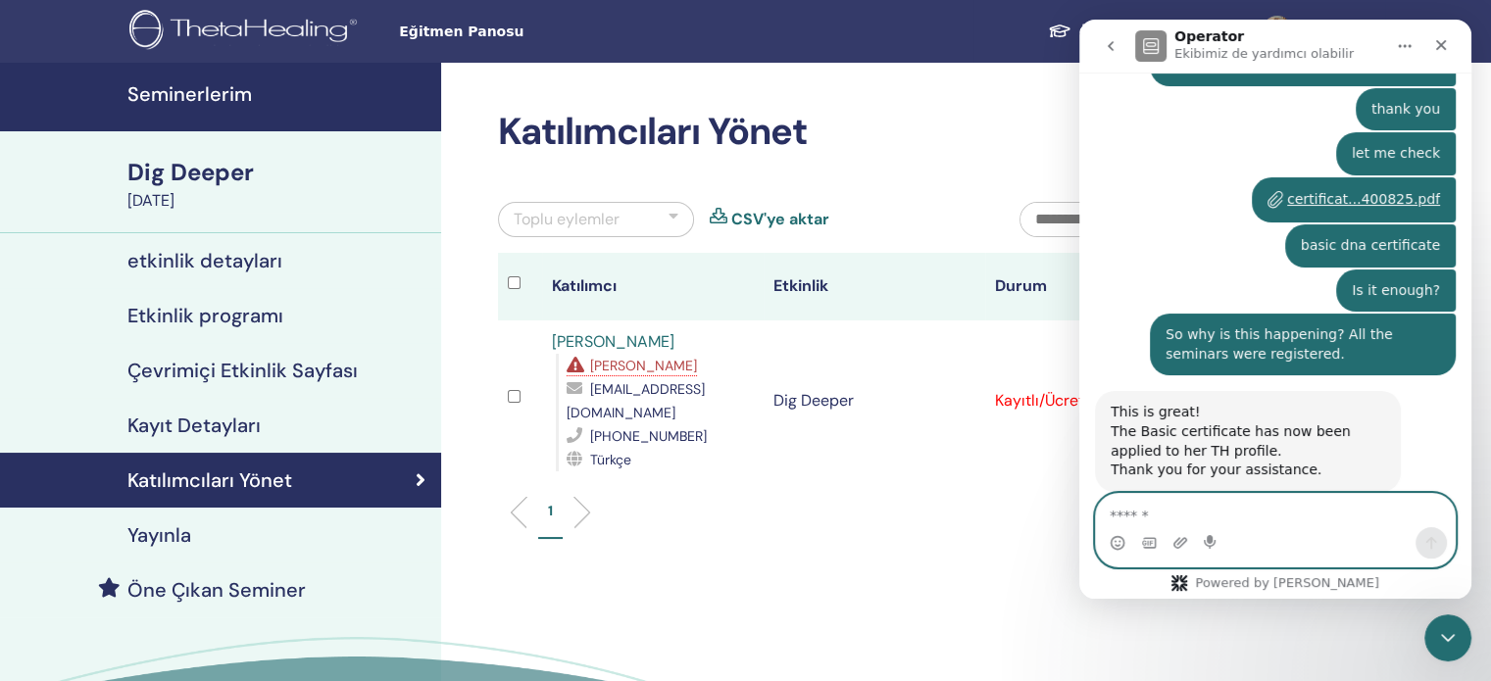
click at [1176, 509] on textarea "Mesaj…" at bounding box center [1275, 510] width 359 height 33
click at [1182, 514] on textarea "Mesaj…" at bounding box center [1275, 510] width 359 height 33
paste textarea "**********"
type textarea "**********"
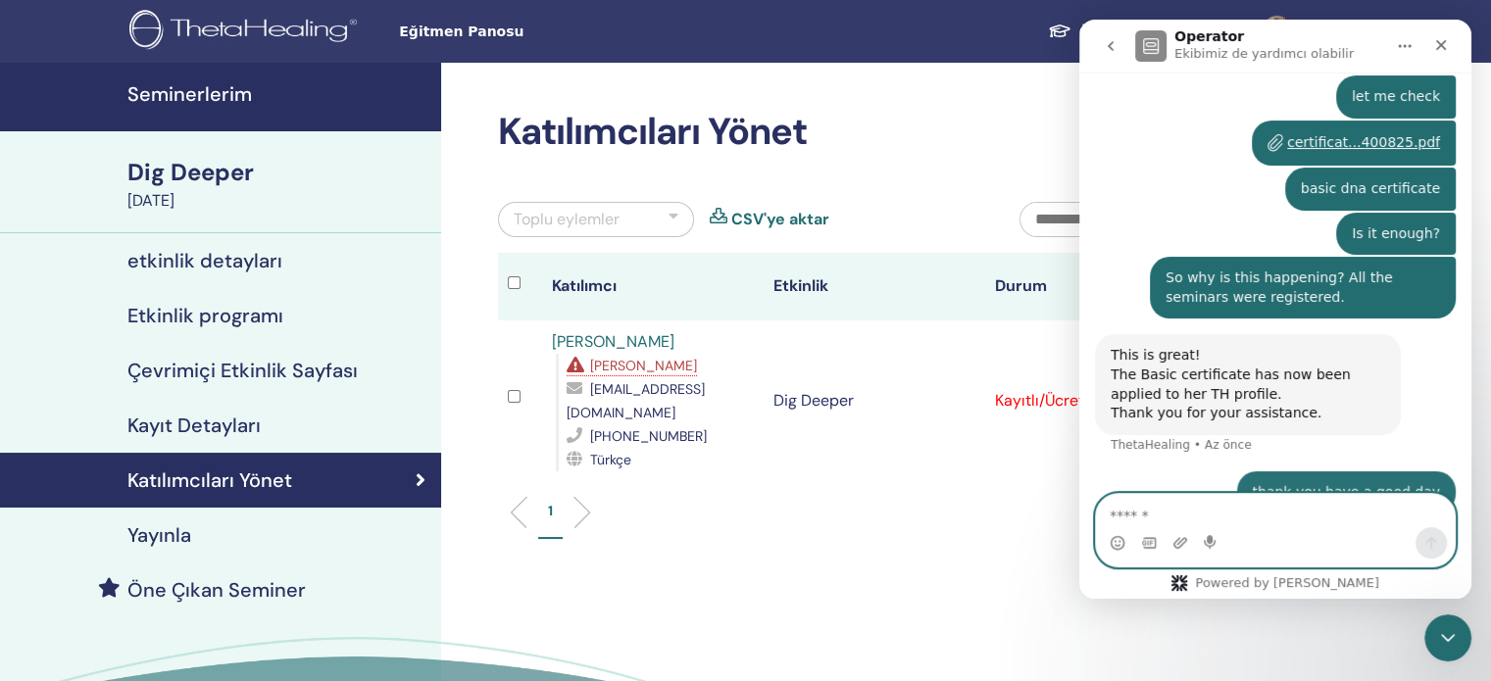
scroll to position [1638, 0]
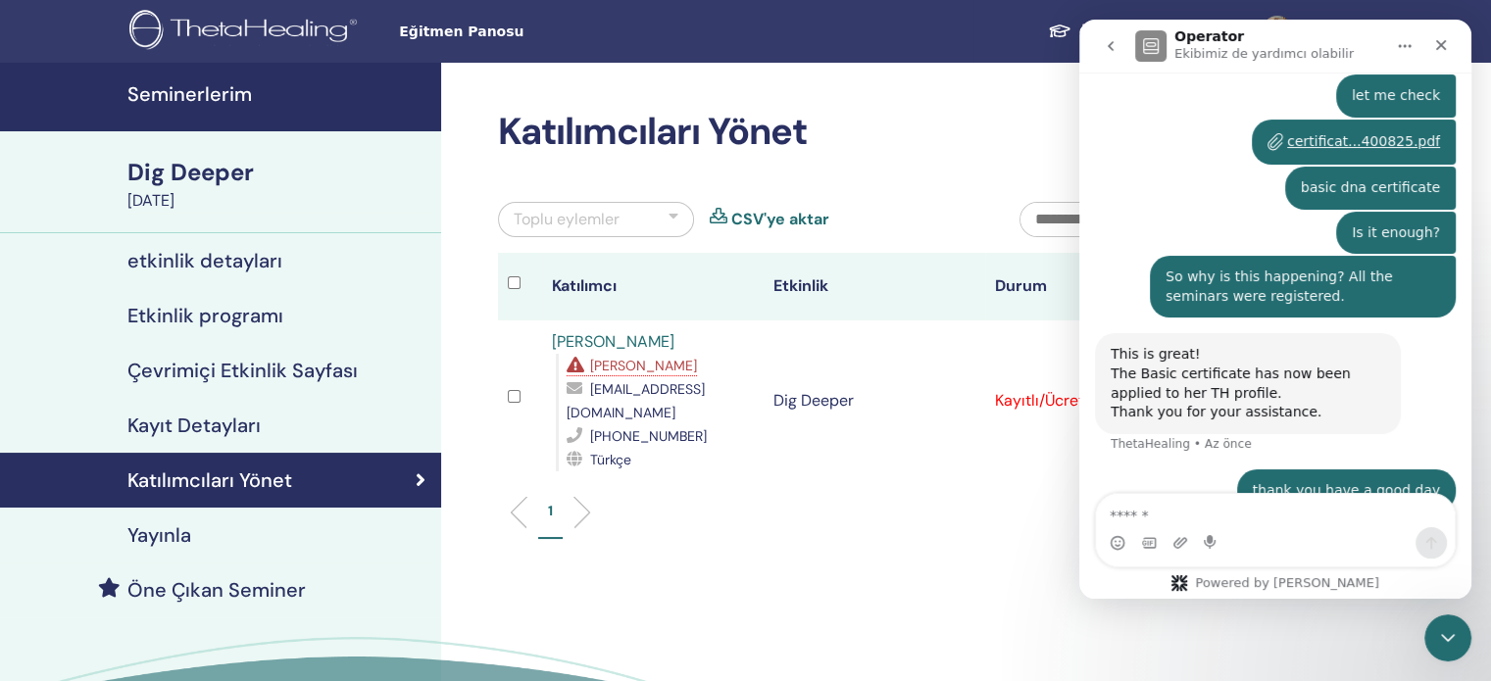
click at [333, 467] on link "Katılımcıları Yönet" at bounding box center [220, 480] width 441 height 55
click at [1112, 37] on button "go back" at bounding box center [1110, 45] width 37 height 37
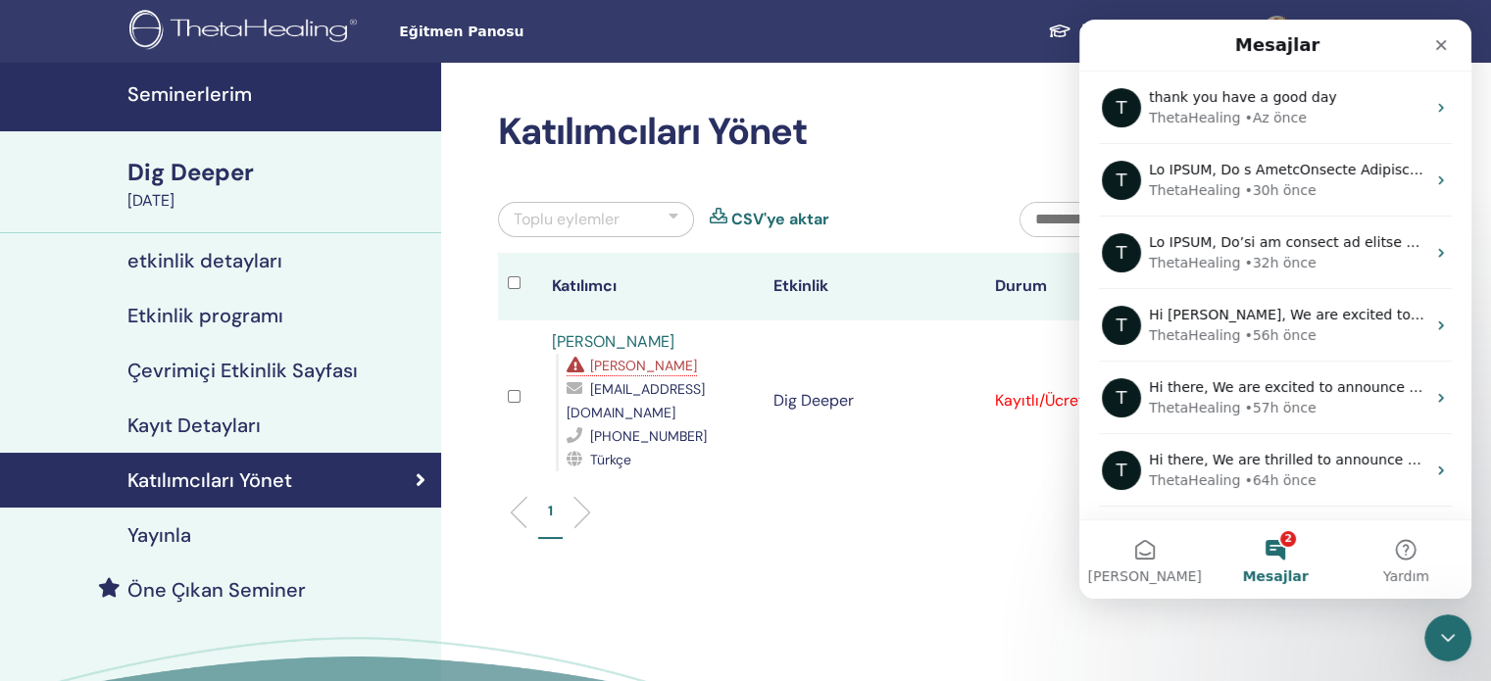
scroll to position [0, 0]
click at [294, 474] on div "Katılımcıları Yönet" at bounding box center [221, 481] width 410 height 24
click at [235, 420] on h4 "Kayıt Detayları" at bounding box center [193, 426] width 133 height 24
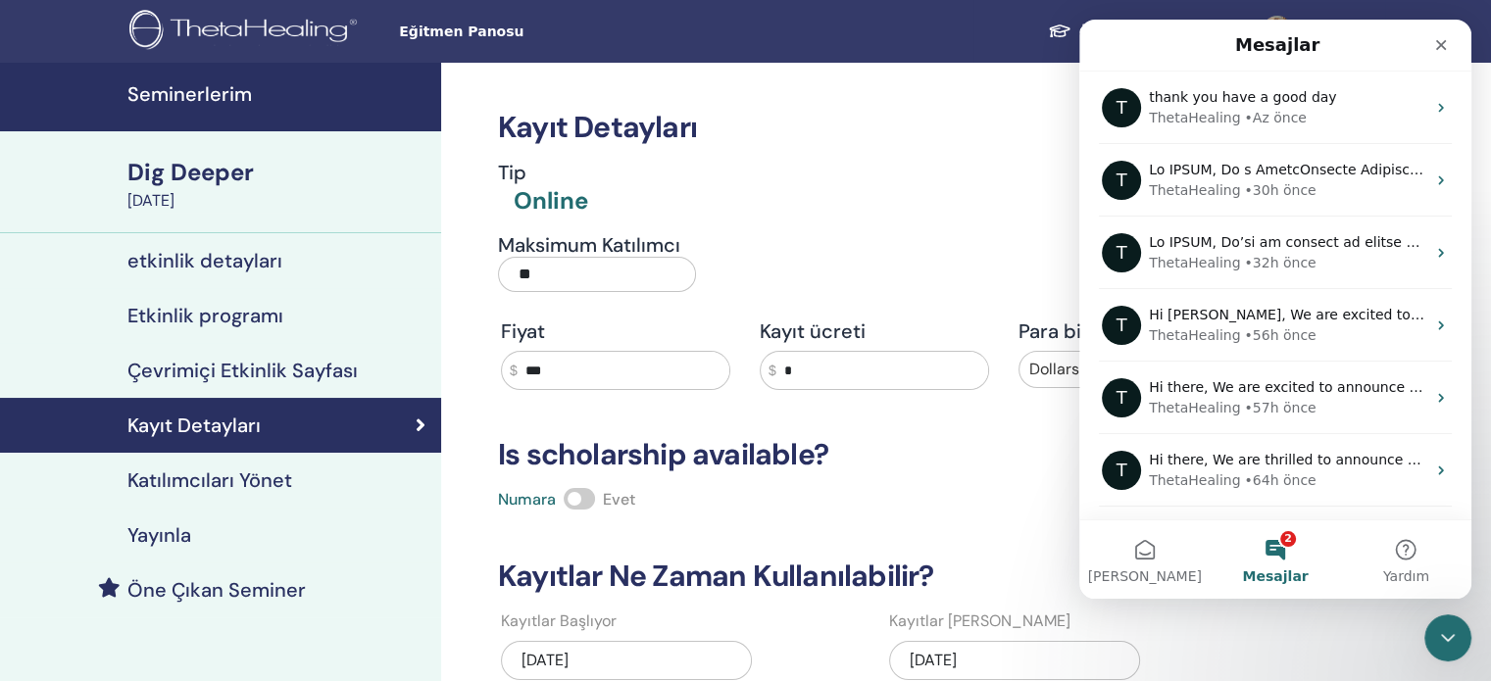
click at [275, 482] on h4 "Katılımcıları Yönet" at bounding box center [209, 481] width 165 height 24
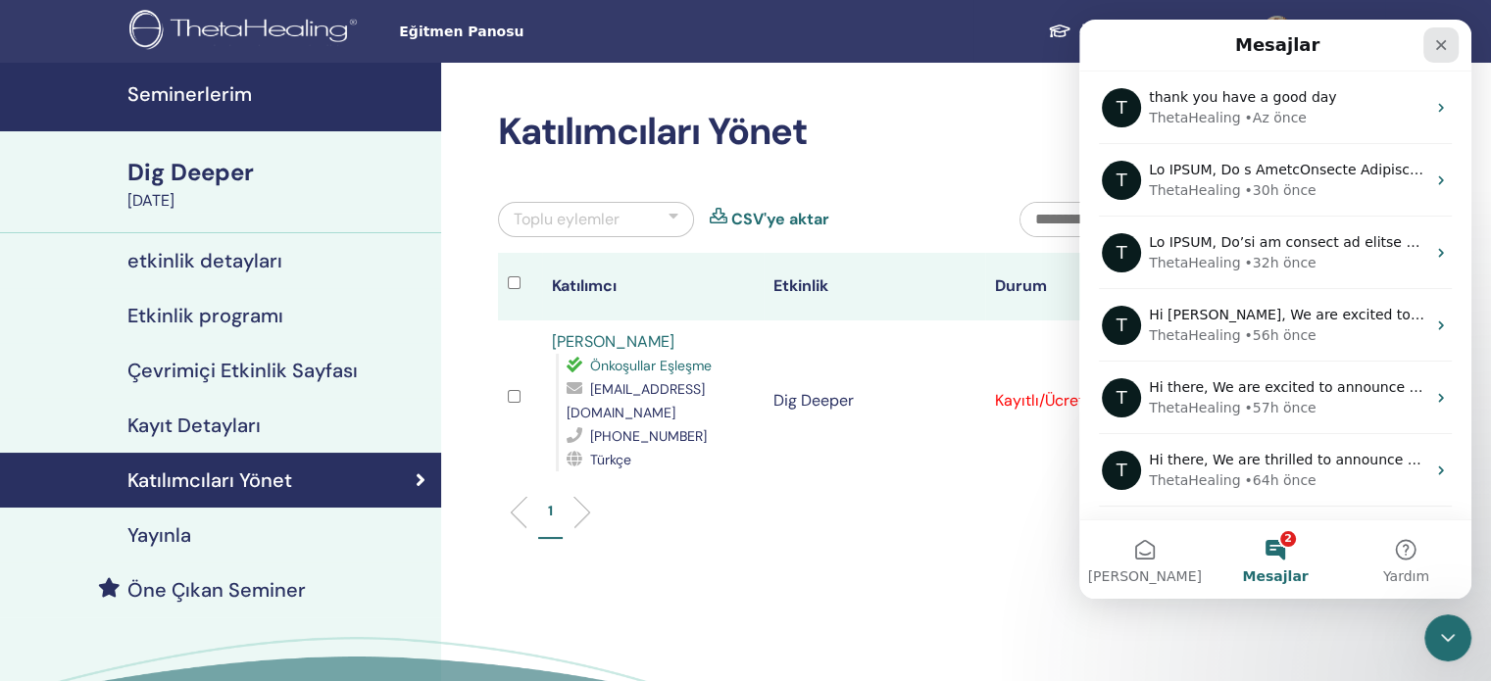
click at [1442, 39] on icon "Kapat" at bounding box center [1441, 45] width 16 height 16
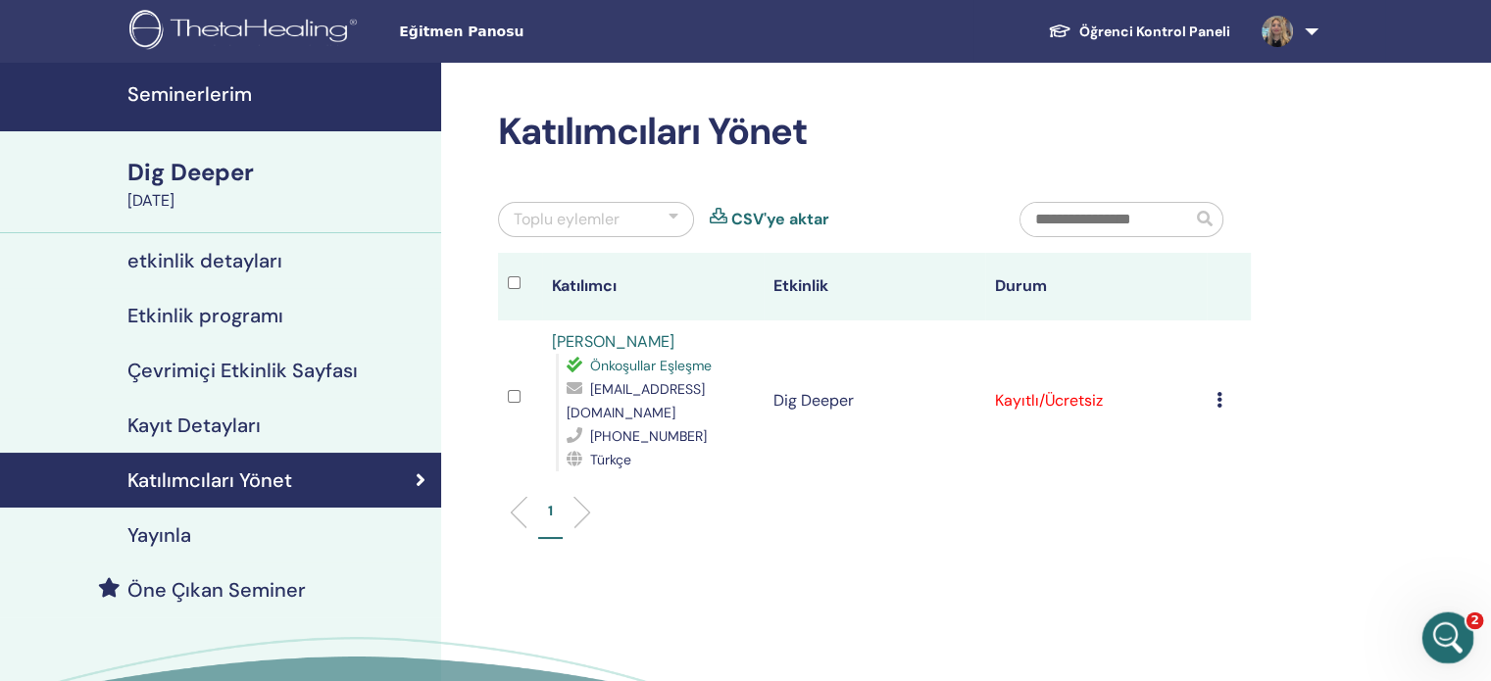
drag, startPoint x: 2860, startPoint y: 1227, endPoint x: 1436, endPoint y: 614, distance: 1549.9
click at [1433, 612] on html at bounding box center [1445, 635] width 47 height 47
click at [1440, 621] on icon "Intercom Messenger uygulamasını aç" at bounding box center [1446, 636] width 32 height 32
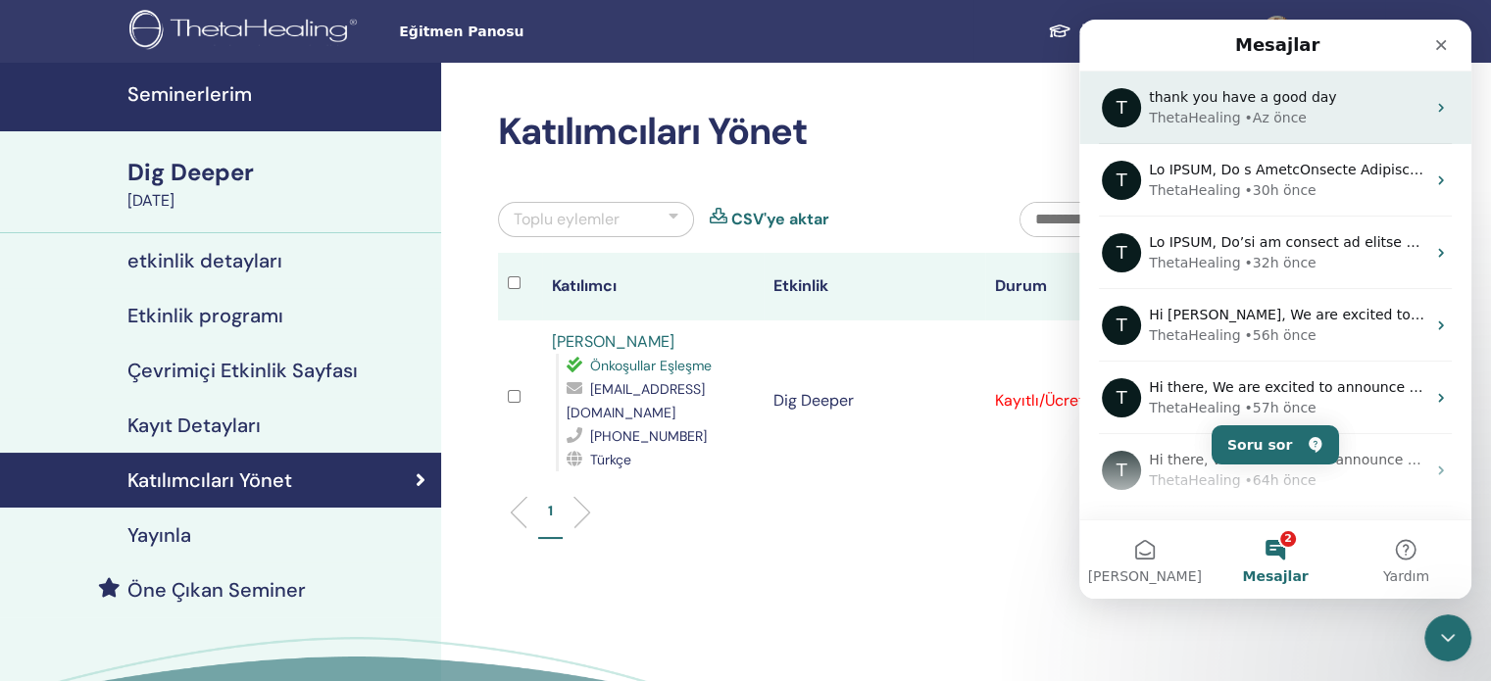
click at [1275, 109] on div "• Az önce" at bounding box center [1275, 118] width 62 height 21
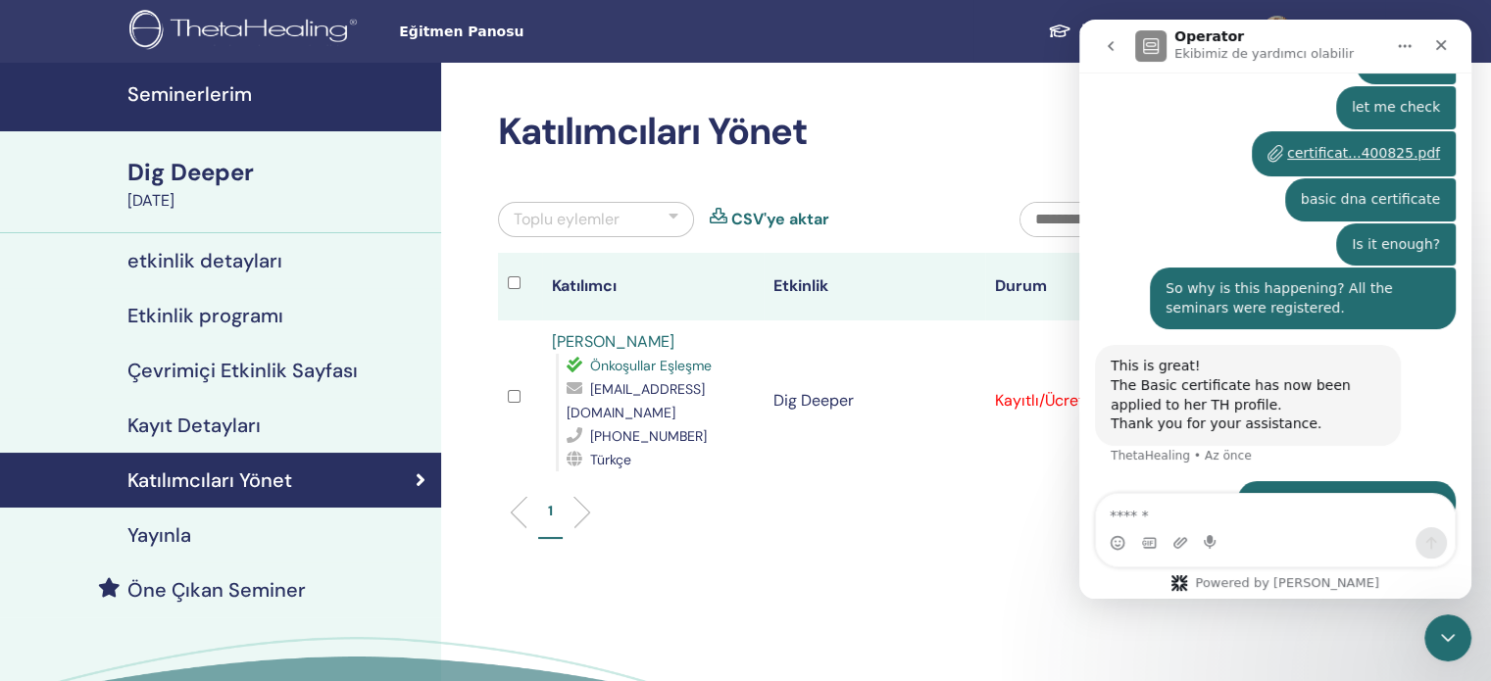
scroll to position [1638, 0]
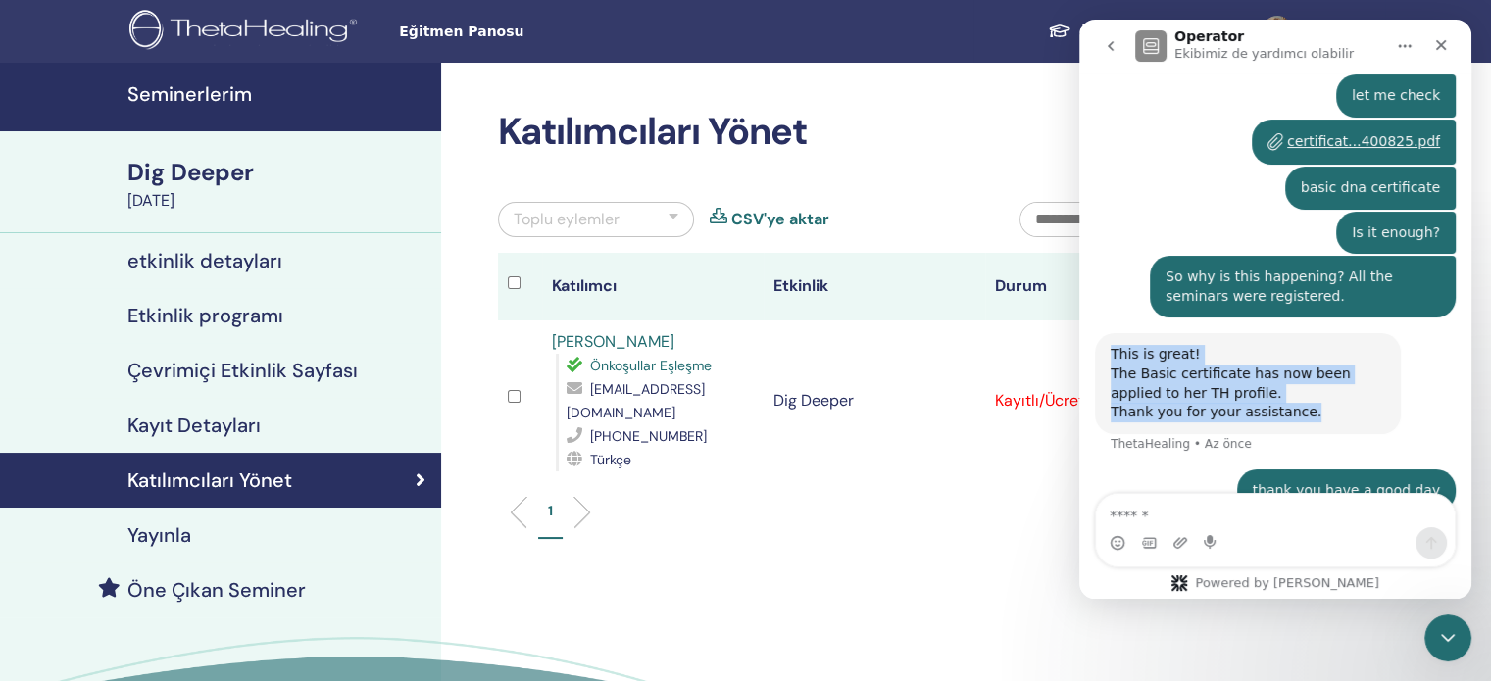
drag, startPoint x: 1294, startPoint y: 376, endPoint x: 1111, endPoint y: 306, distance: 196.5
click at [1111, 345] on div "This is great! The Basic certificate has now been applied to her TH profile. Th…" at bounding box center [1248, 383] width 275 height 76
copy div "This is great! The Basic certificate has now been applied to her TH profile. Th…"
click at [1110, 47] on icon "go back" at bounding box center [1111, 46] width 6 height 10
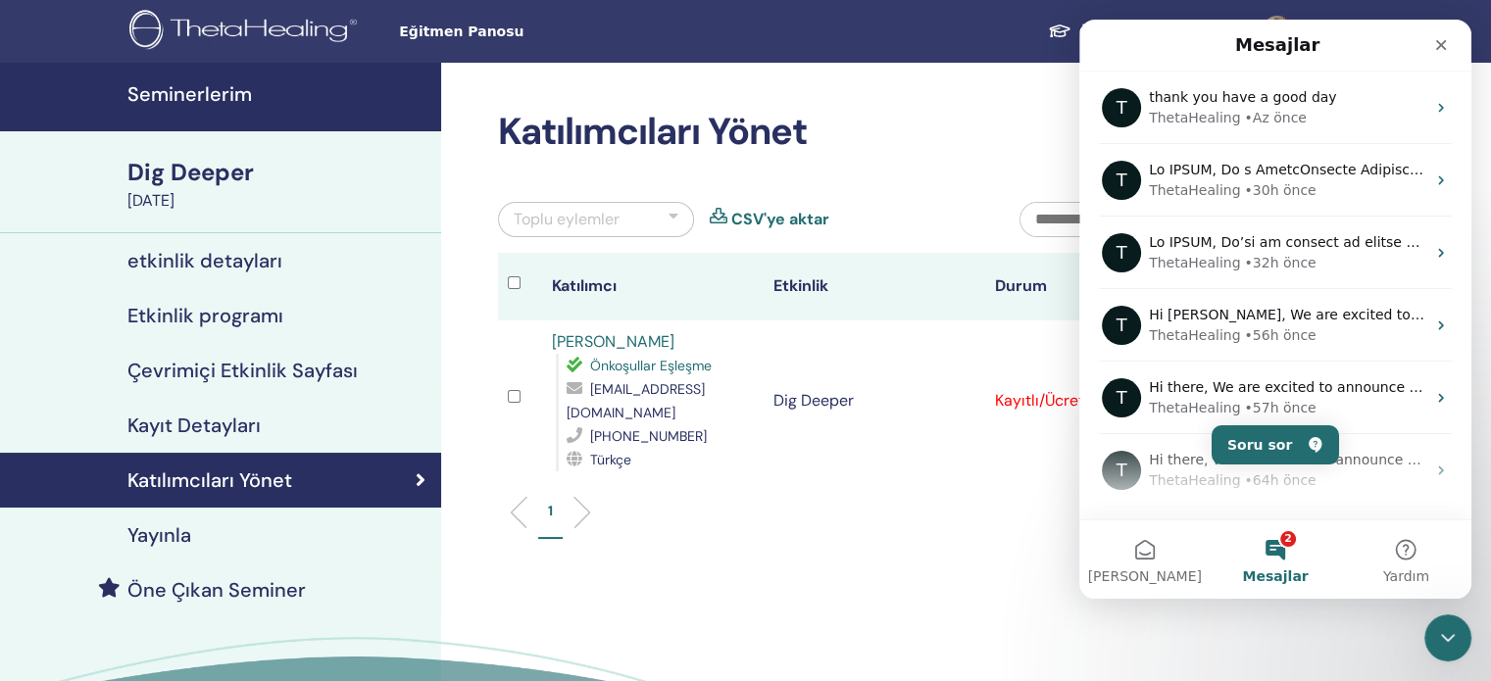
click at [942, 152] on h2 "Katılımcıları Yönet" at bounding box center [874, 132] width 753 height 45
click at [1438, 50] on icon "Kapat" at bounding box center [1441, 45] width 16 height 16
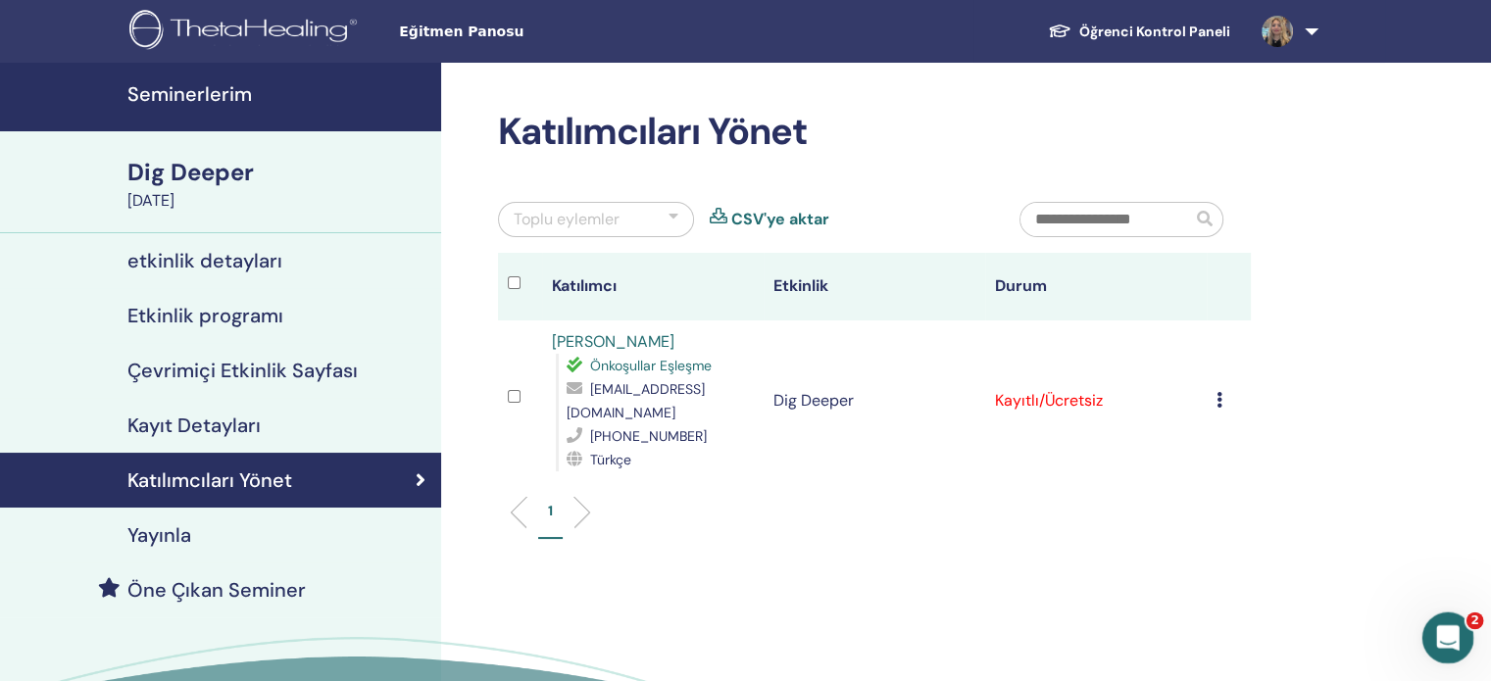
click at [1446, 652] on div "Intercom Messenger uygulamasını aç" at bounding box center [1445, 635] width 65 height 65
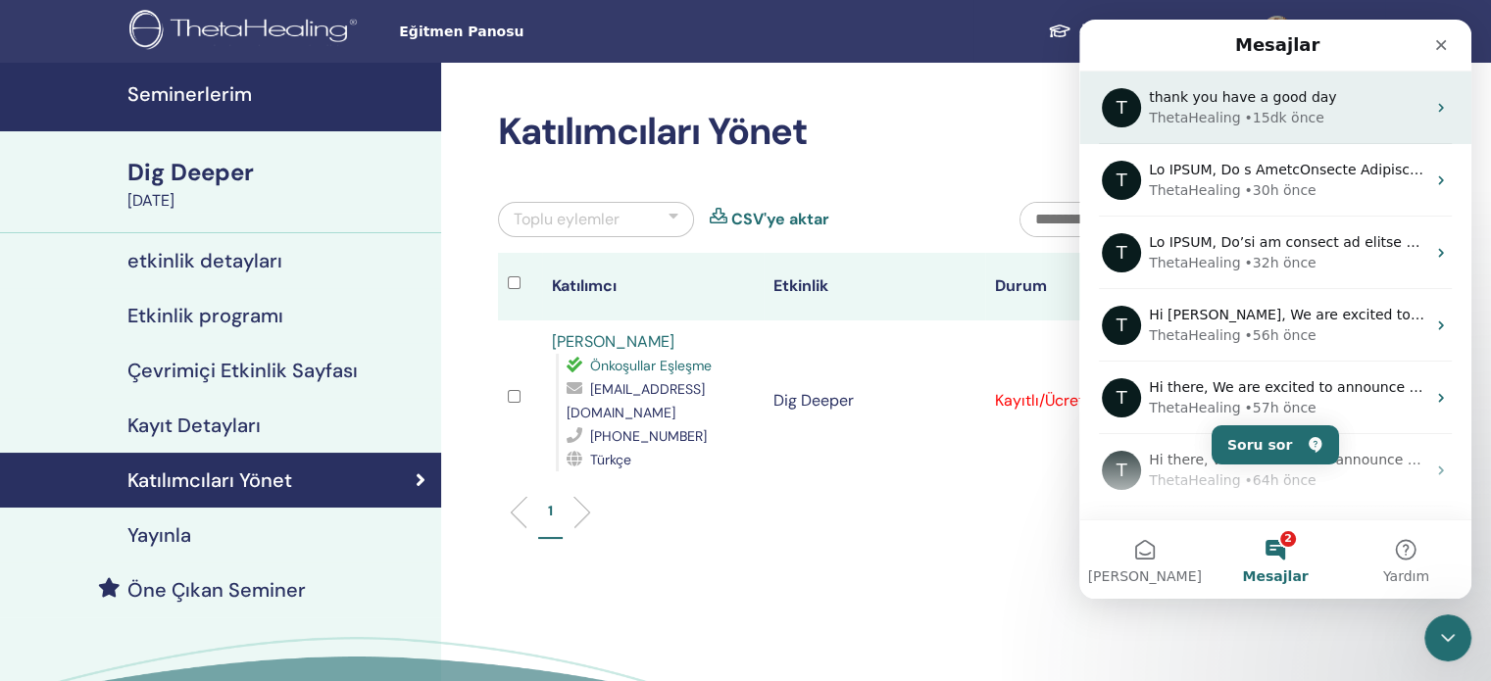
click at [1245, 109] on div "• 15dk önce" at bounding box center [1283, 118] width 79 height 21
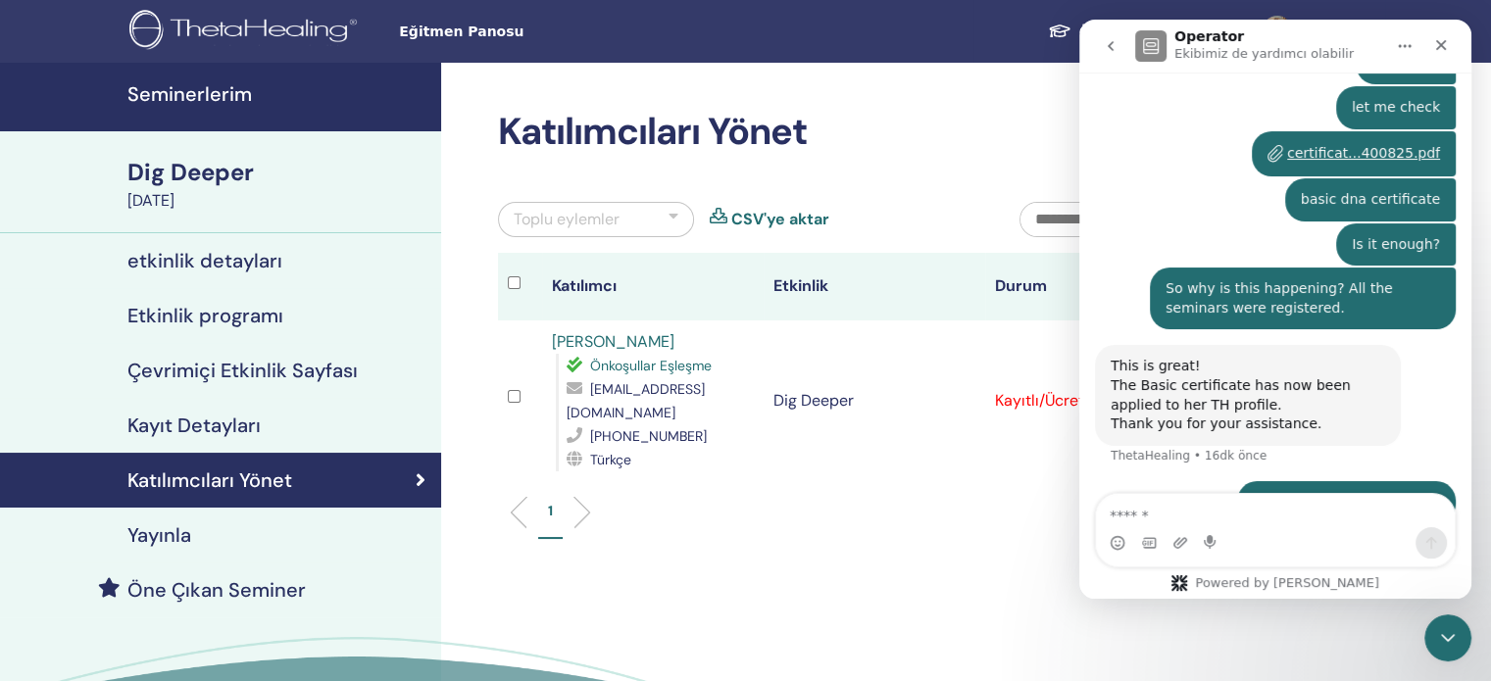
scroll to position [1638, 0]
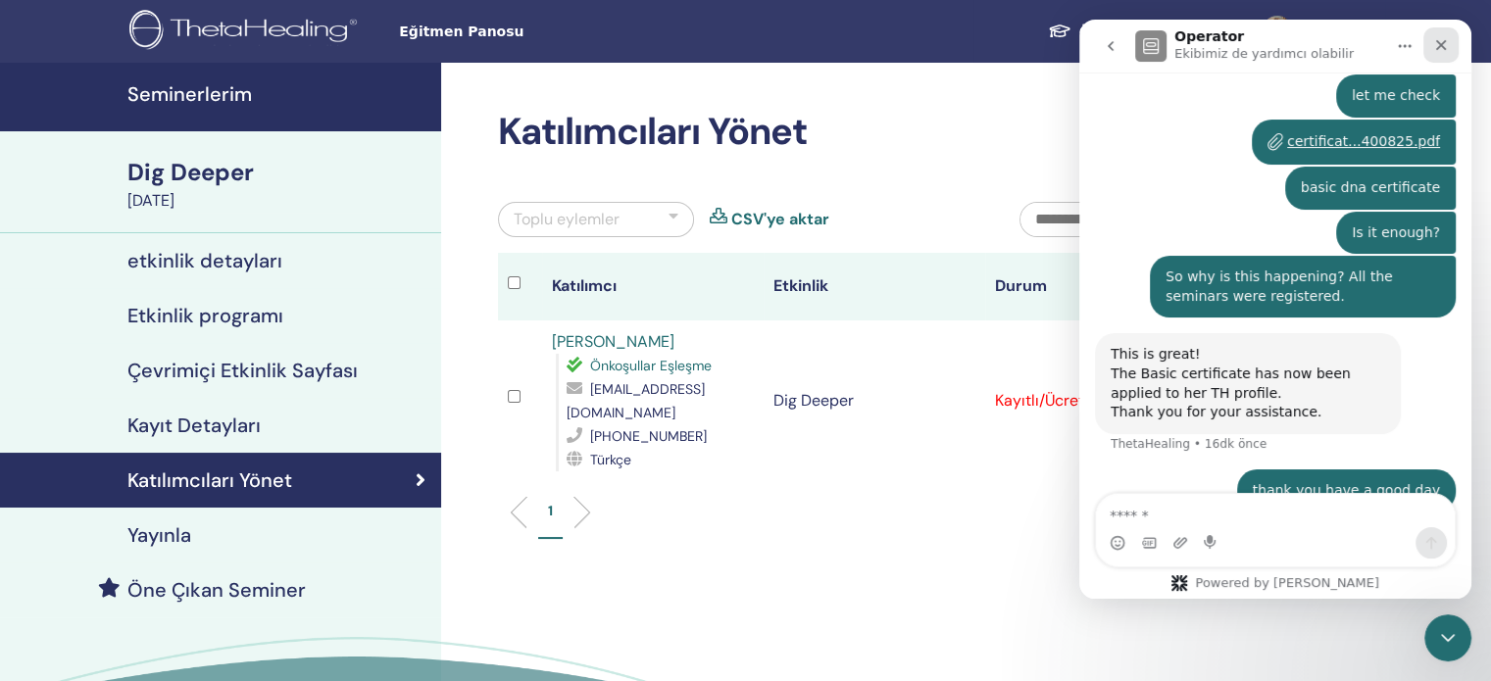
click at [1449, 38] on div "Kapat" at bounding box center [1441, 44] width 35 height 35
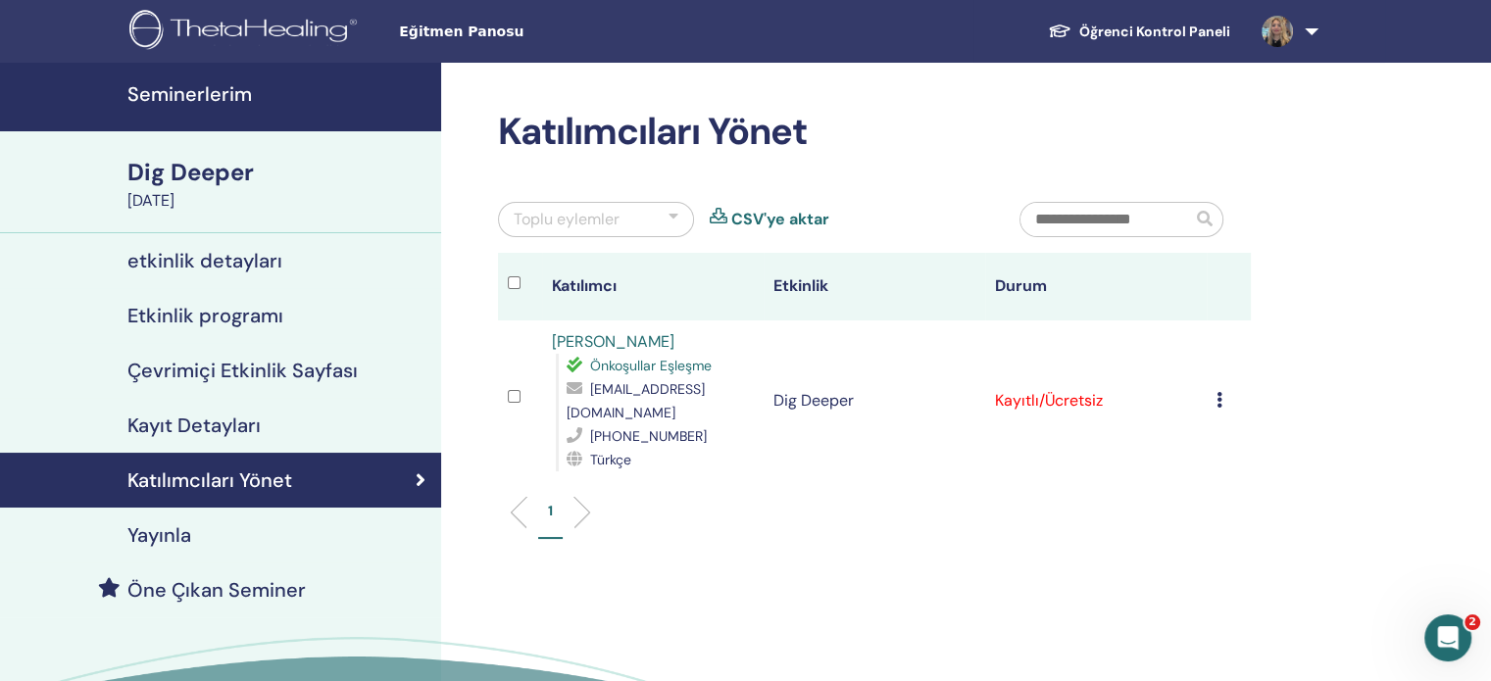
click at [1305, 46] on link at bounding box center [1286, 31] width 80 height 63
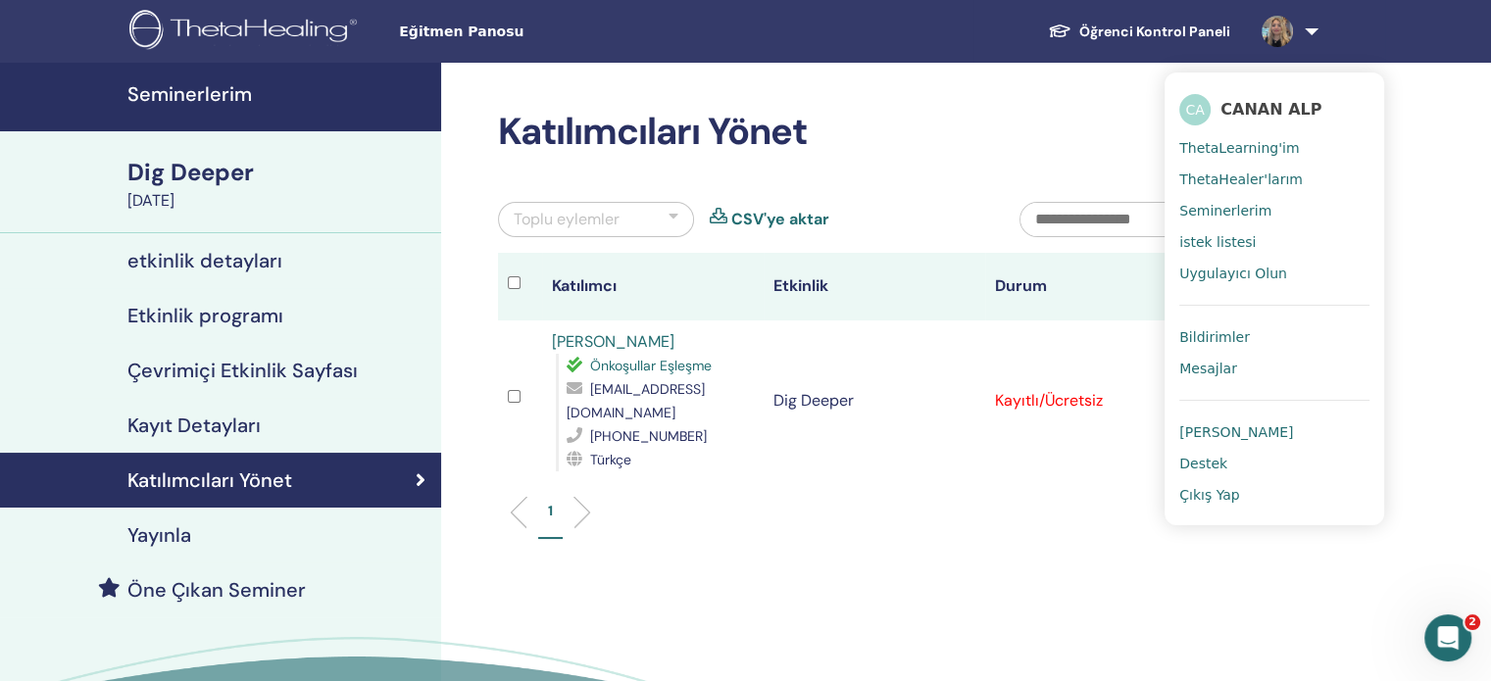
click at [1228, 497] on span "Çıkış Yap" at bounding box center [1210, 495] width 61 height 18
